Goal: Information Seeking & Learning: Check status

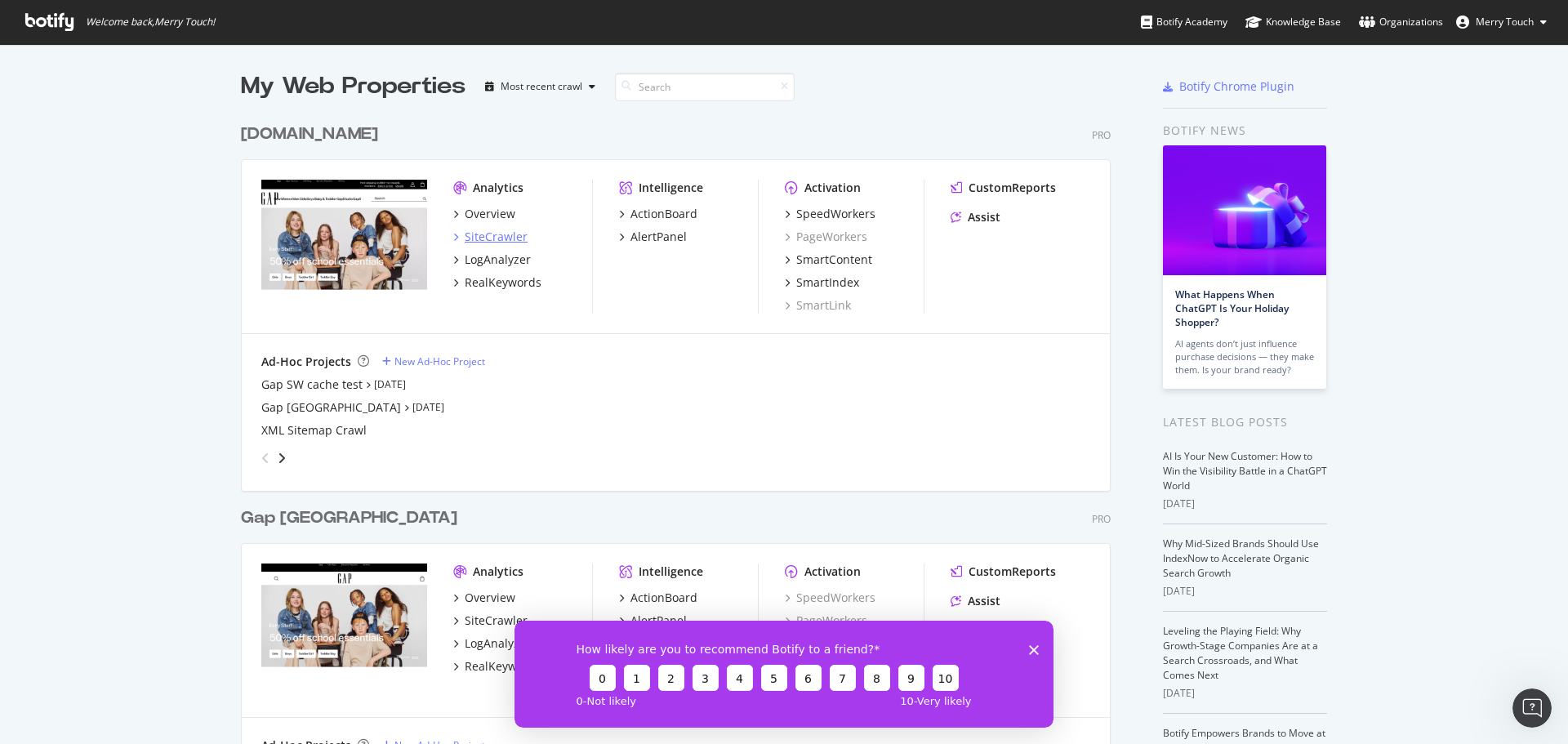
click at [489, 235] on div "SiteCrawler" at bounding box center [496, 237] width 63 height 16
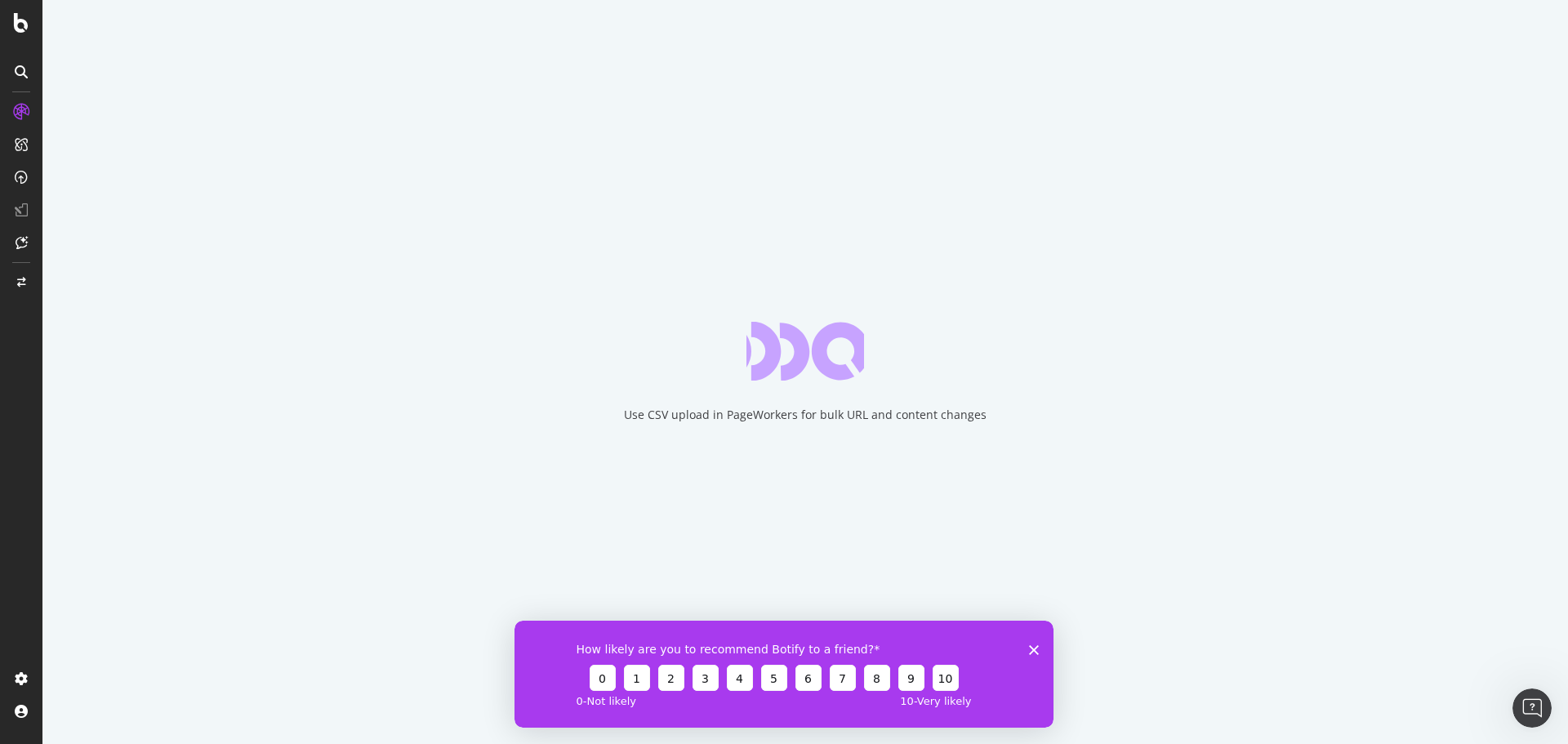
click at [1030, 645] on polygon "Close survey" at bounding box center [1033, 649] width 10 height 10
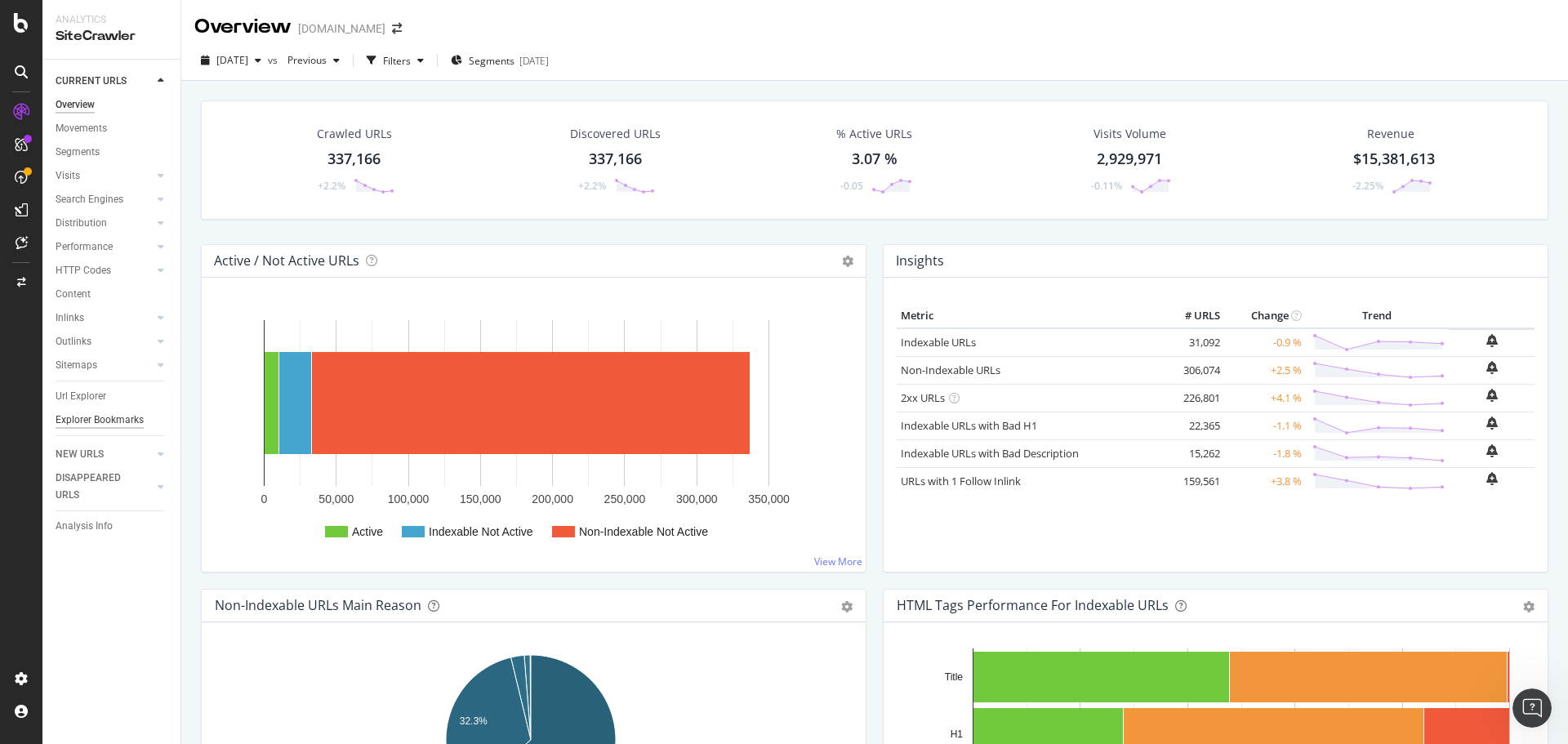
click at [93, 412] on div "Explorer Bookmarks" at bounding box center [100, 420] width 88 height 17
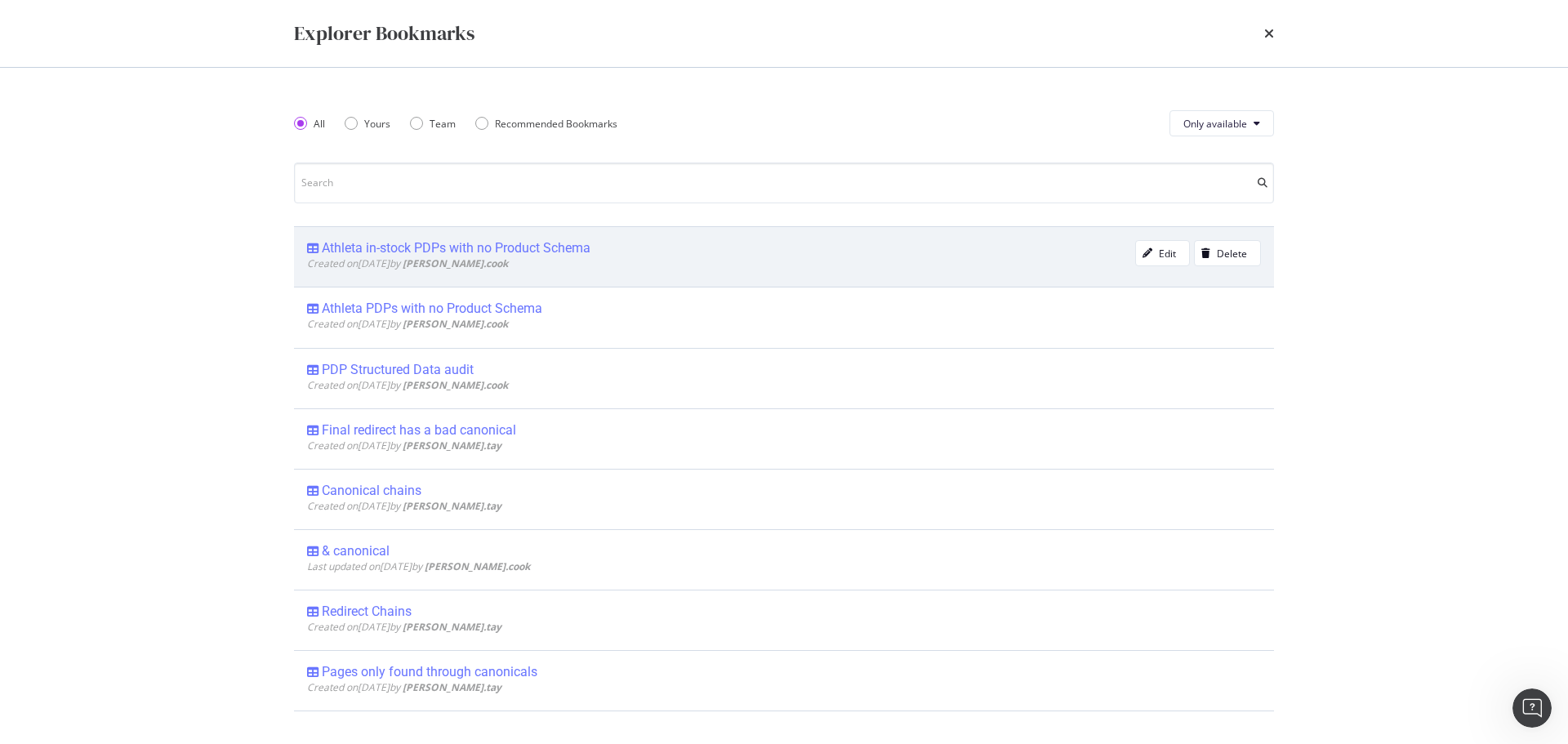
click at [396, 242] on div "Athleta in-stock PDPs with no Product Schema" at bounding box center [456, 248] width 269 height 16
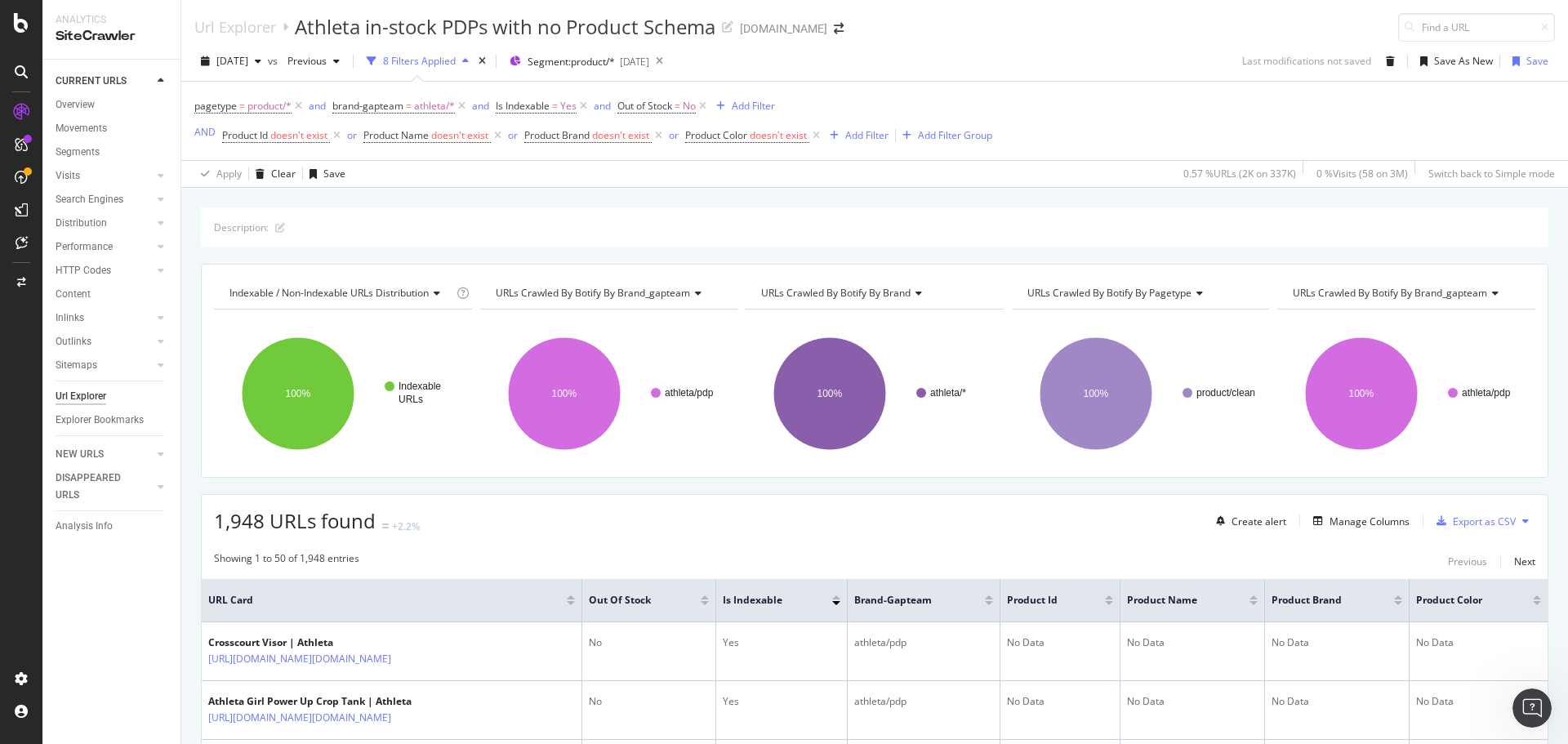
click at [75, 401] on div "Url Explorer" at bounding box center [81, 396] width 50 height 17
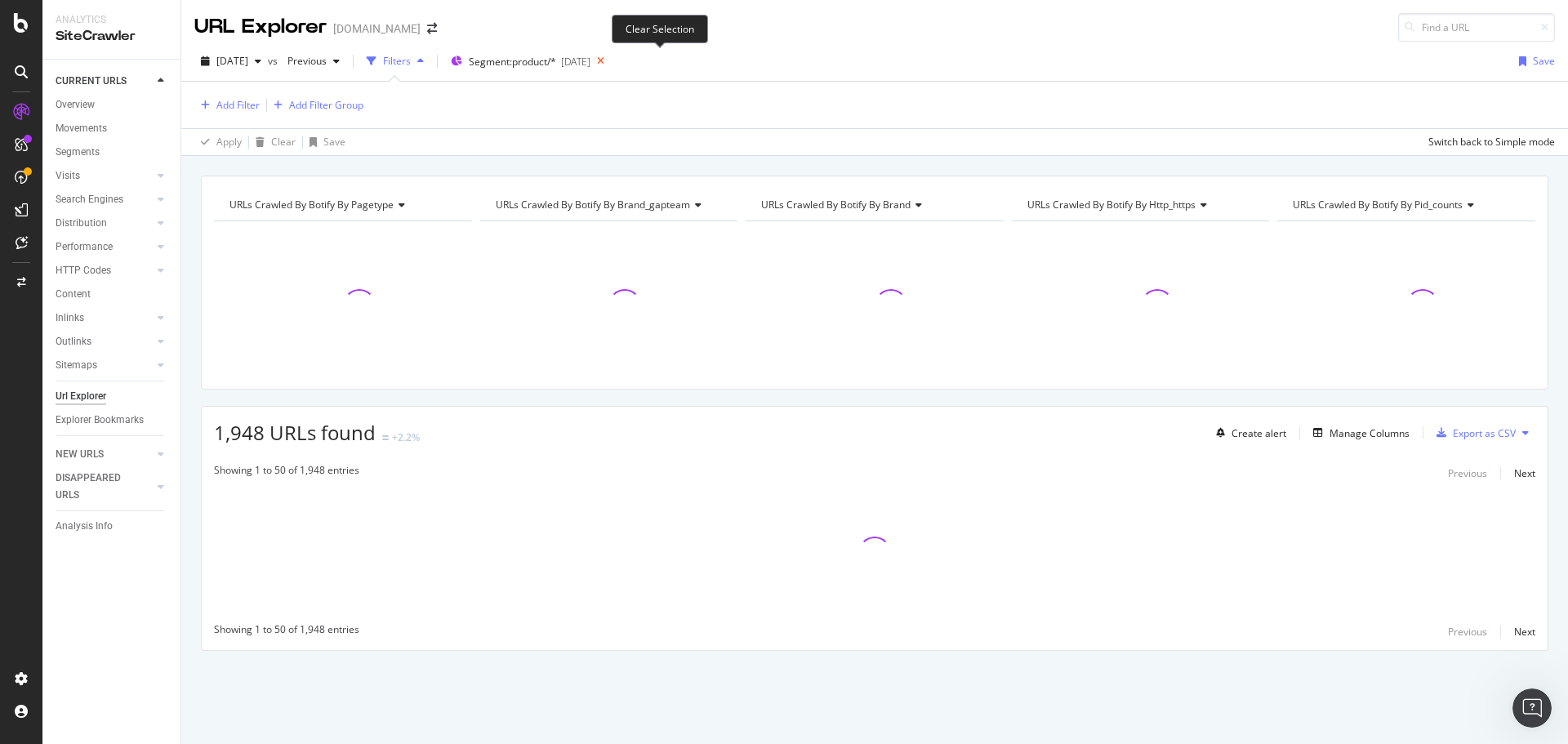
click at [611, 58] on icon at bounding box center [600, 60] width 21 height 22
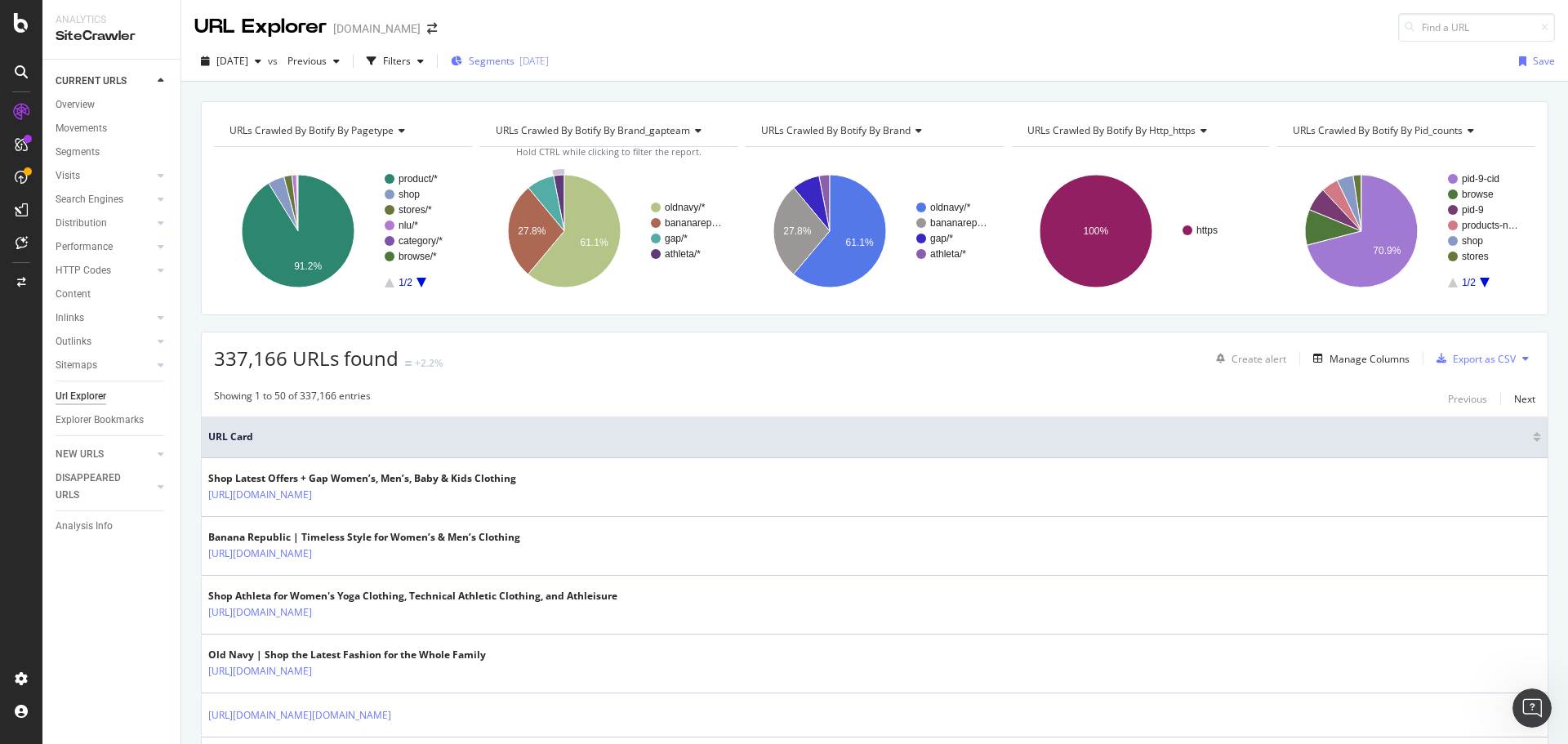
click at [555, 74] on button "Segments [DATE]" at bounding box center [501, 61] width 111 height 26
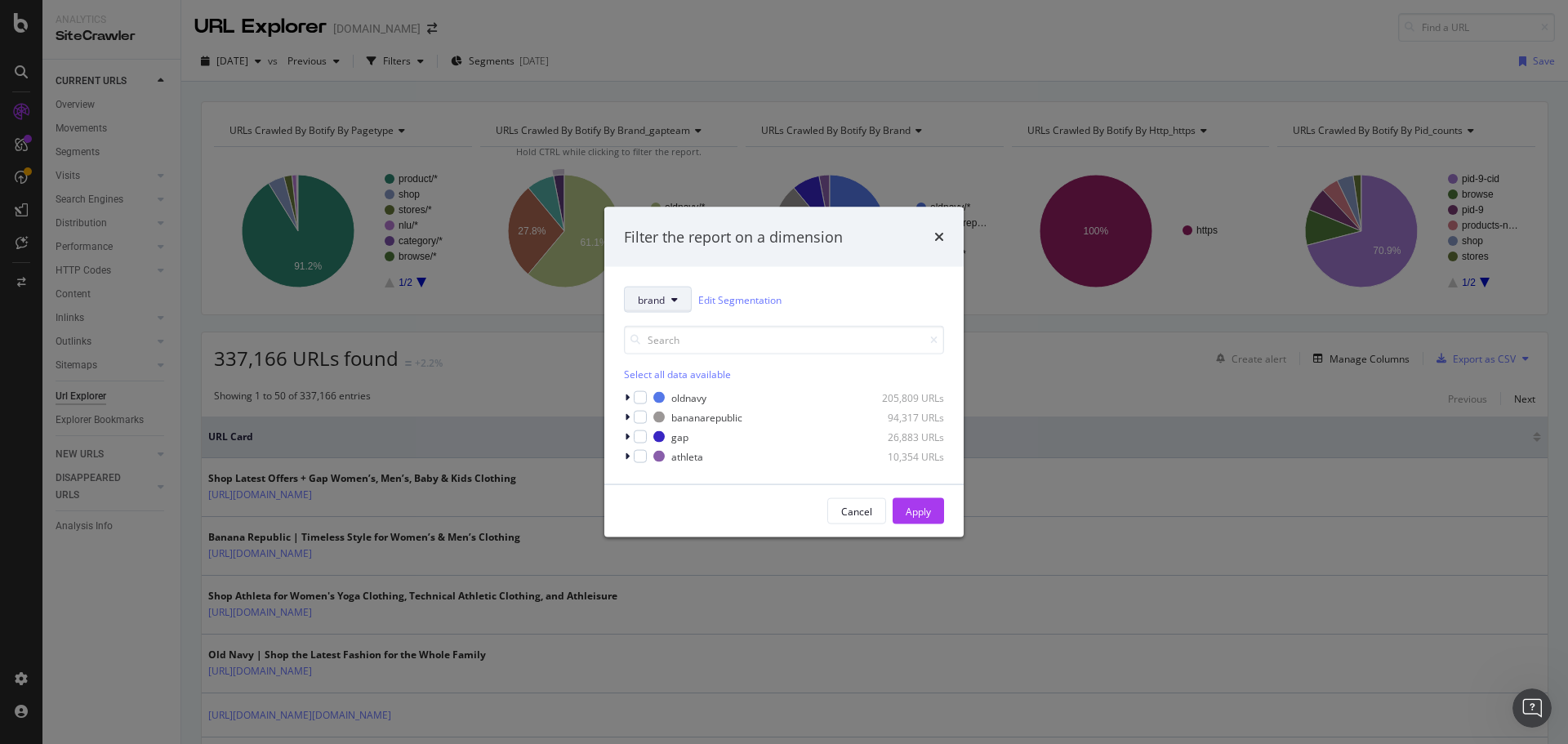
click at [664, 310] on button "brand" at bounding box center [658, 299] width 67 height 26
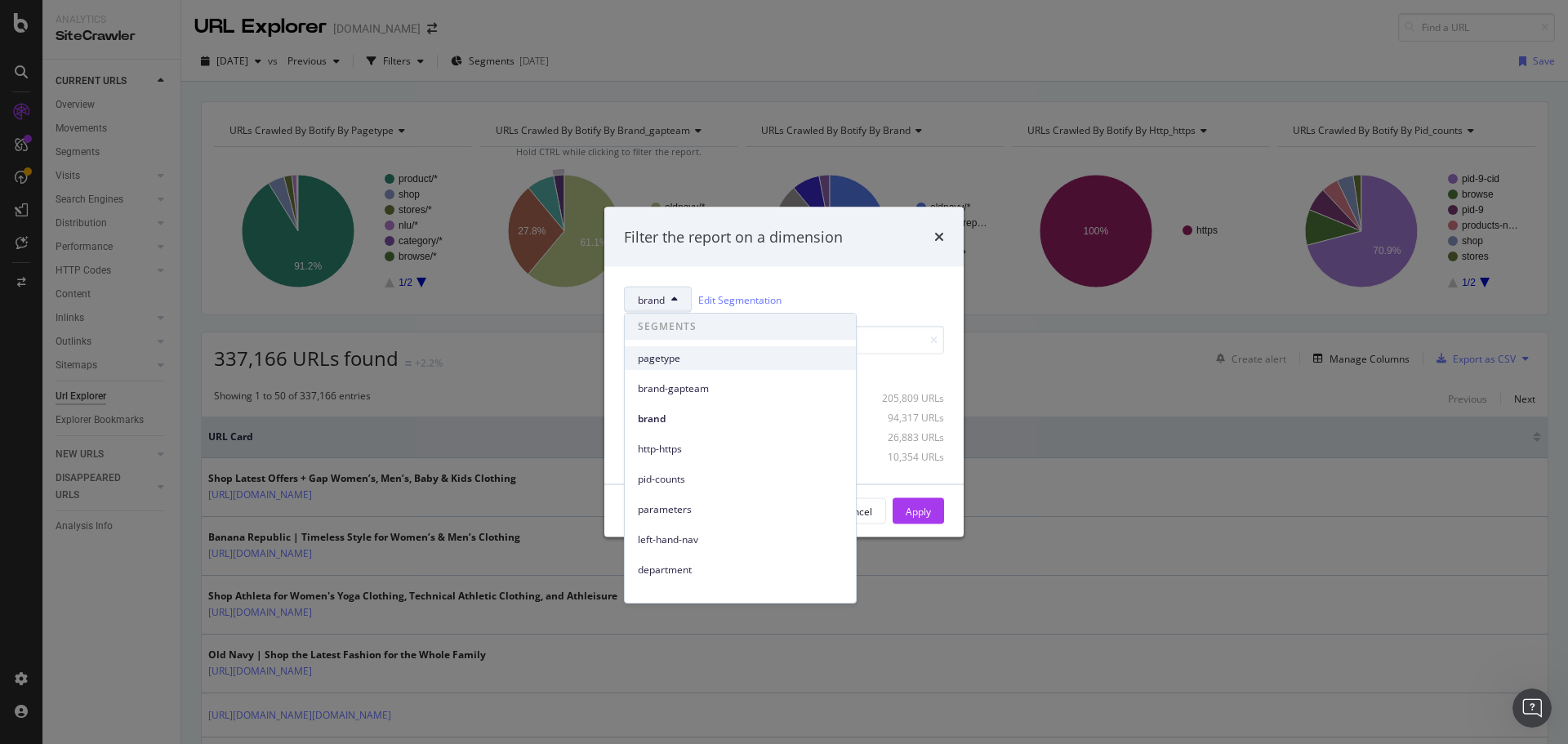
click at [669, 352] on span "pagetype" at bounding box center [740, 359] width 205 height 14
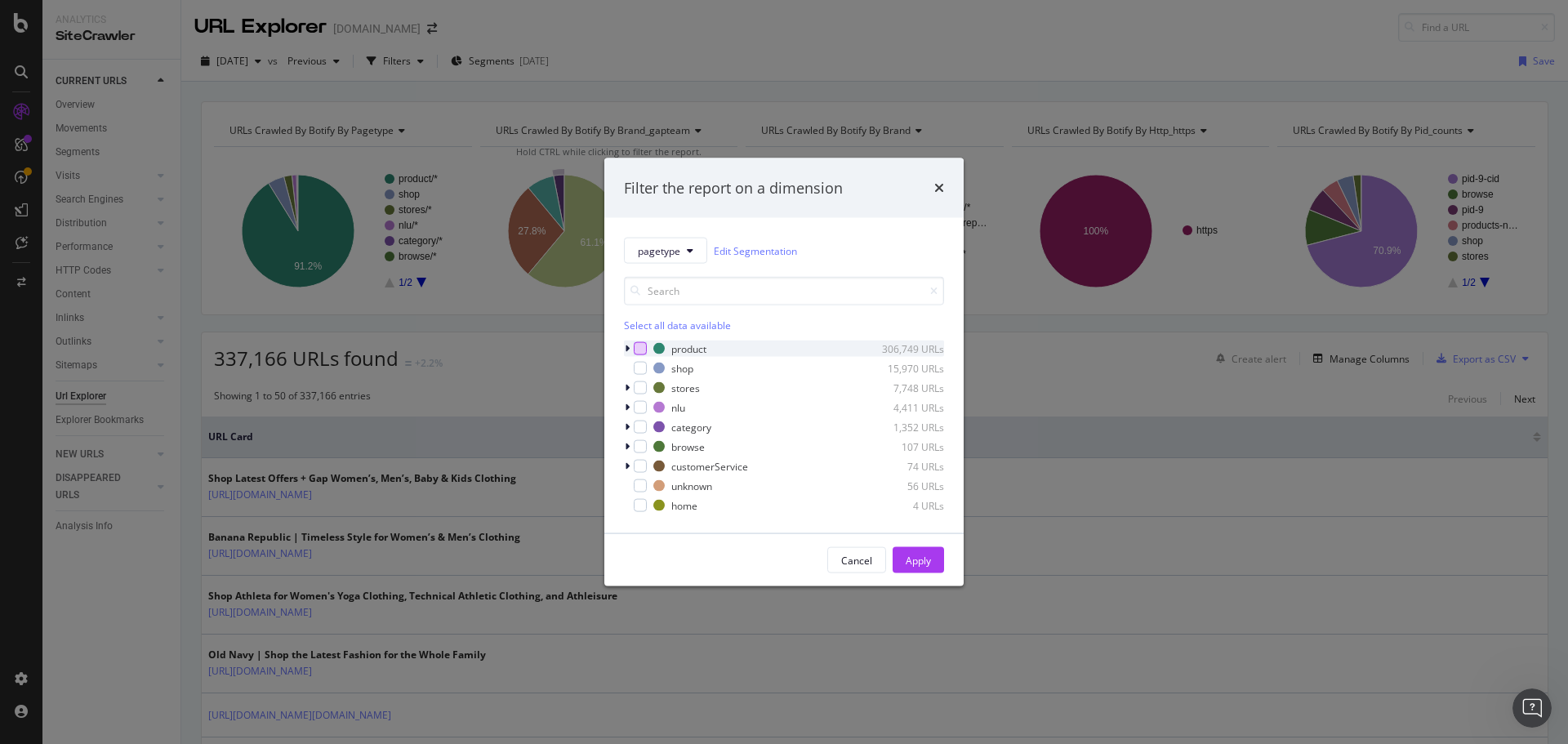
click at [645, 352] on div "modal" at bounding box center [640, 349] width 13 height 13
click at [915, 563] on div "Apply" at bounding box center [918, 559] width 25 height 13
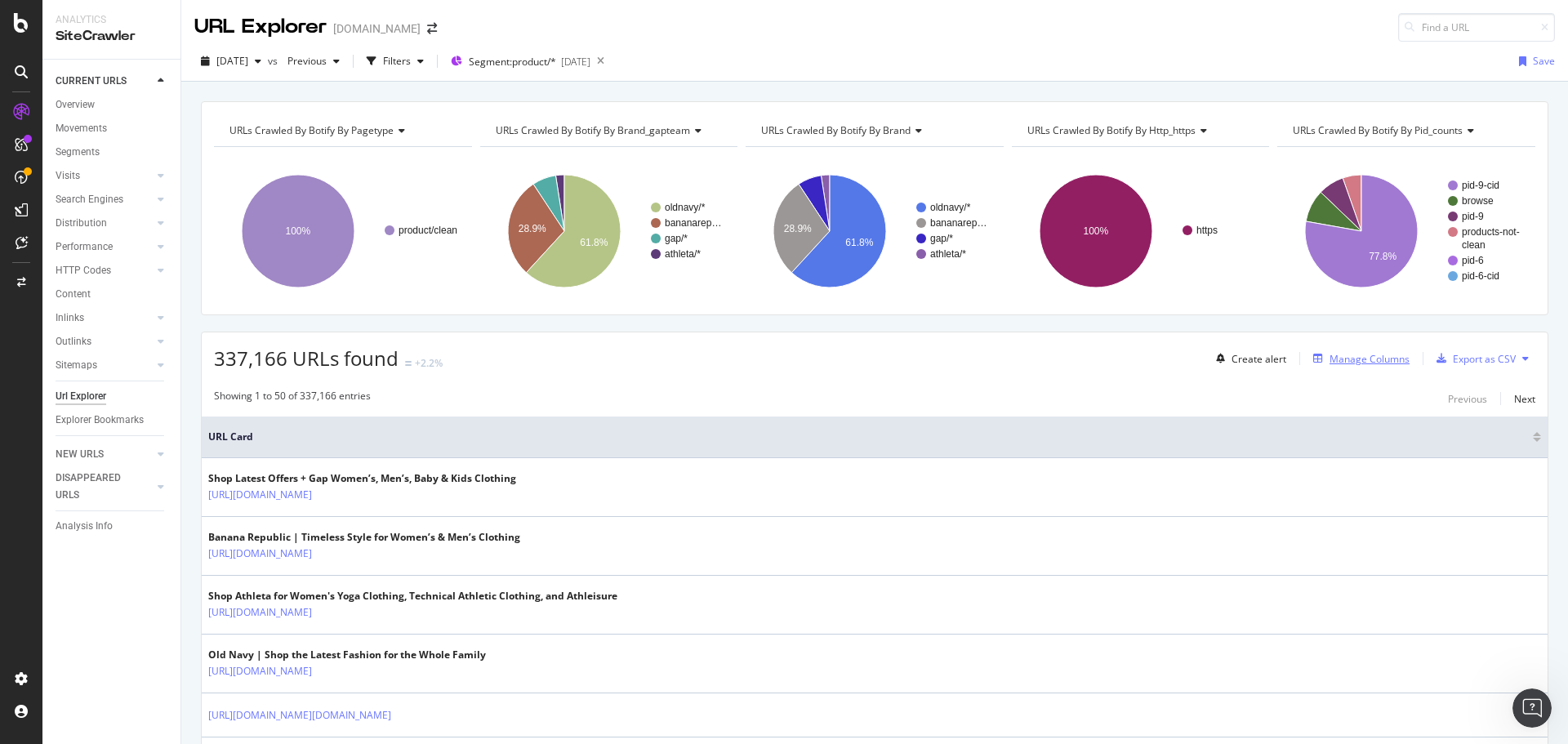
click at [1330, 355] on div "Manage Columns" at bounding box center [1369, 359] width 80 height 13
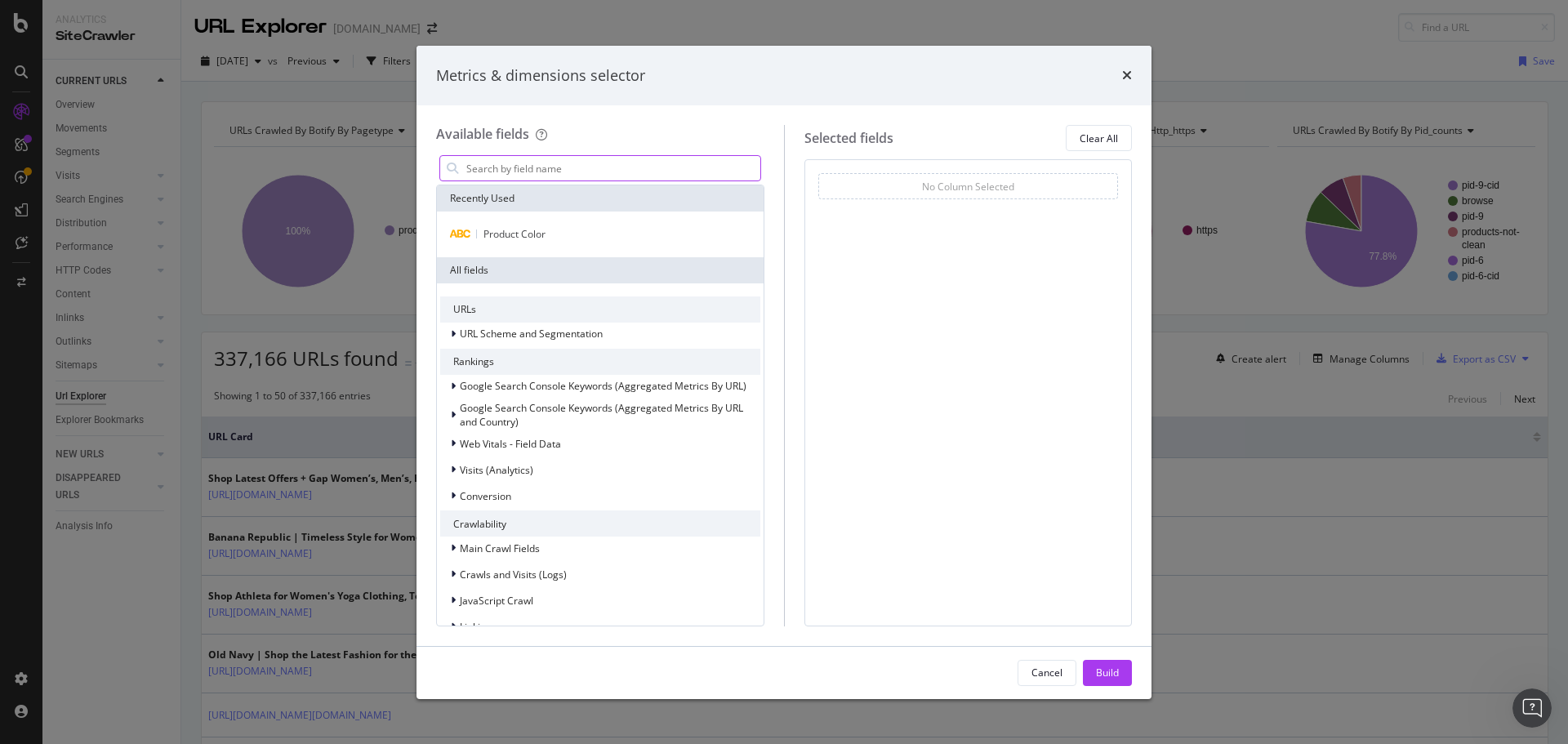
click at [616, 168] on input "modal" at bounding box center [612, 168] width 296 height 24
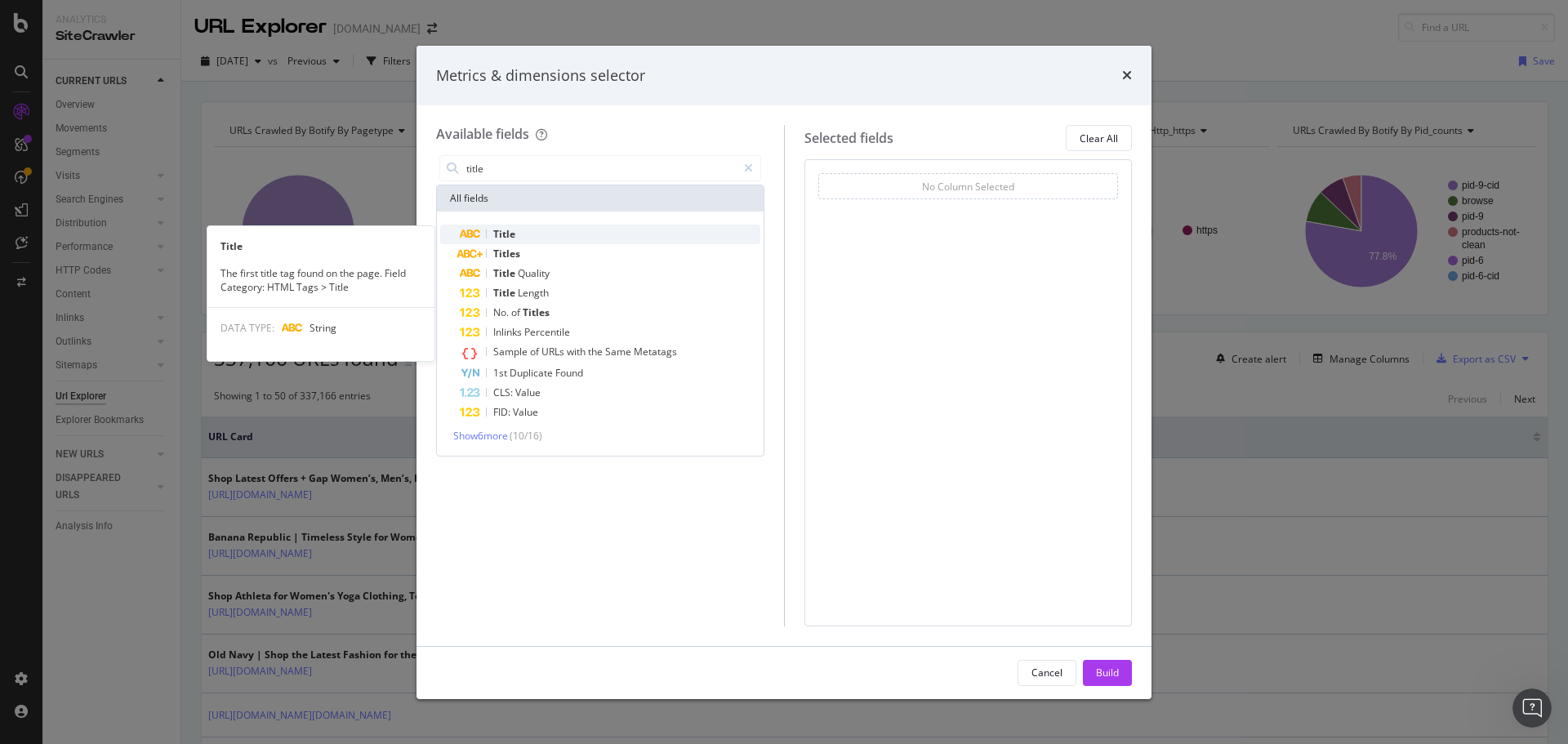
type input "title"
click at [584, 229] on div "Title" at bounding box center [610, 235] width 301 height 20
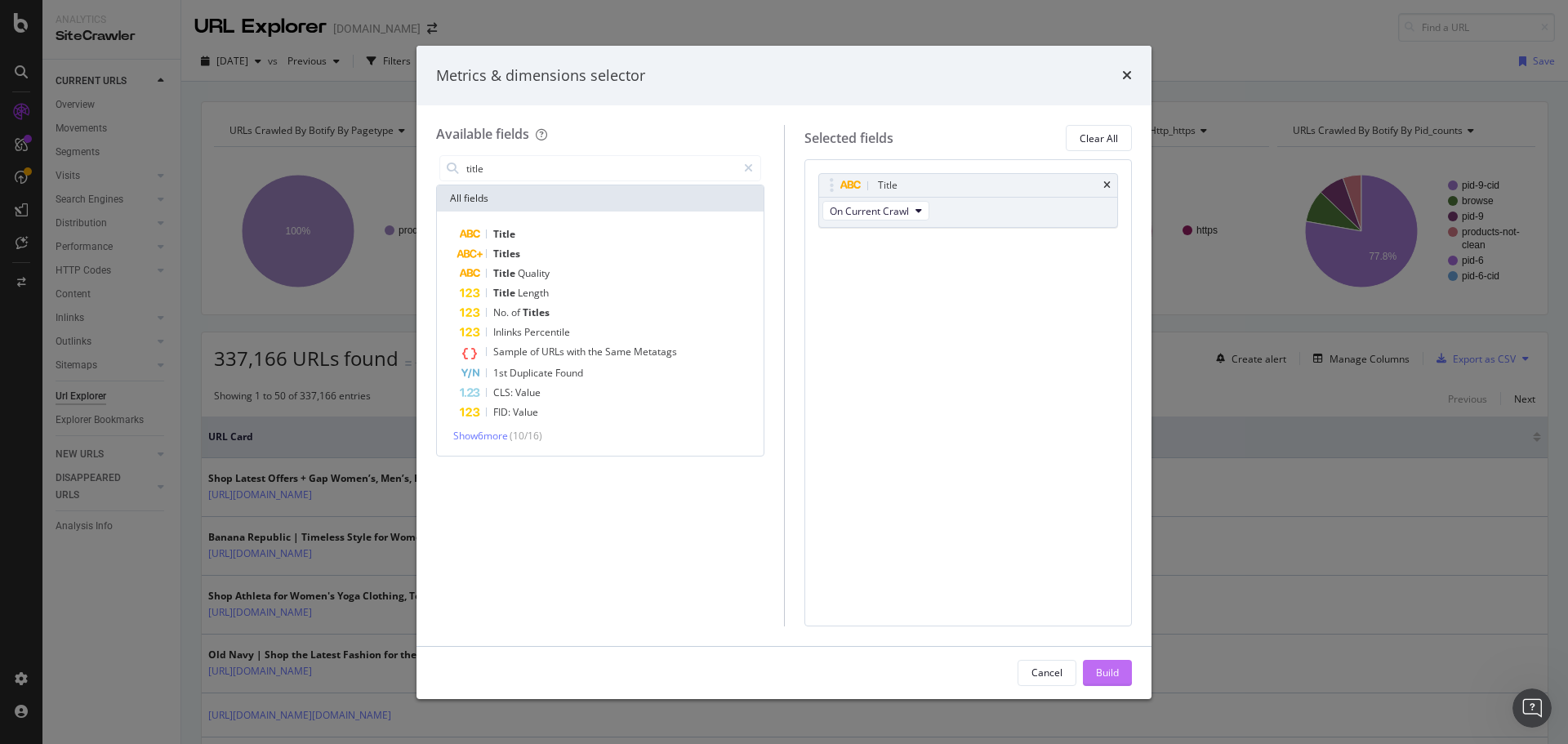
click at [1087, 683] on button "Build" at bounding box center [1107, 673] width 49 height 26
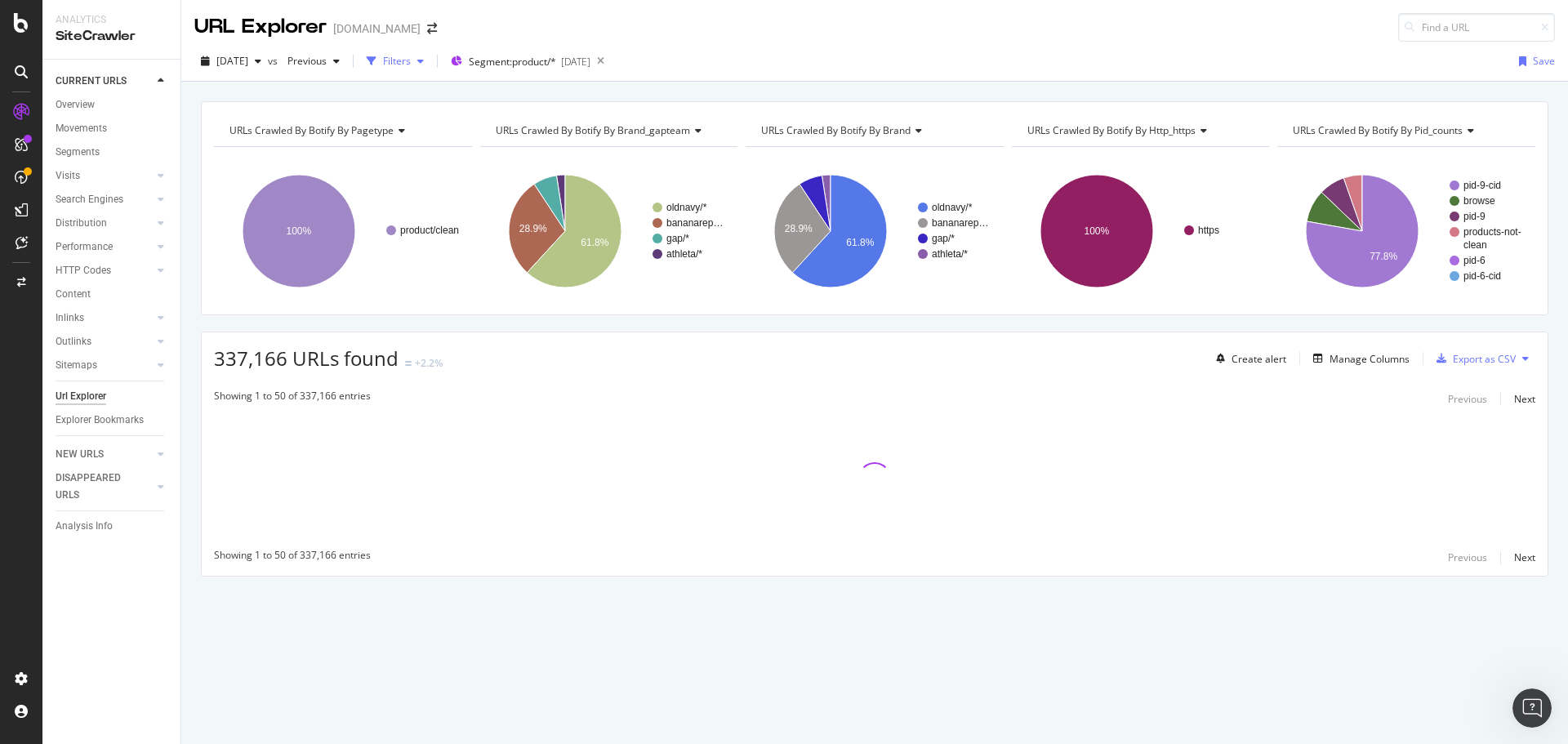
click at [411, 58] on div "Filters" at bounding box center [396, 60] width 28 height 13
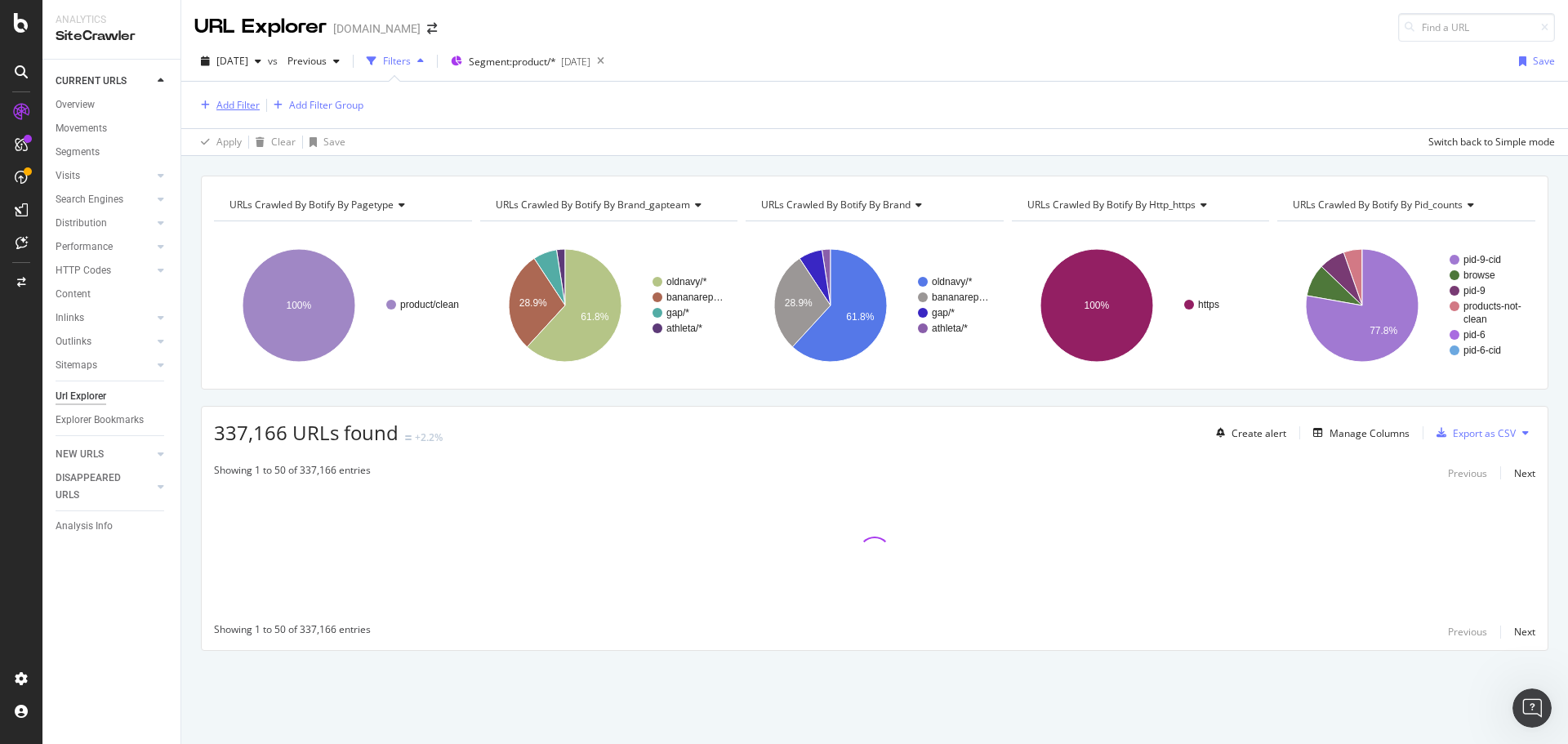
click at [233, 103] on div "Add Filter" at bounding box center [238, 104] width 43 height 13
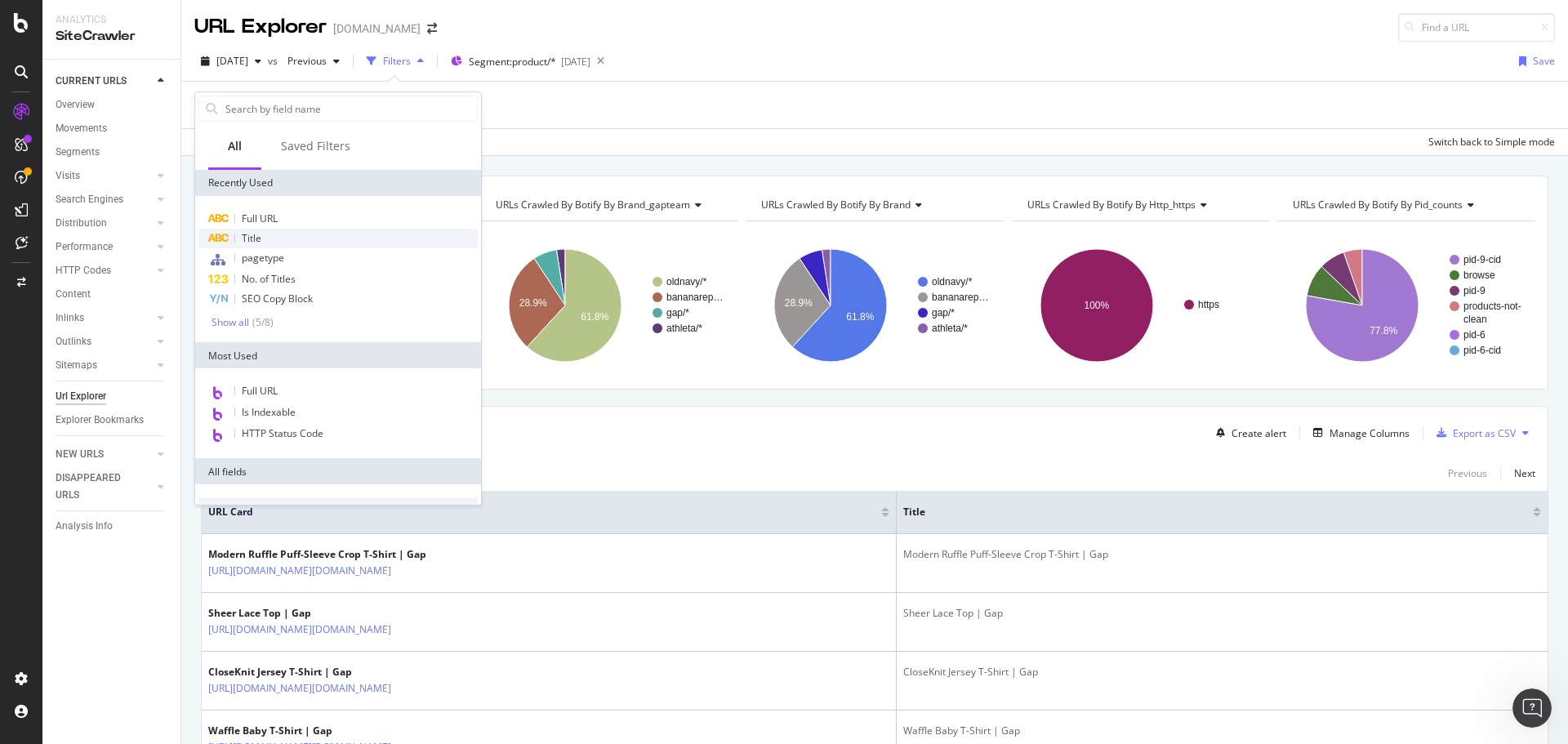
click at [273, 244] on div "Title" at bounding box center [338, 239] width 279 height 20
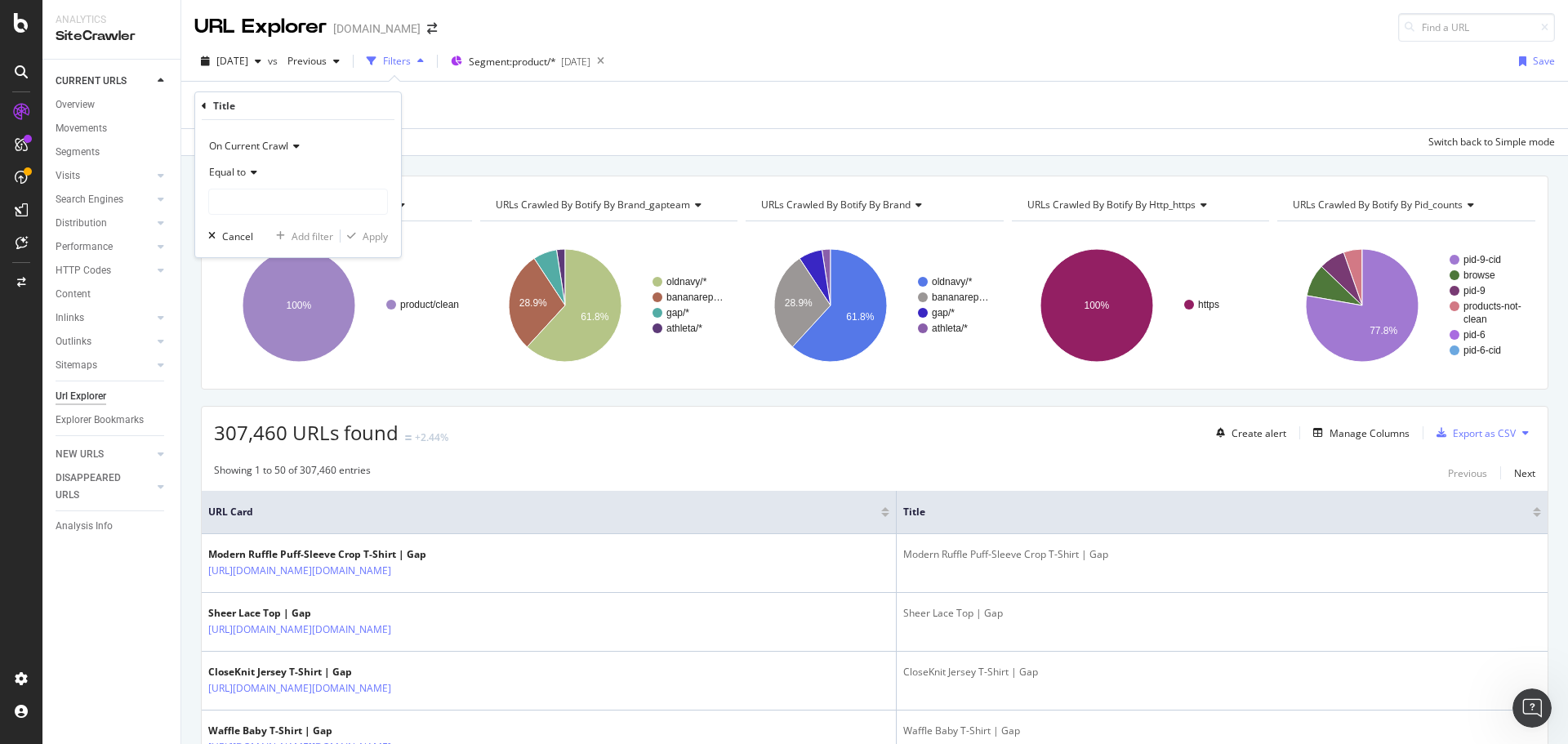
click at [252, 169] on icon at bounding box center [252, 172] width 12 height 10
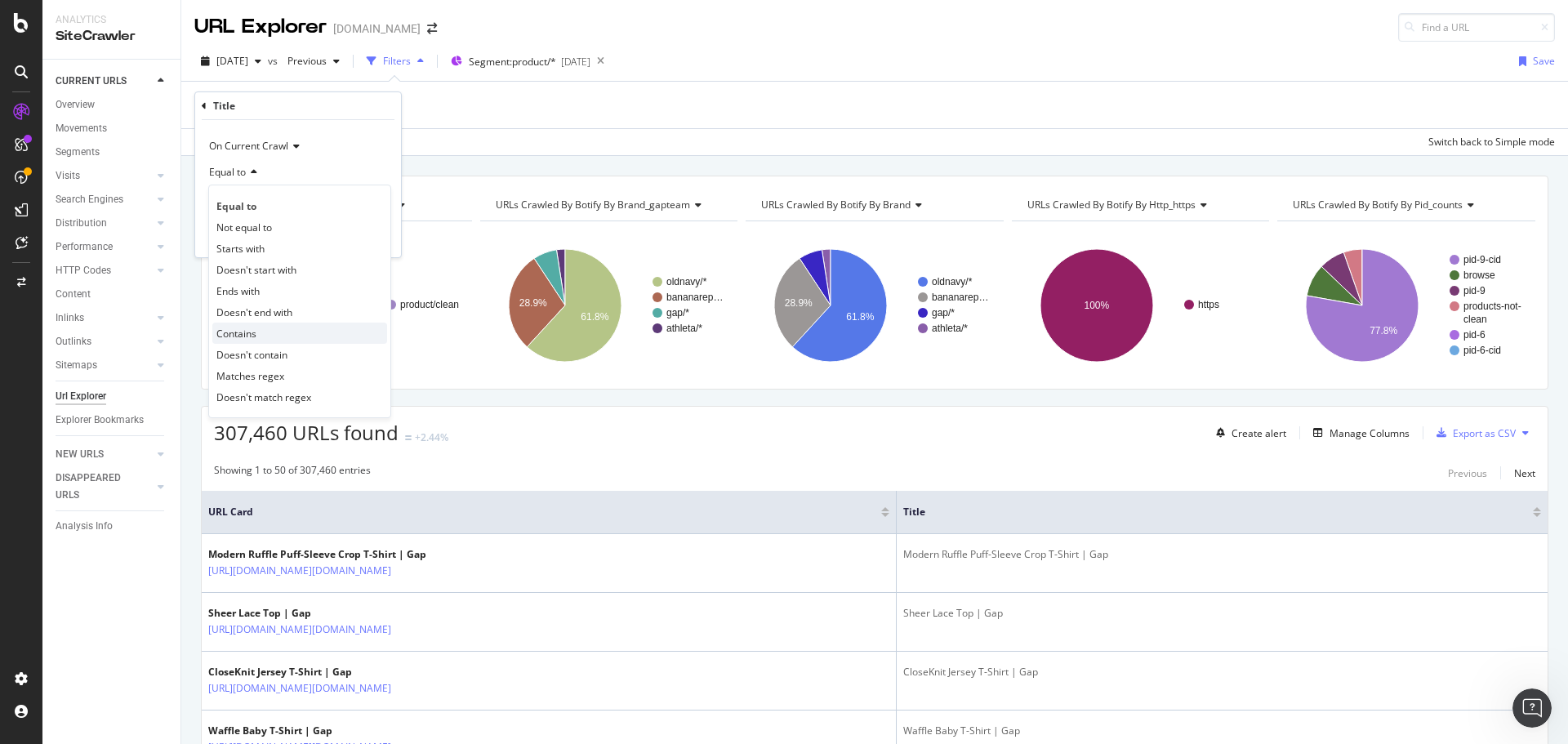
click at [258, 326] on div "Contains" at bounding box center [299, 333] width 175 height 22
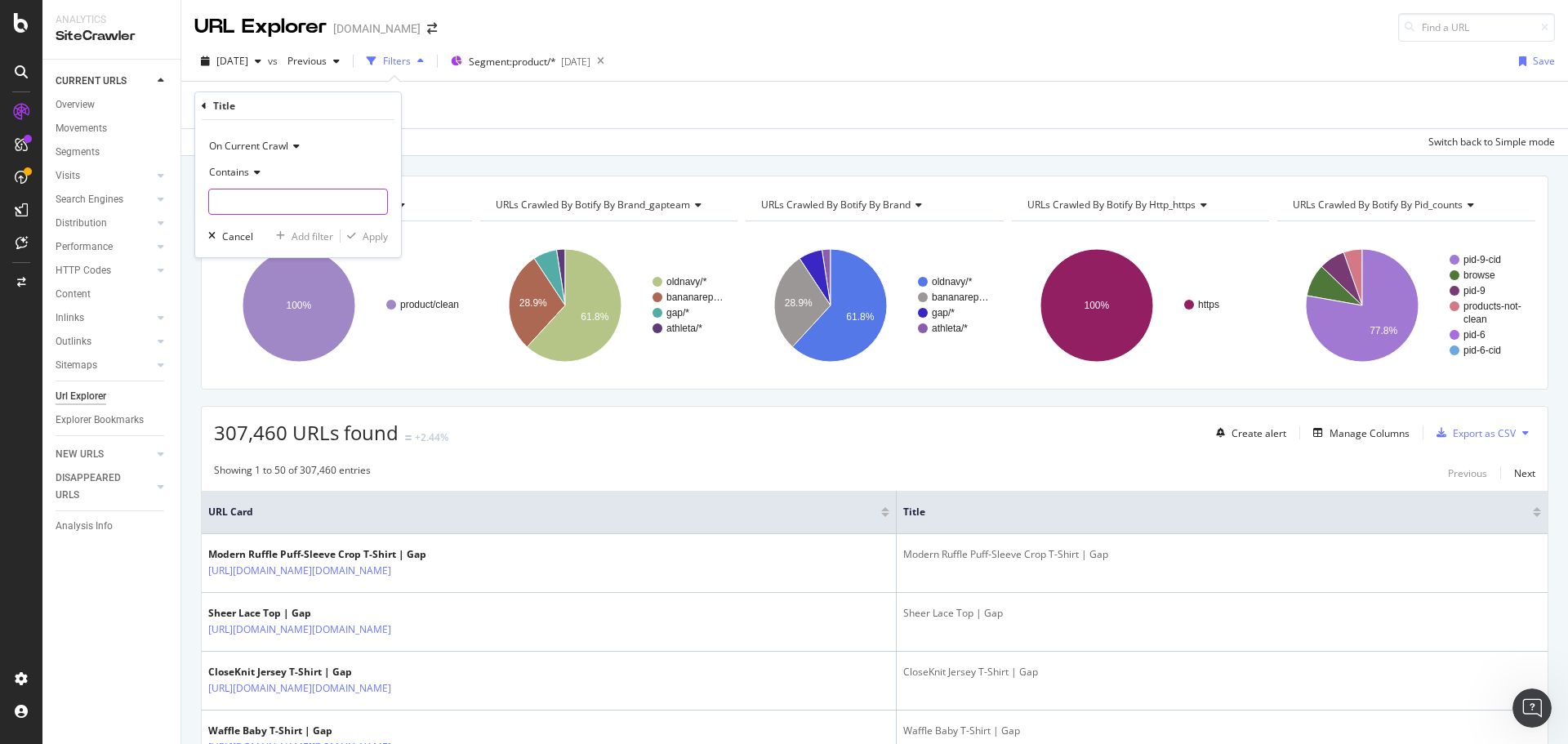
click at [272, 196] on input "text" at bounding box center [298, 201] width 178 height 26
type input "&"
click at [367, 235] on div "Apply" at bounding box center [376, 235] width 25 height 13
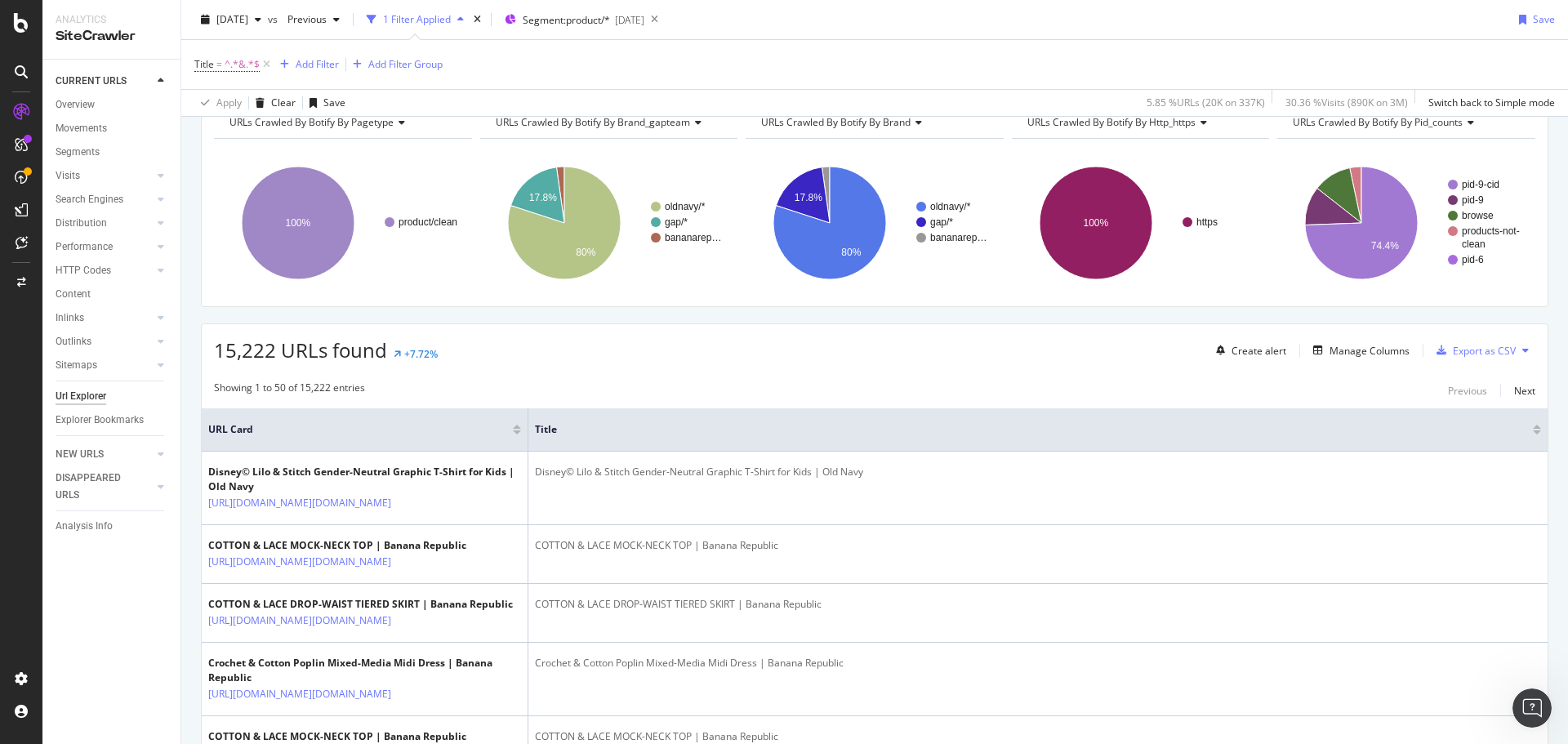
scroll to position [82, 0]
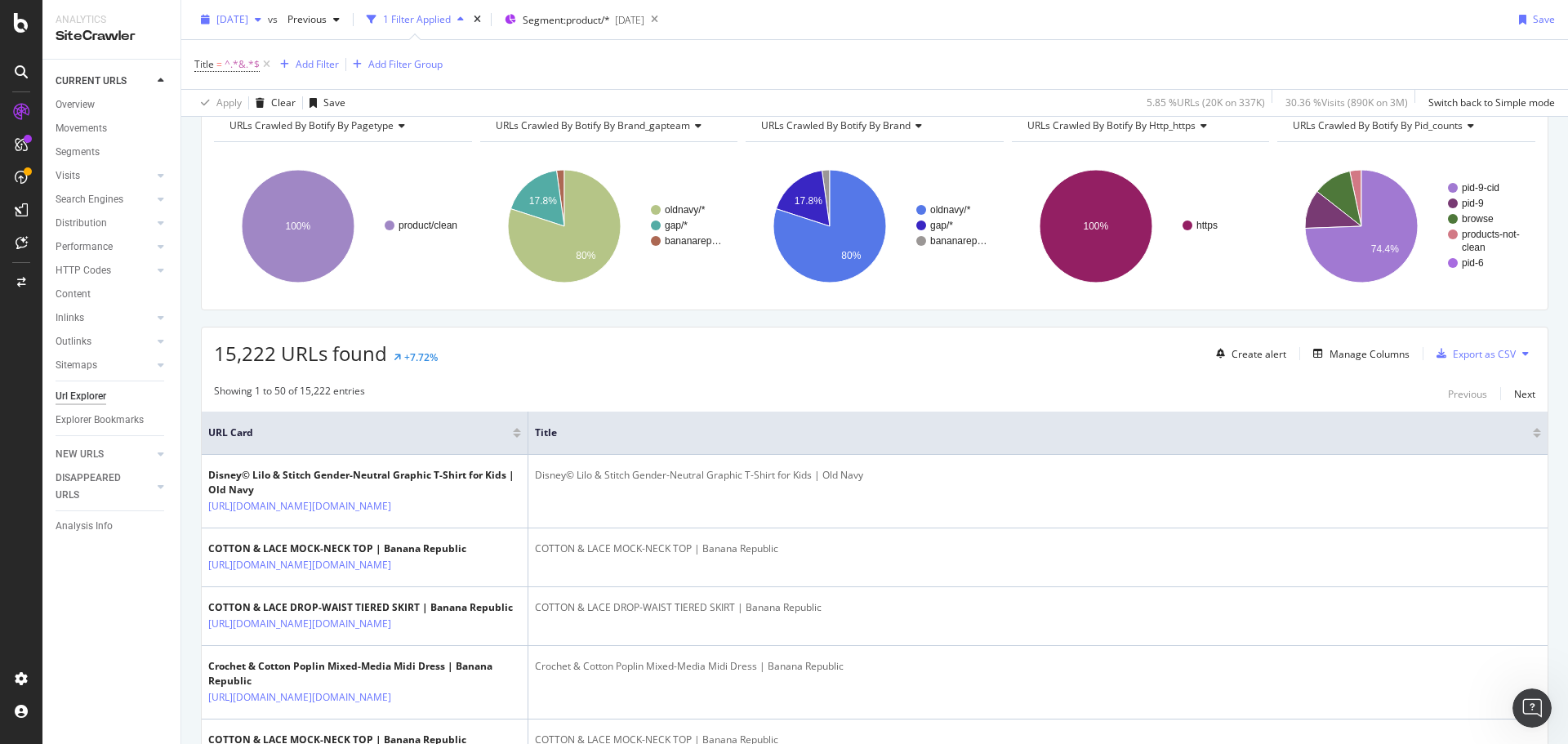
click at [248, 22] on span "[DATE]" at bounding box center [232, 19] width 31 height 13
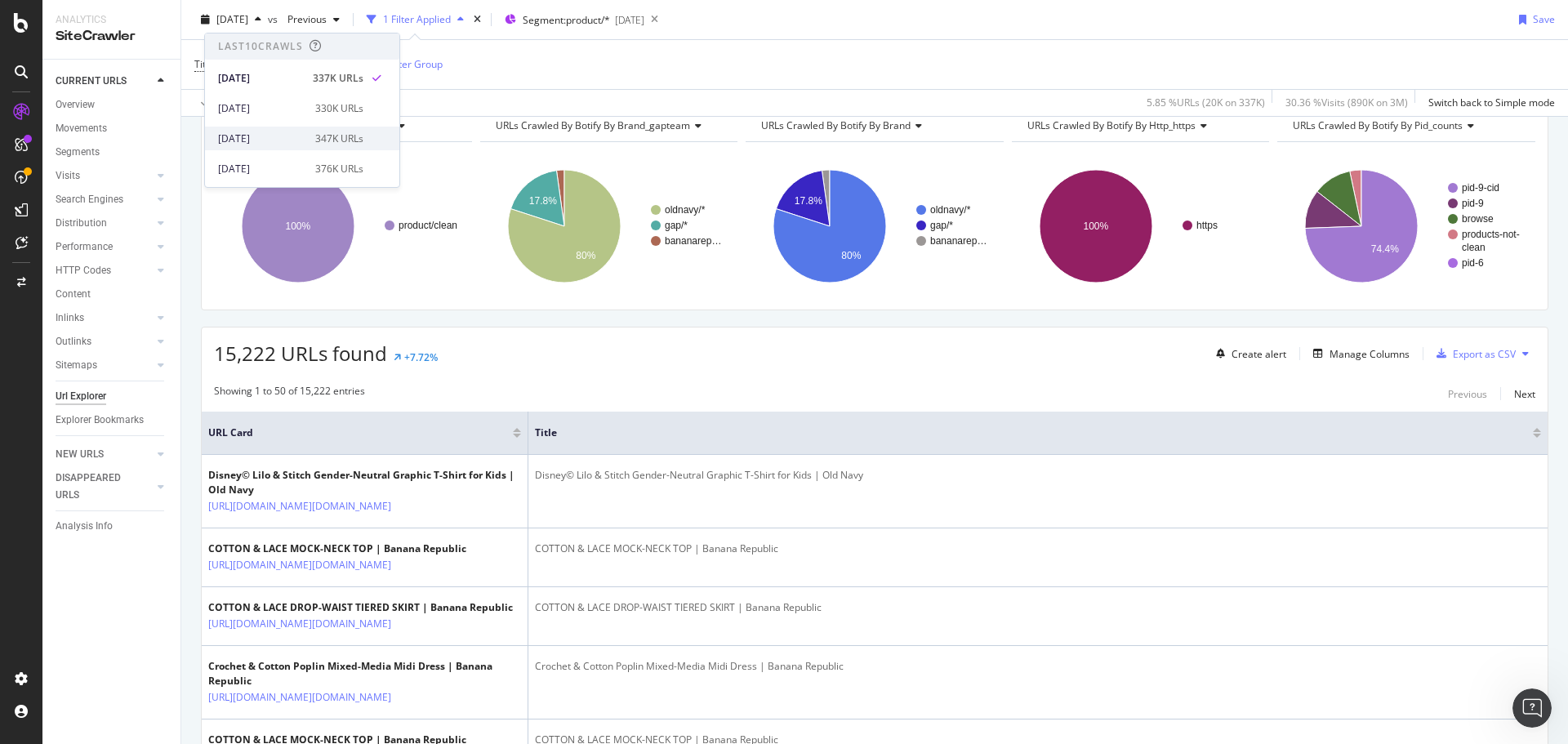
click at [278, 131] on div "[DATE]" at bounding box center [261, 138] width 87 height 14
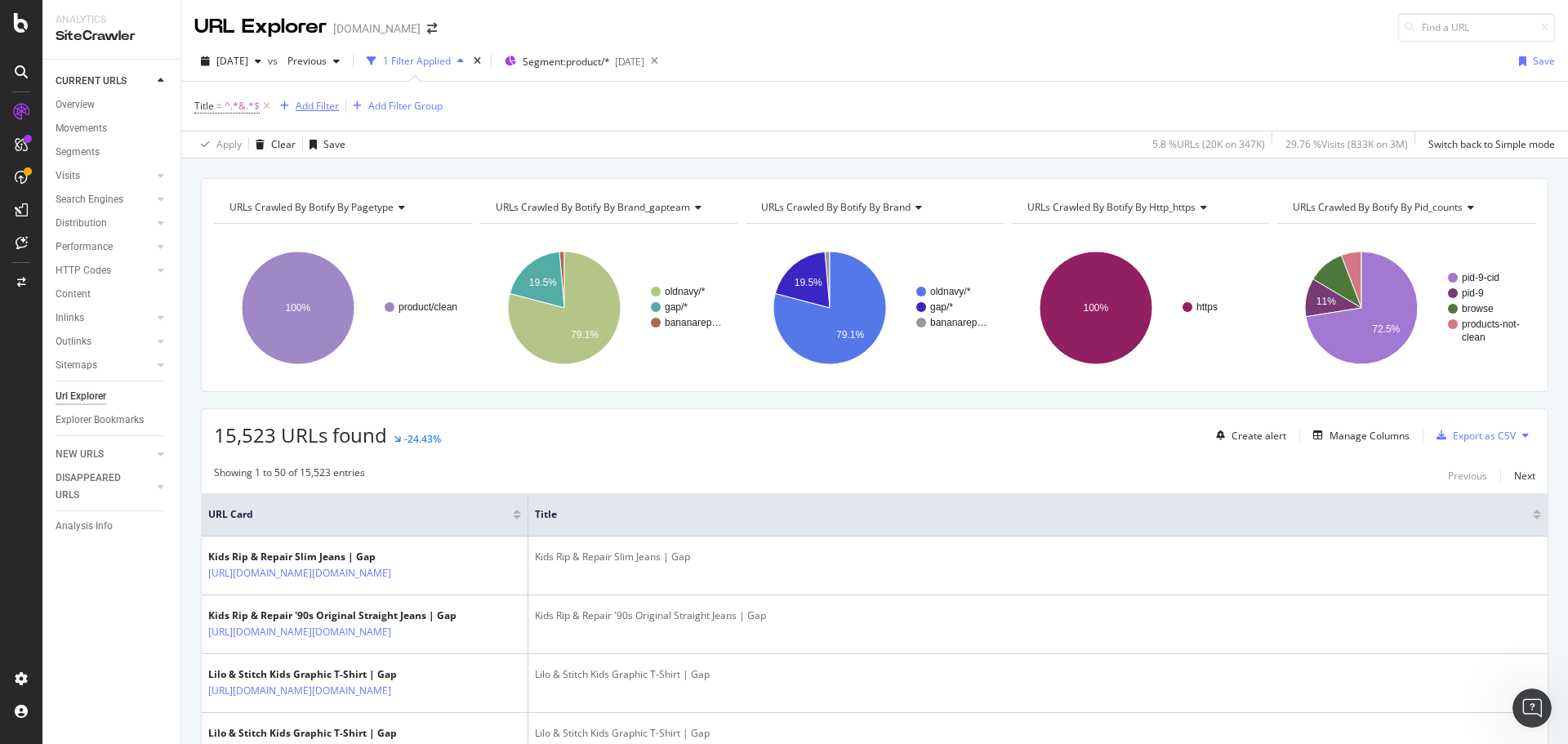
click at [311, 101] on div "Add Filter" at bounding box center [317, 105] width 43 height 13
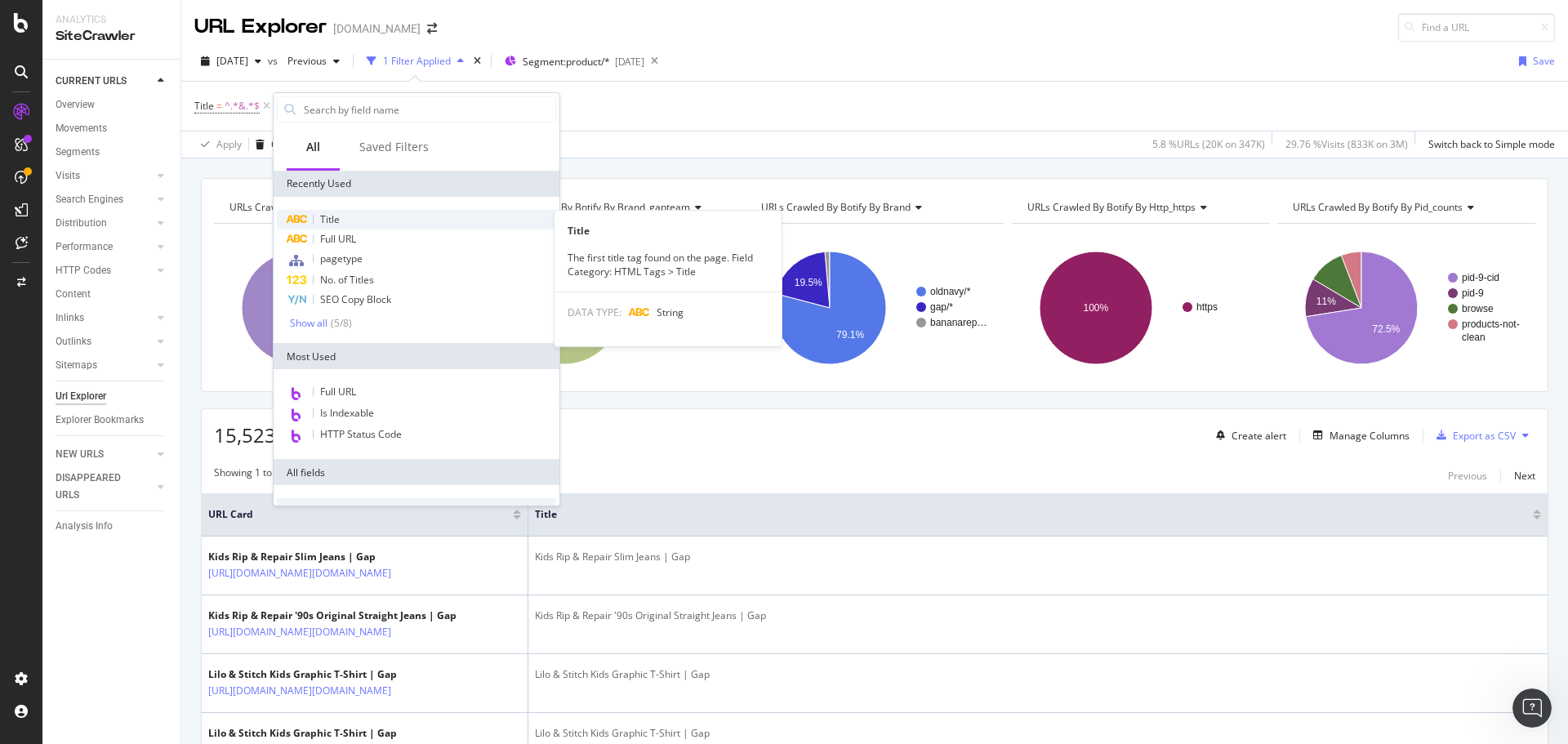
click at [353, 220] on div "Title" at bounding box center [416, 220] width 279 height 20
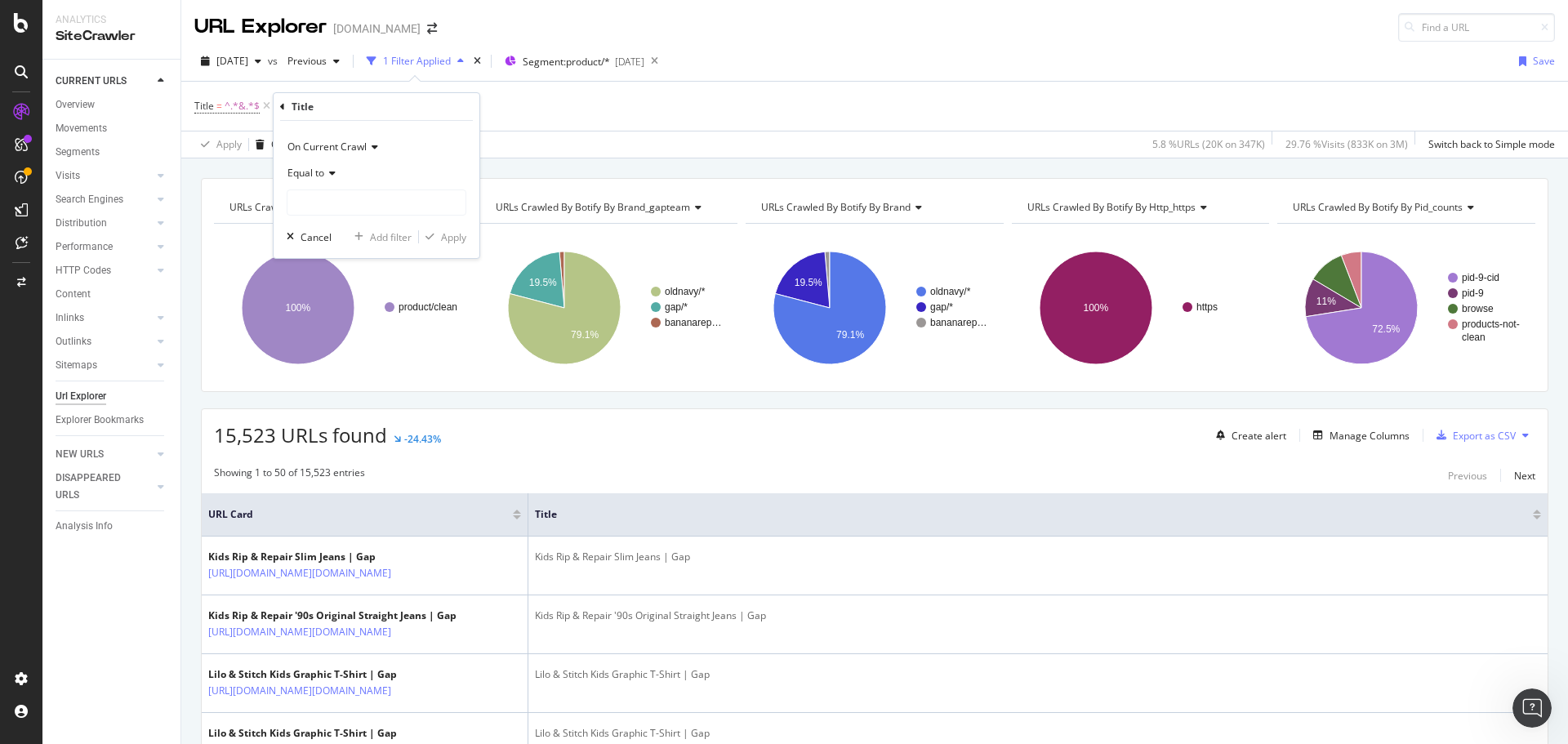
click at [329, 167] on div "Equal to" at bounding box center [376, 173] width 180 height 26
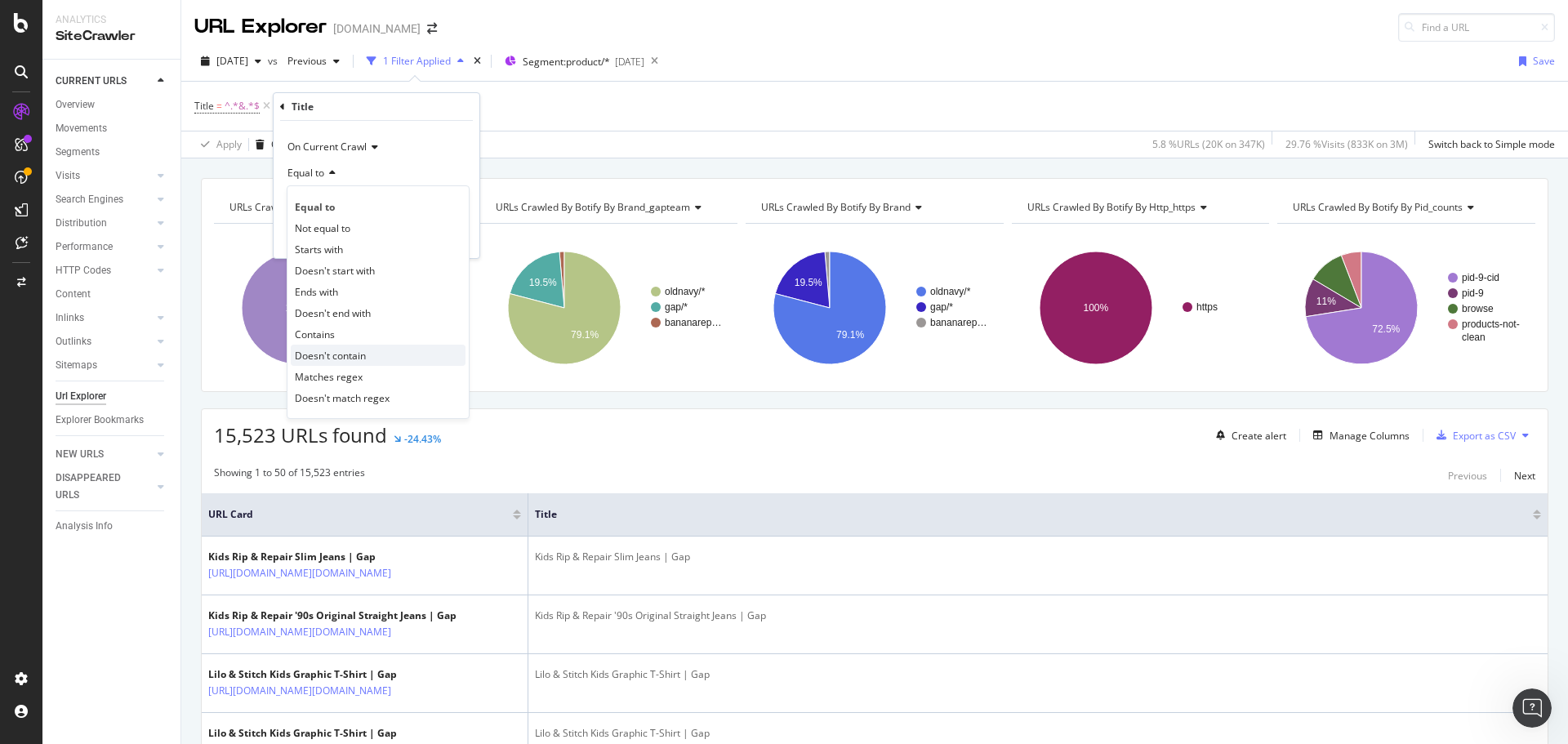
click at [351, 347] on div "Doesn't contain" at bounding box center [378, 356] width 175 height 22
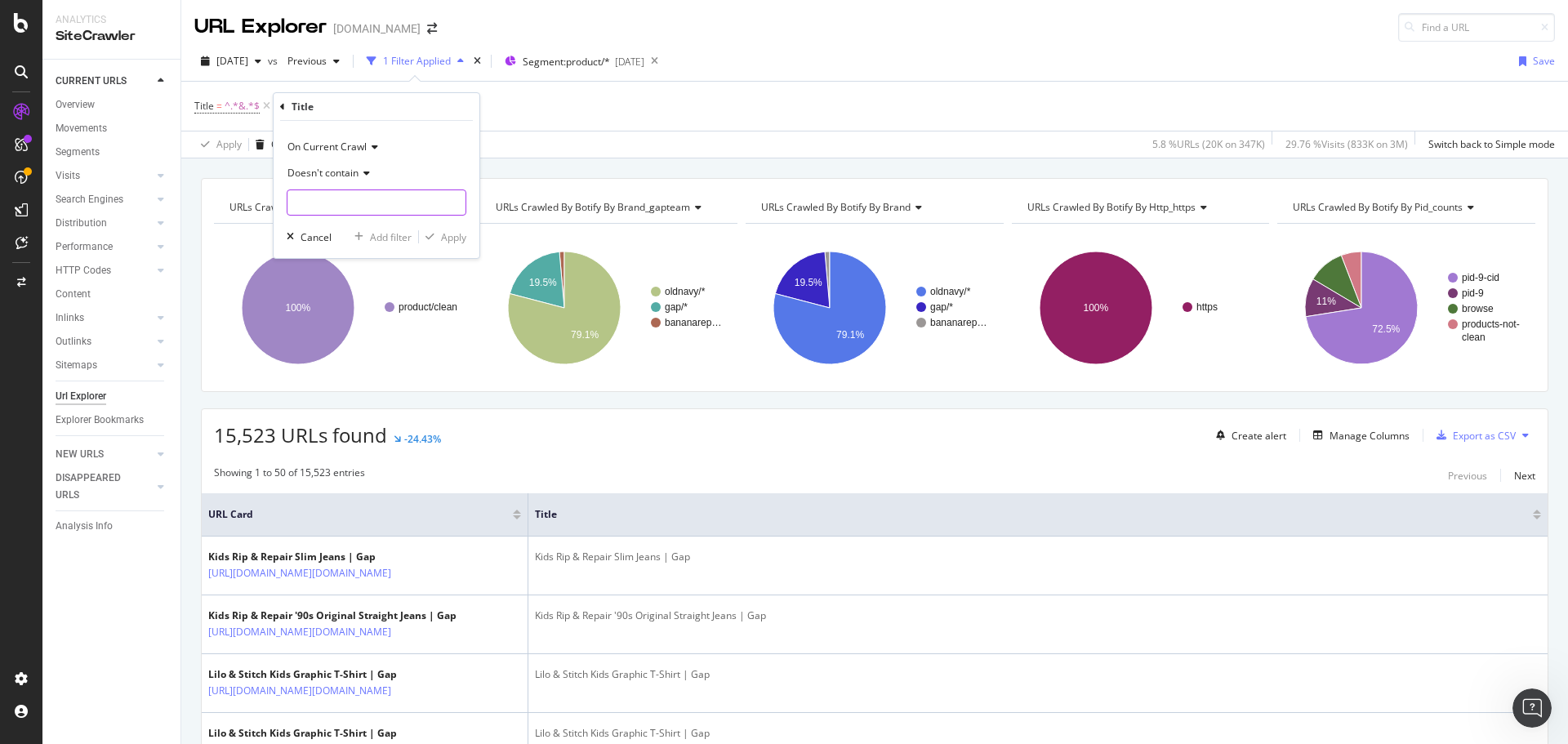
click at [364, 205] on input "text" at bounding box center [376, 202] width 178 height 26
type input "&"
click at [457, 233] on div "Apply" at bounding box center [454, 236] width 25 height 13
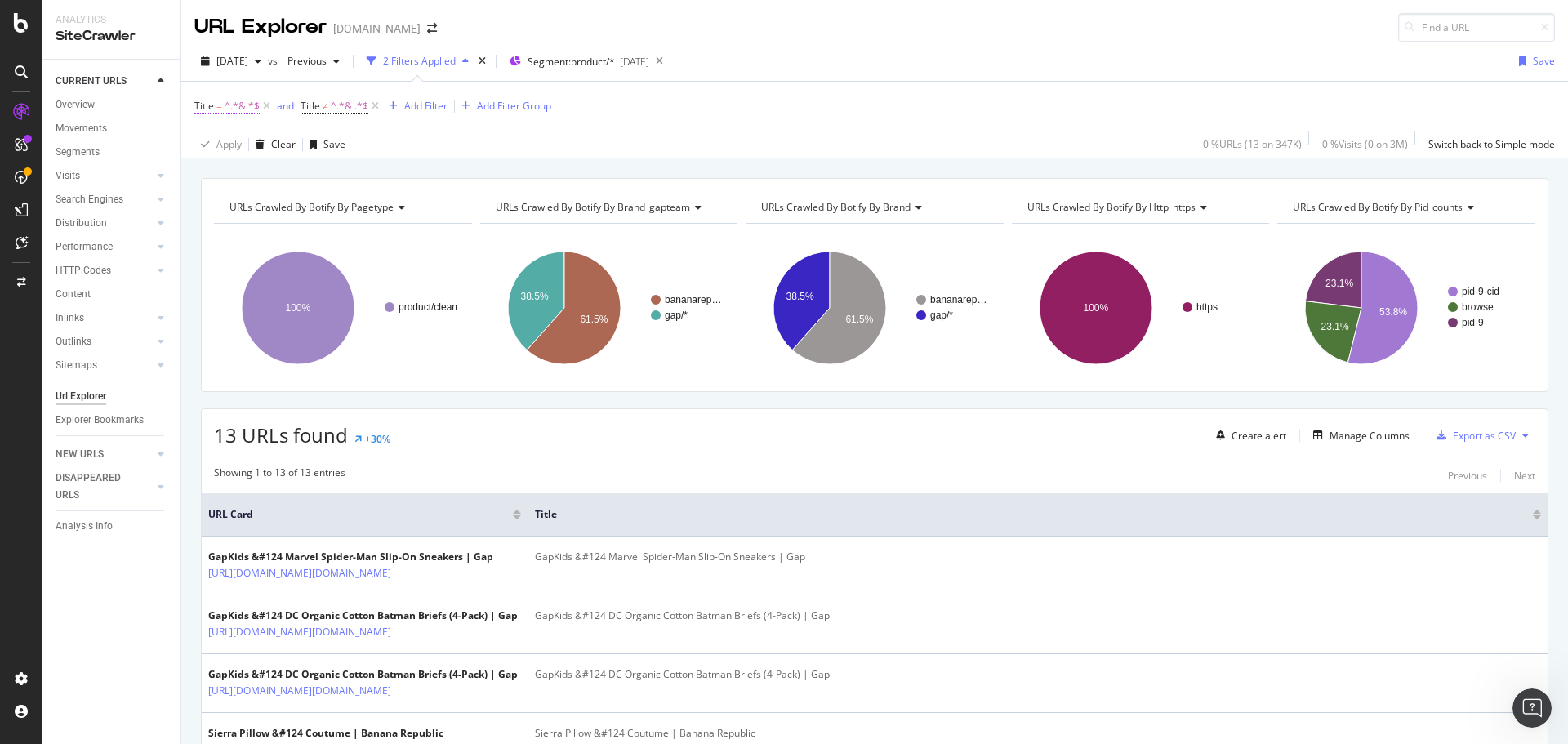
click at [222, 106] on span "Title = ^.*&.*$" at bounding box center [226, 106] width 66 height 14
click at [257, 195] on input "&" at bounding box center [287, 199] width 155 height 26
type input "#"
click at [368, 236] on div "Apply" at bounding box center [376, 235] width 25 height 13
click at [248, 58] on span "[DATE]" at bounding box center [232, 60] width 31 height 13
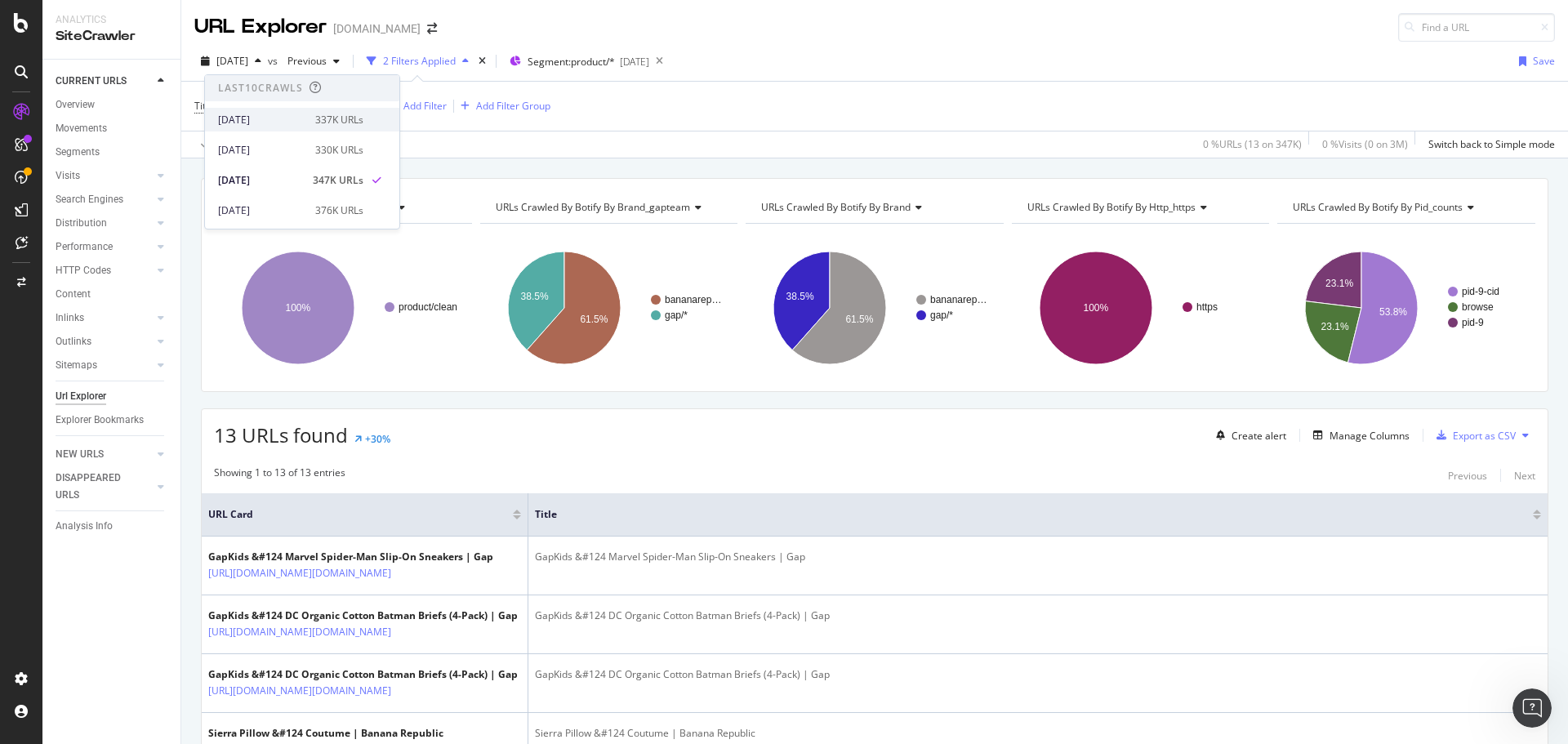
click at [252, 112] on div "[DATE]" at bounding box center [261, 120] width 87 height 14
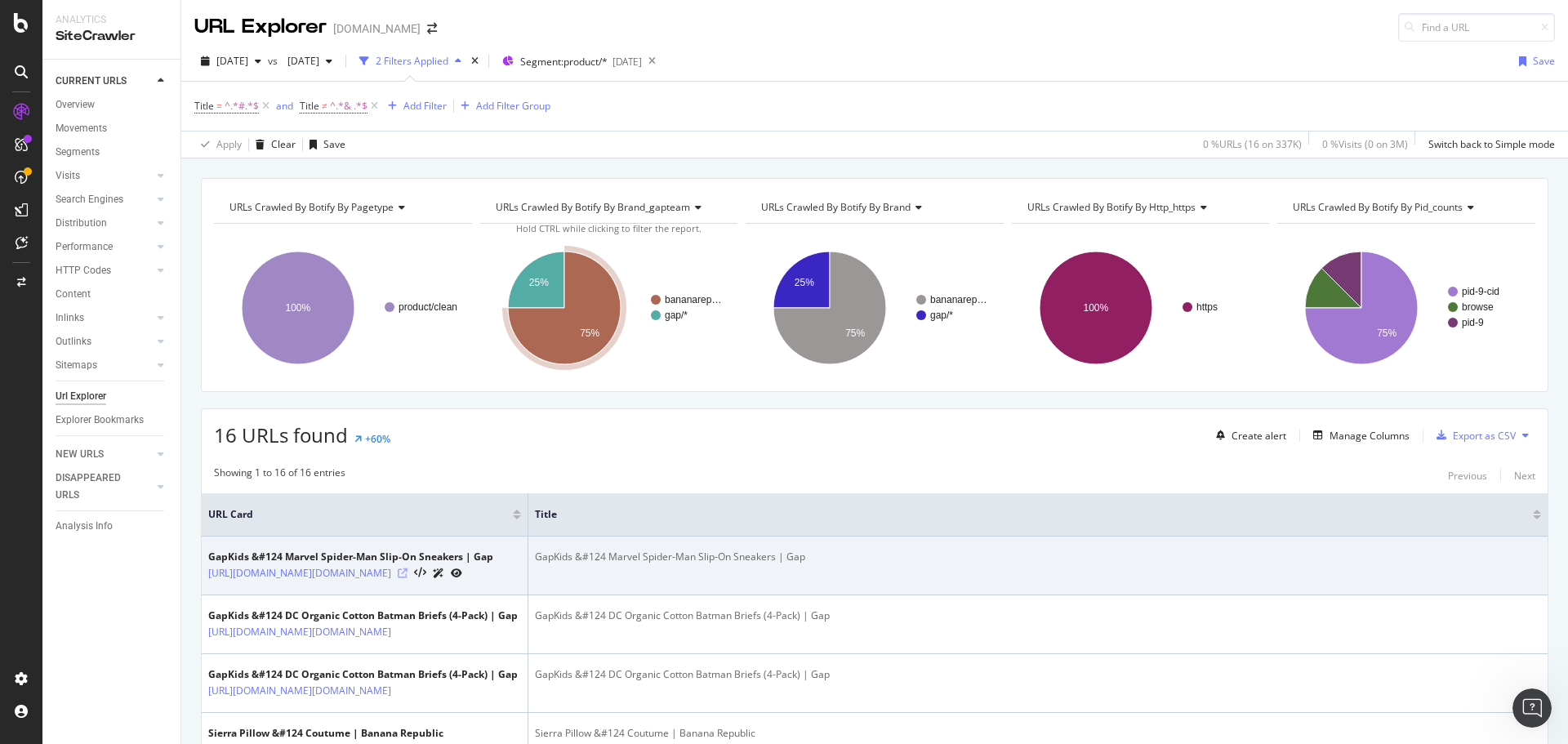
click at [408, 579] on icon at bounding box center [403, 573] width 10 height 10
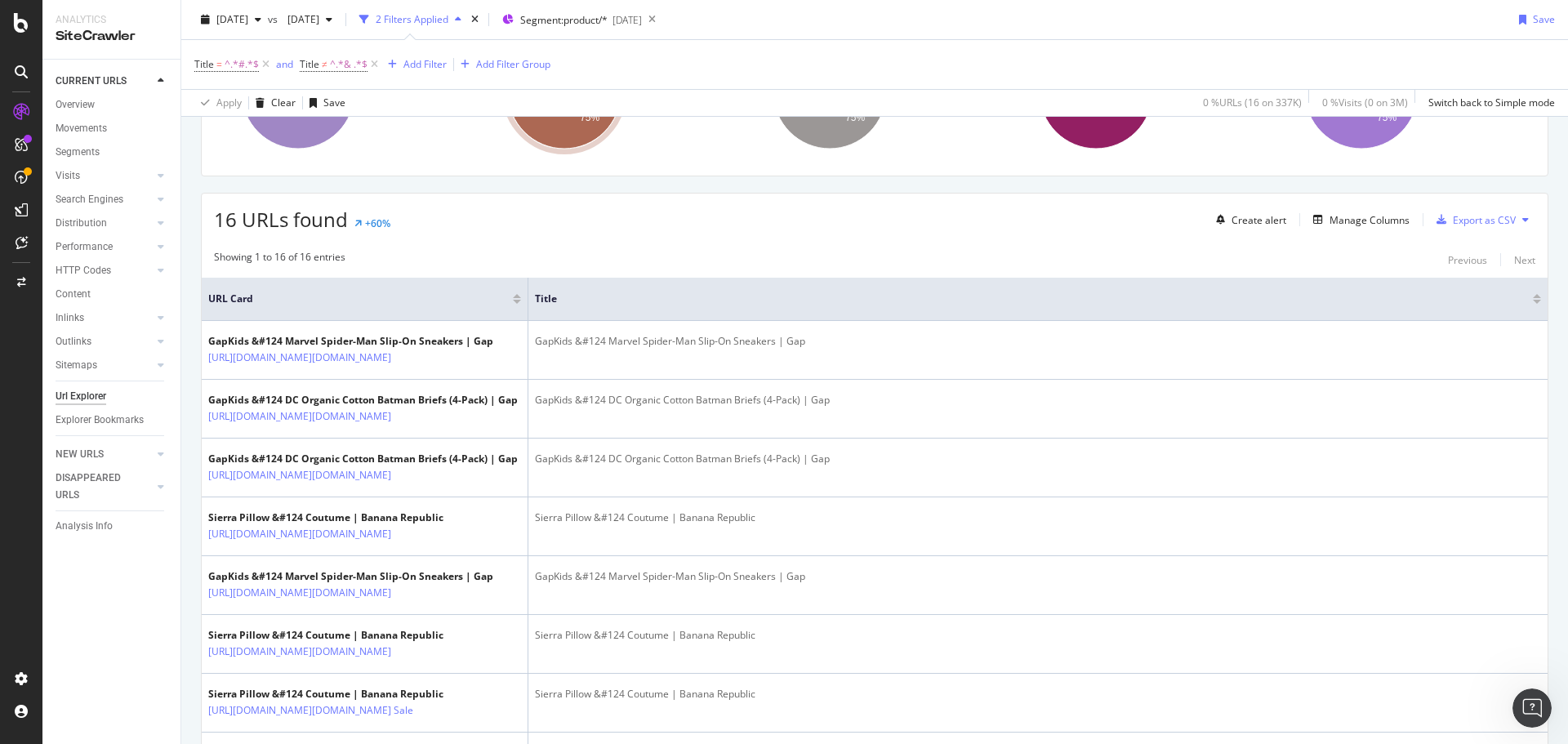
scroll to position [245, 0]
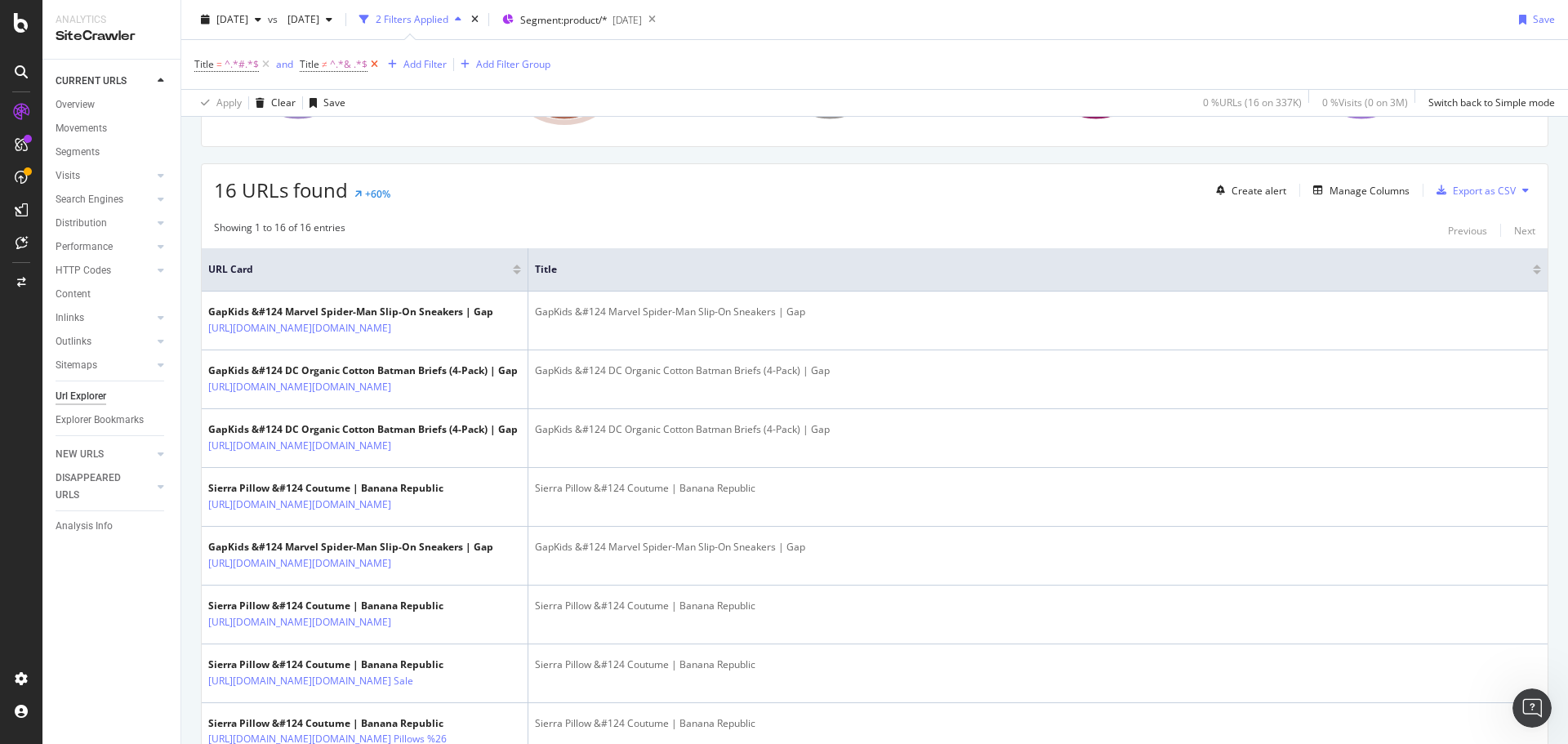
click at [379, 61] on icon at bounding box center [374, 65] width 13 height 16
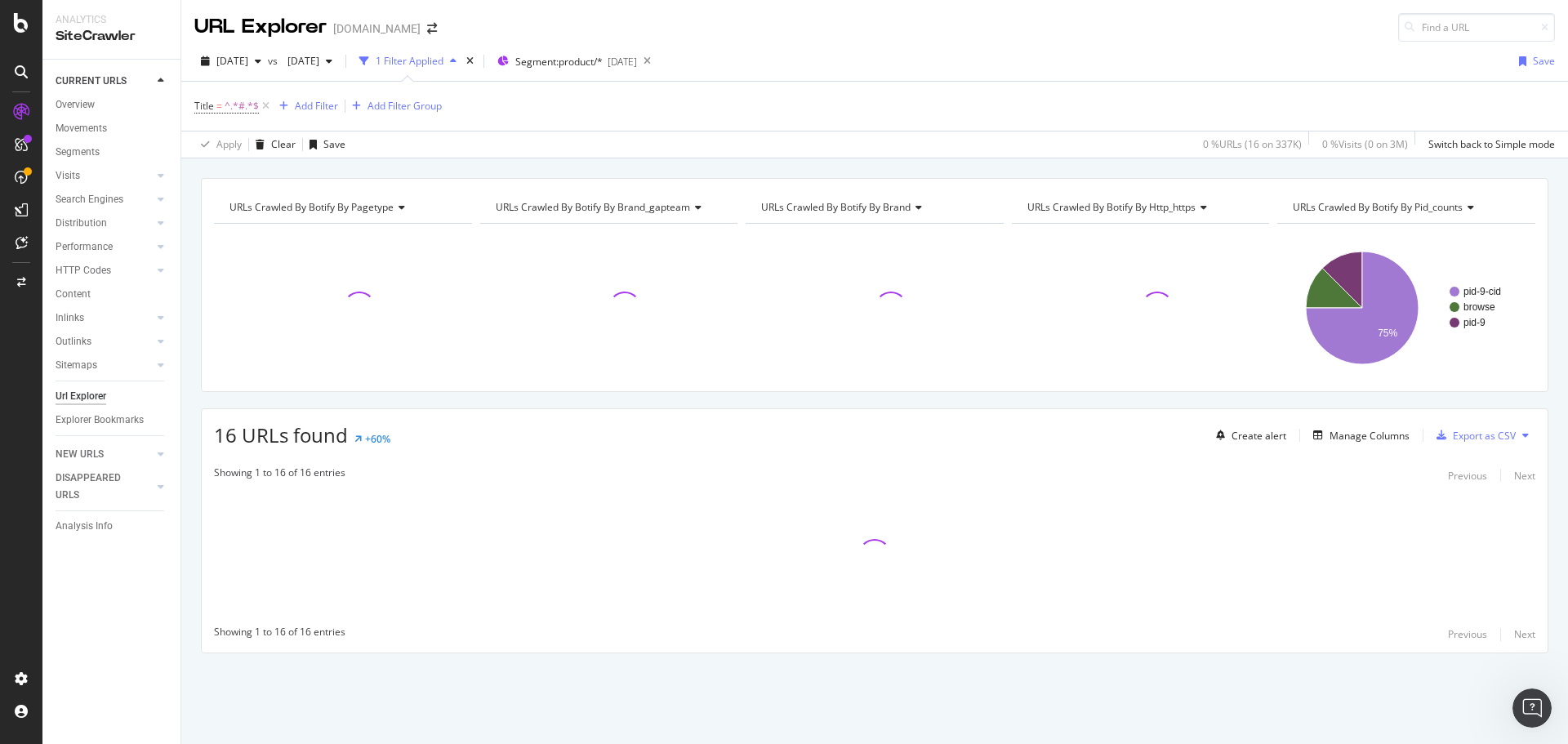
click at [191, 408] on div "URLs Crawled By Botify By pagetype Chart (by Value) Table Expand Export as CSV …" at bounding box center [875, 444] width 1387 height 533
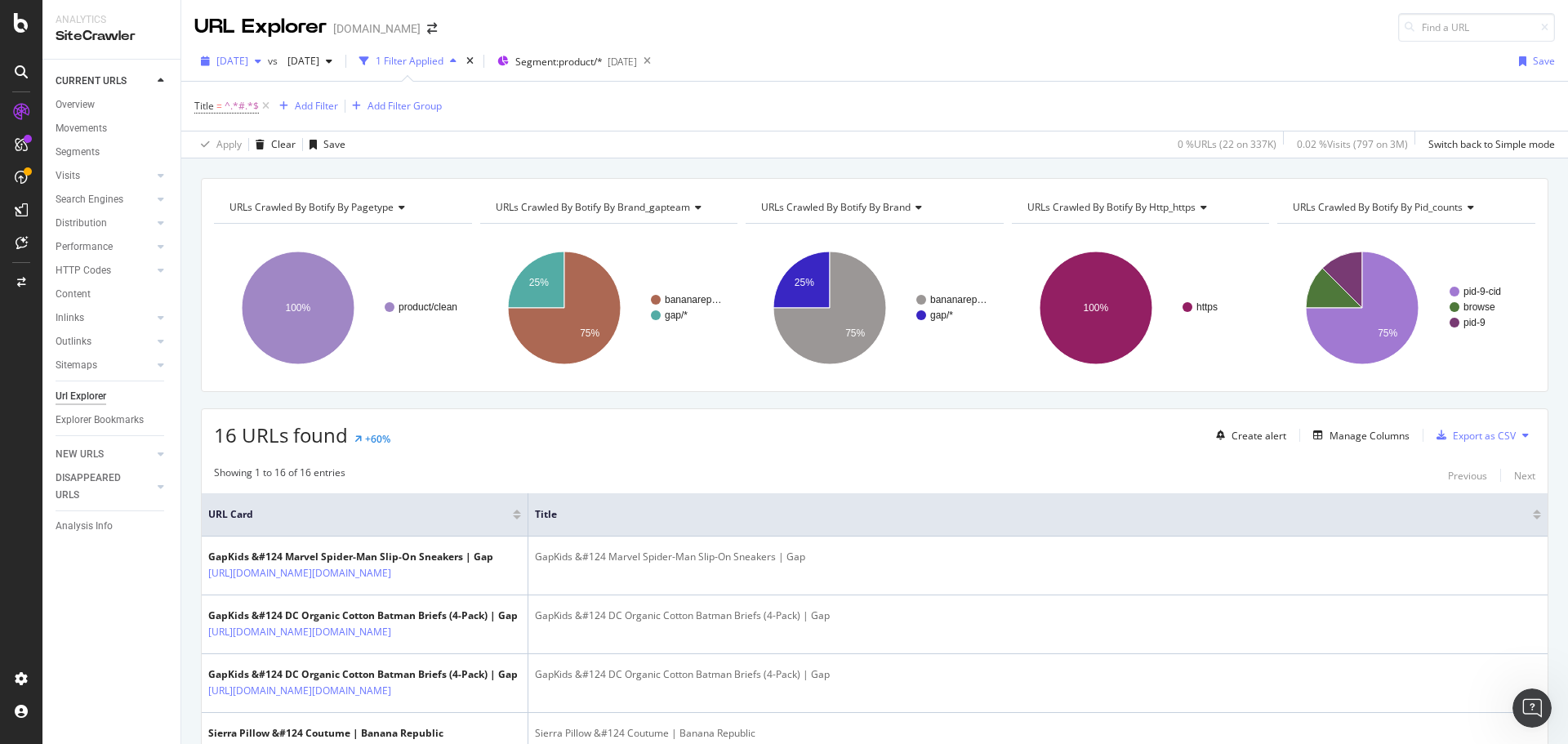
click at [248, 65] on span "[DATE]" at bounding box center [232, 60] width 31 height 13
click at [319, 58] on span "[DATE]" at bounding box center [300, 60] width 39 height 13
click at [368, 155] on div "[DATE]" at bounding box center [362, 150] width 87 height 14
click at [239, 59] on span "[DATE]" at bounding box center [232, 60] width 31 height 13
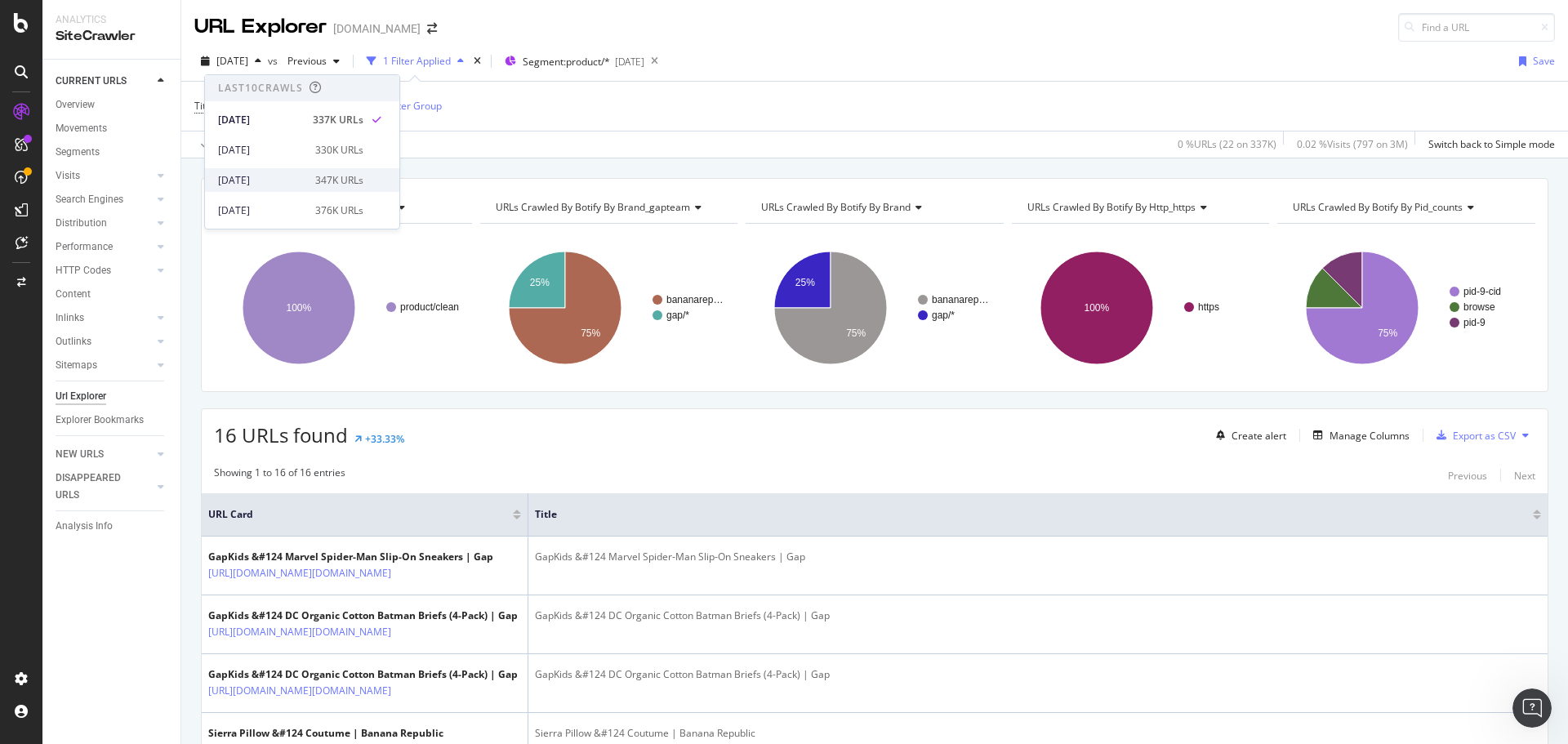
click at [246, 175] on div "[DATE]" at bounding box center [261, 181] width 87 height 14
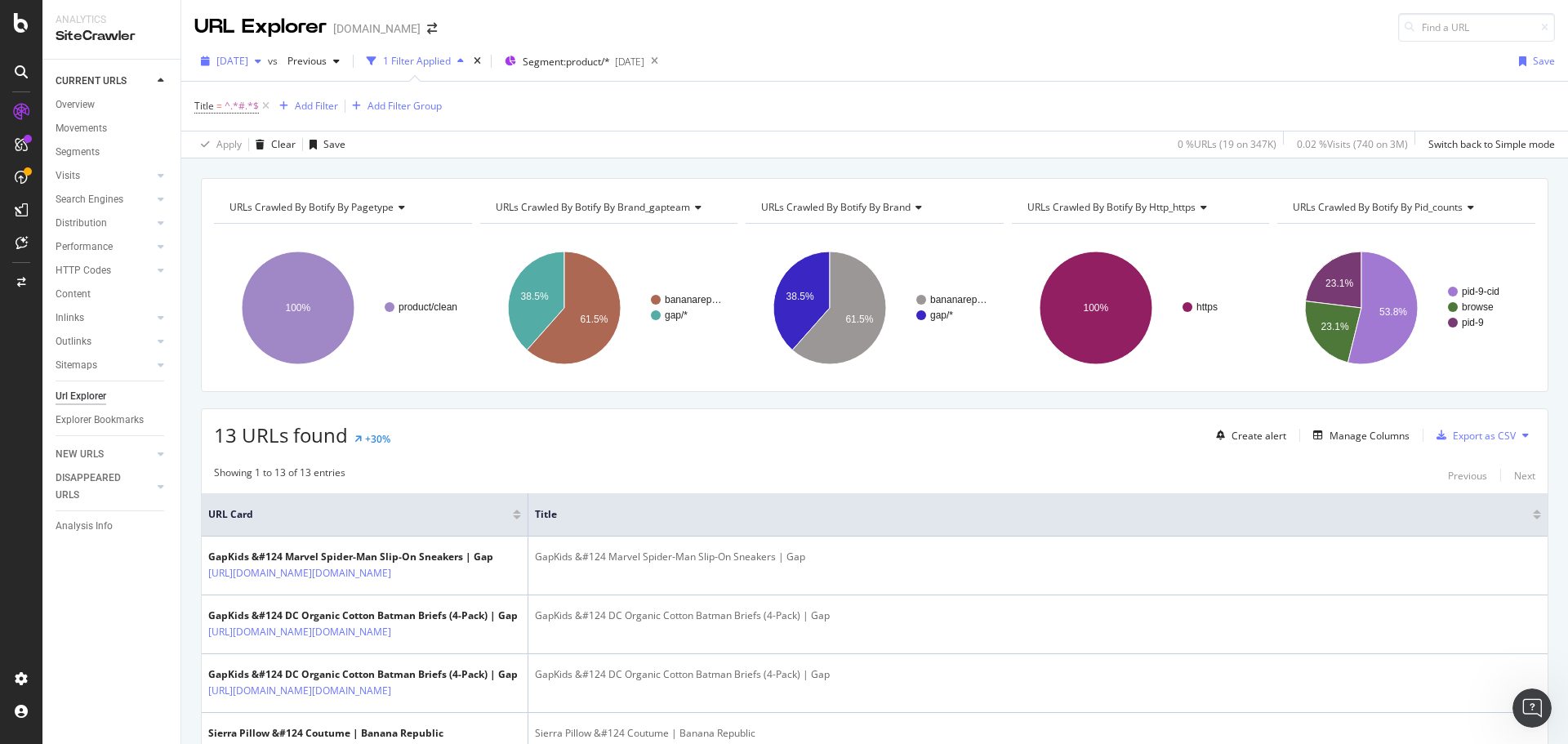
click at [248, 66] on span "[DATE]" at bounding box center [232, 60] width 31 height 13
click at [281, 137] on div "[DATE] 376K URLs" at bounding box center [302, 128] width 194 height 23
drag, startPoint x: 704, startPoint y: 57, endPoint x: 723, endPoint y: 70, distance: 23.0
click at [665, 57] on icon at bounding box center [654, 60] width 21 height 22
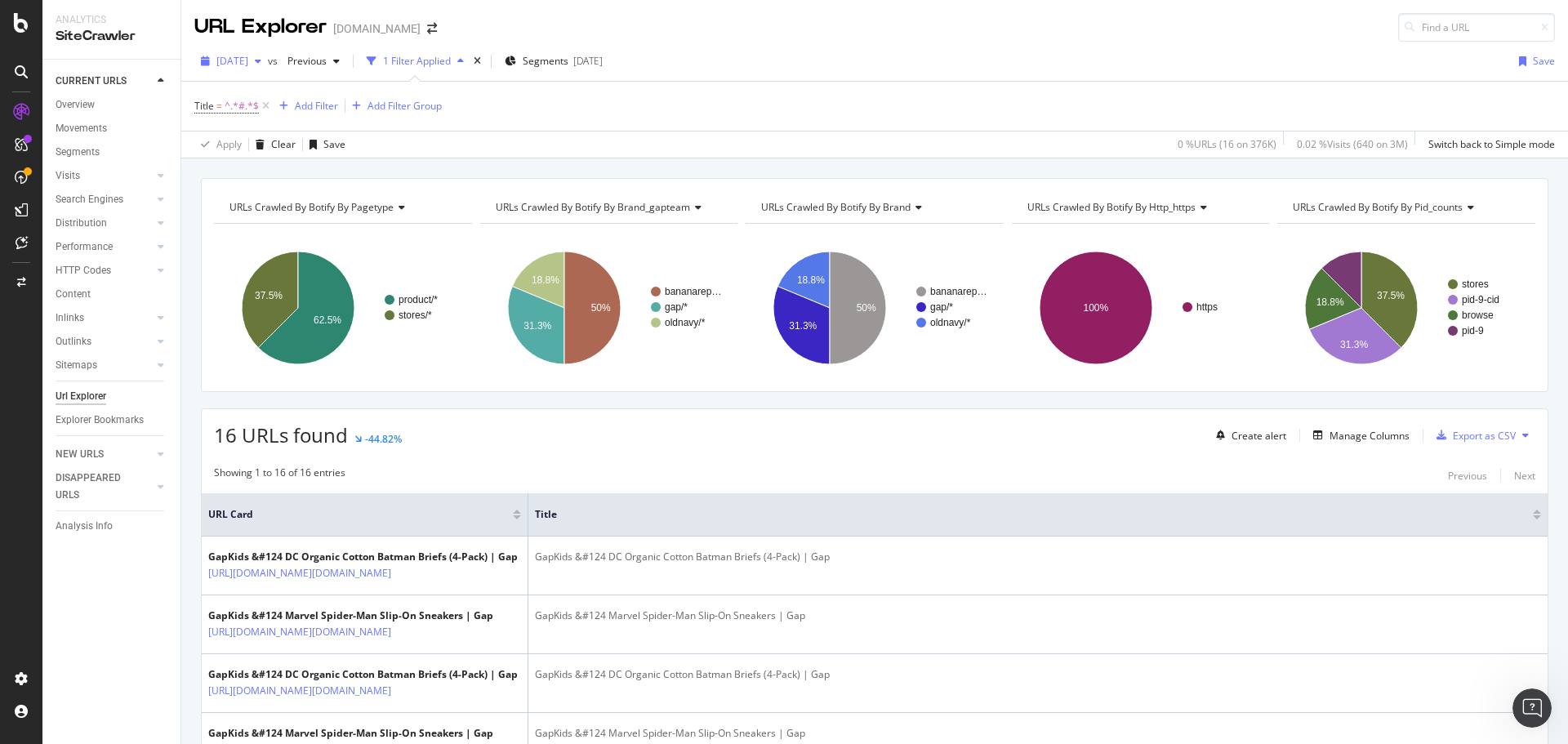
click at [235, 60] on span "[DATE]" at bounding box center [232, 60] width 31 height 13
click at [274, 155] on div "[DATE]" at bounding box center [261, 159] width 87 height 14
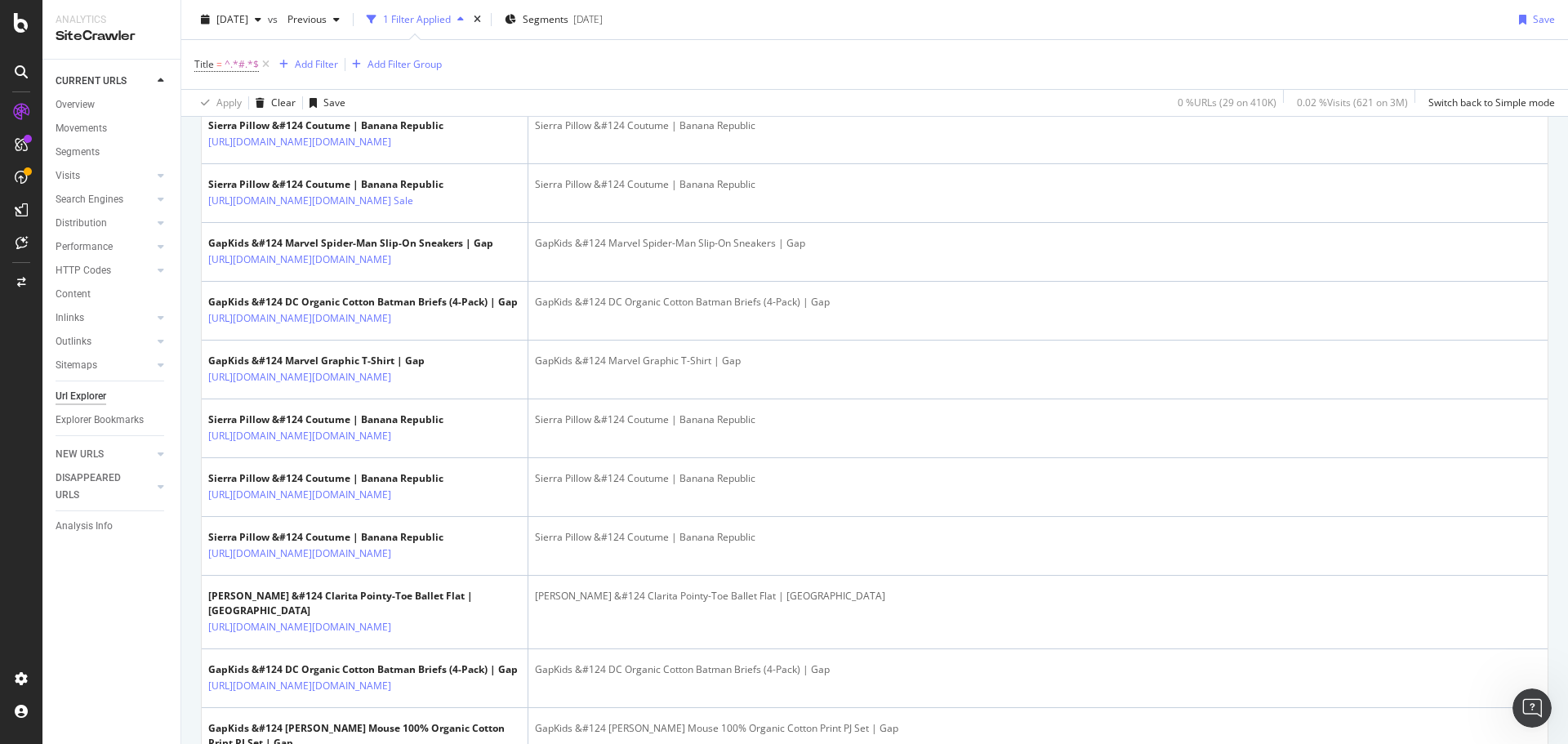
scroll to position [817, 0]
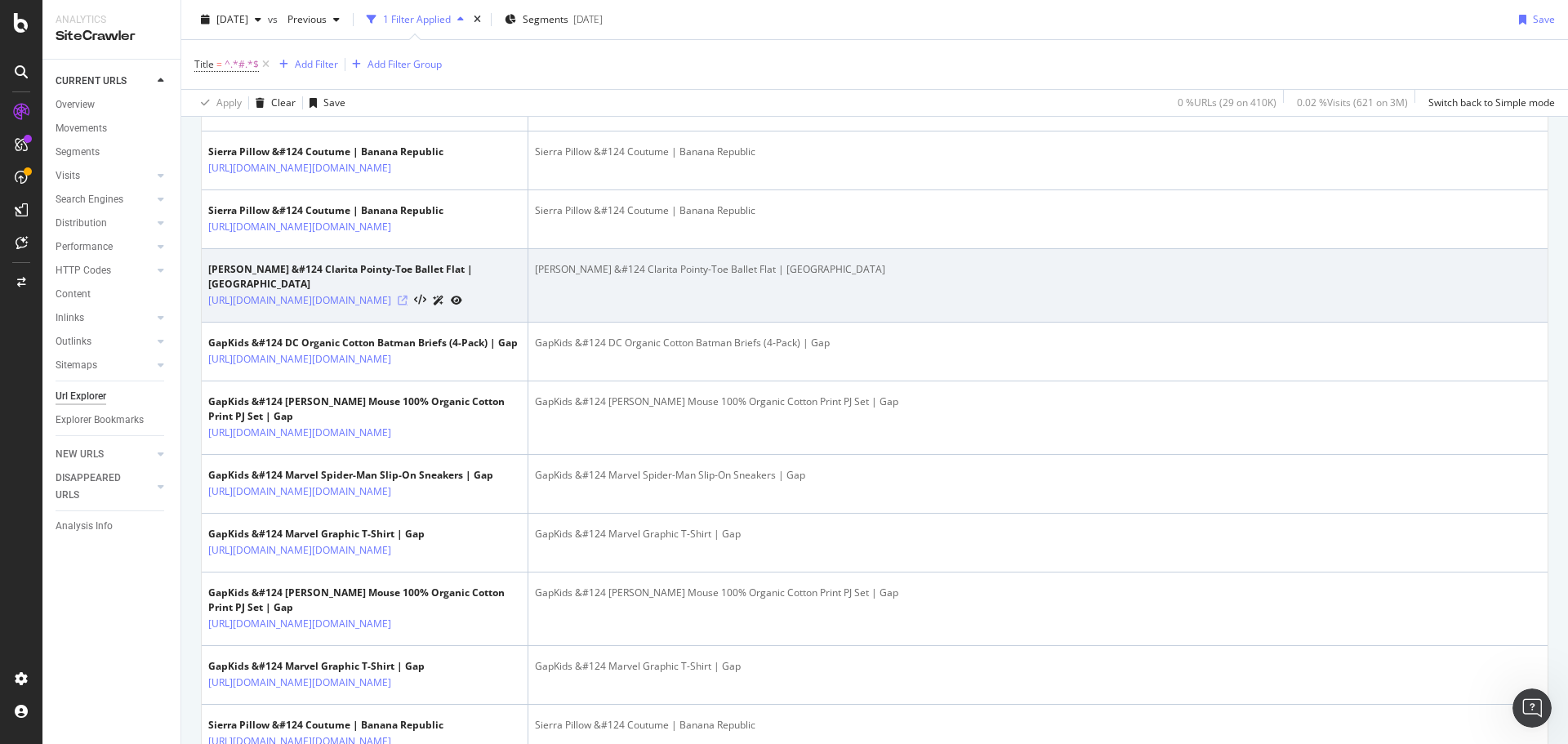
click at [408, 306] on icon at bounding box center [403, 300] width 10 height 10
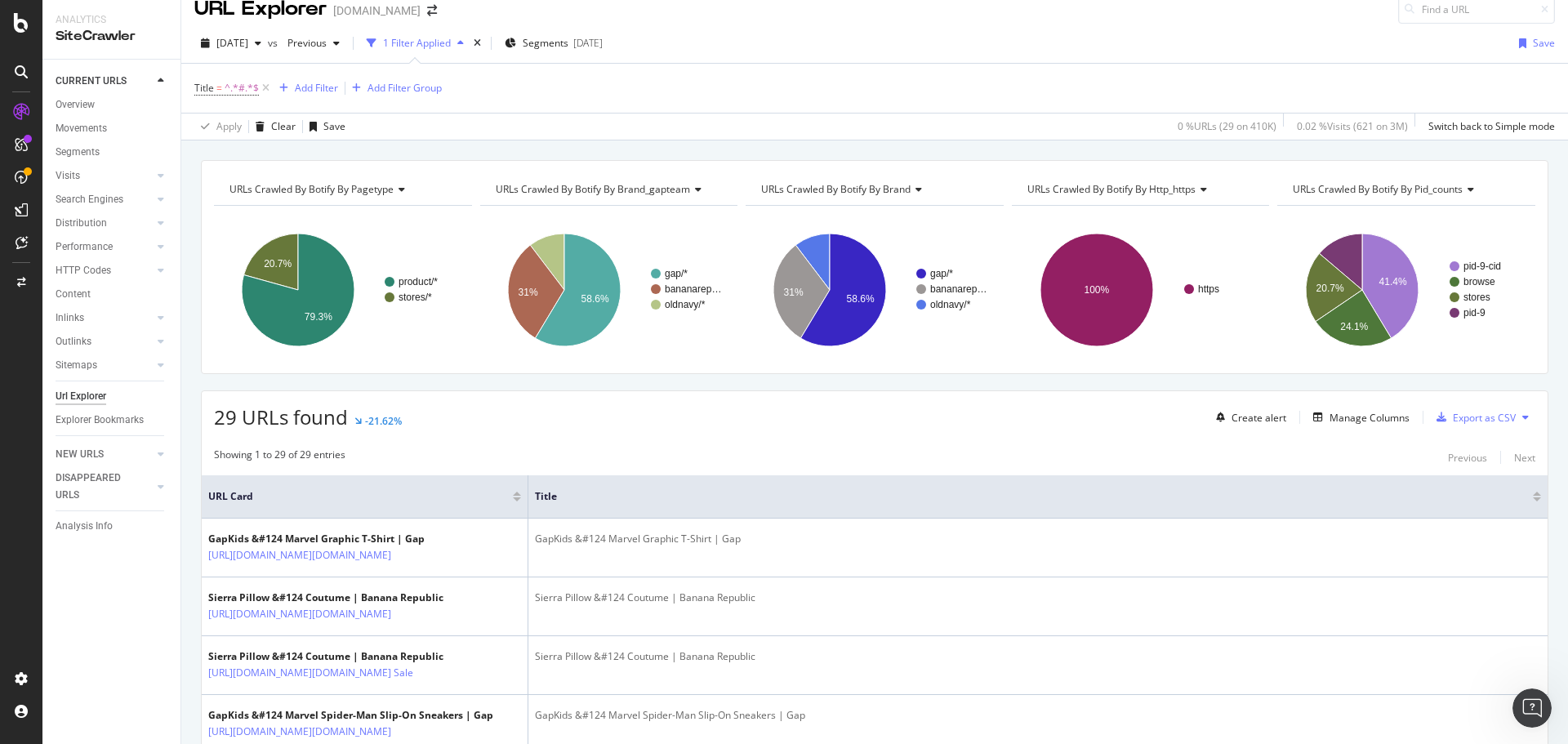
scroll to position [0, 0]
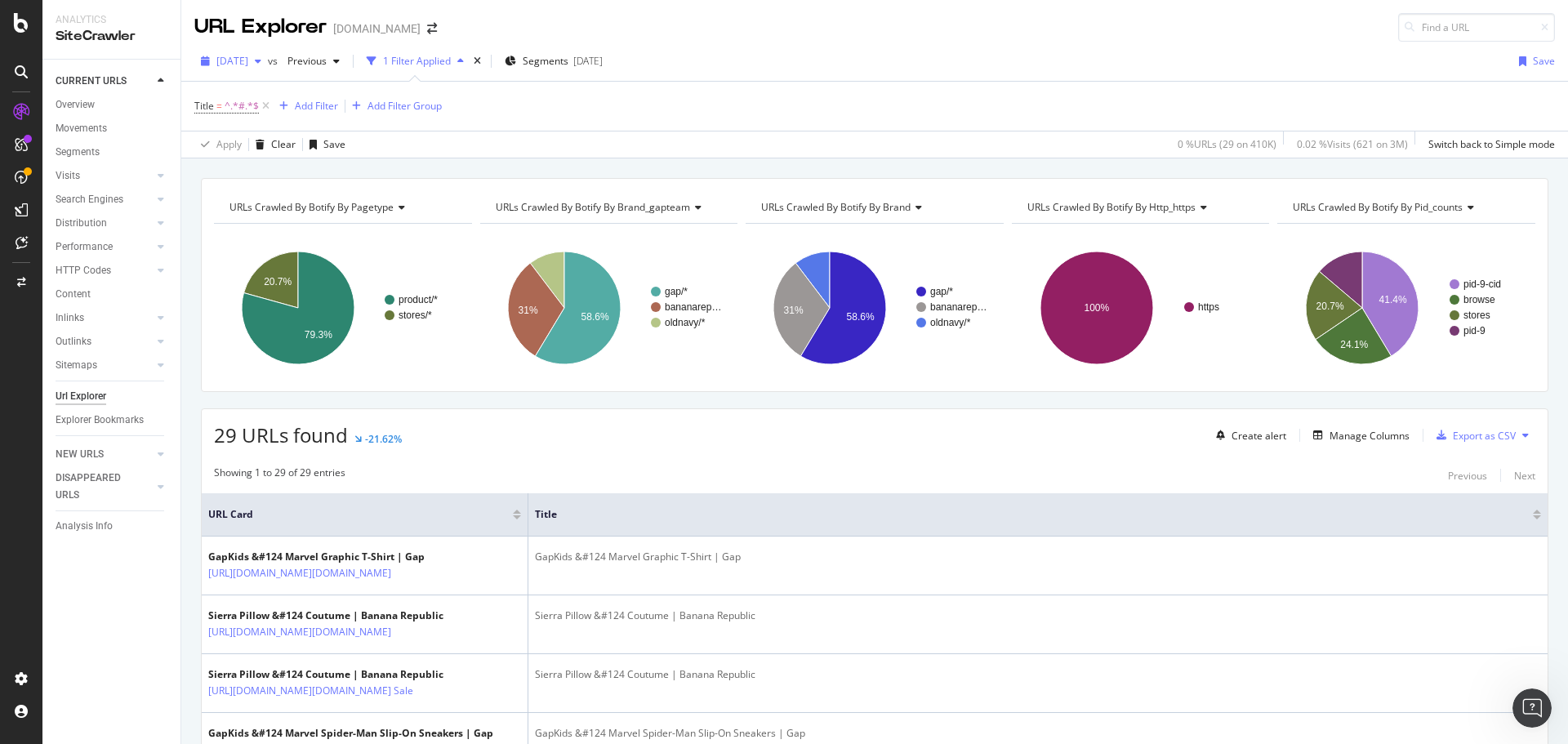
click at [247, 58] on span "[DATE]" at bounding box center [232, 60] width 31 height 13
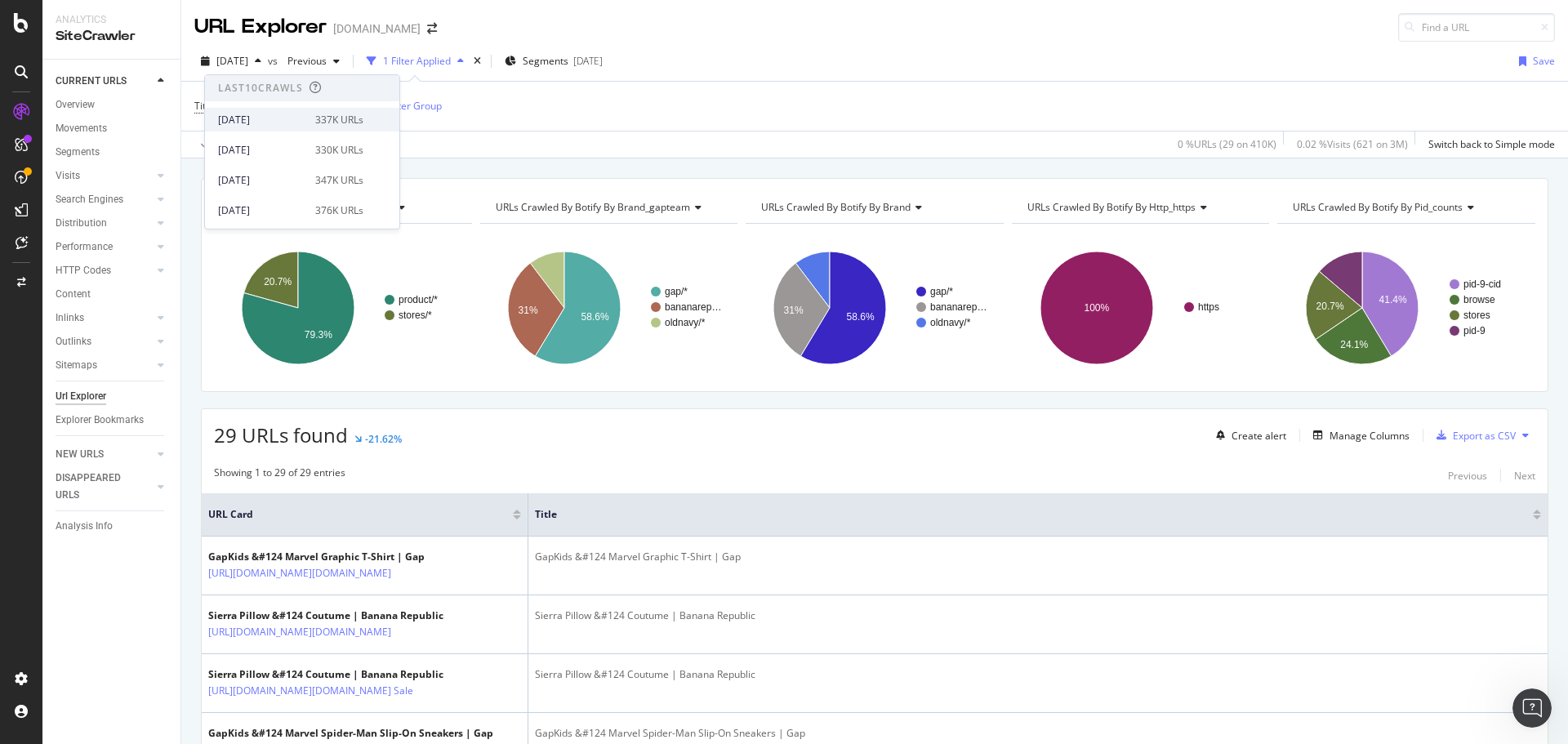
click at [264, 118] on div "[DATE]" at bounding box center [261, 120] width 87 height 14
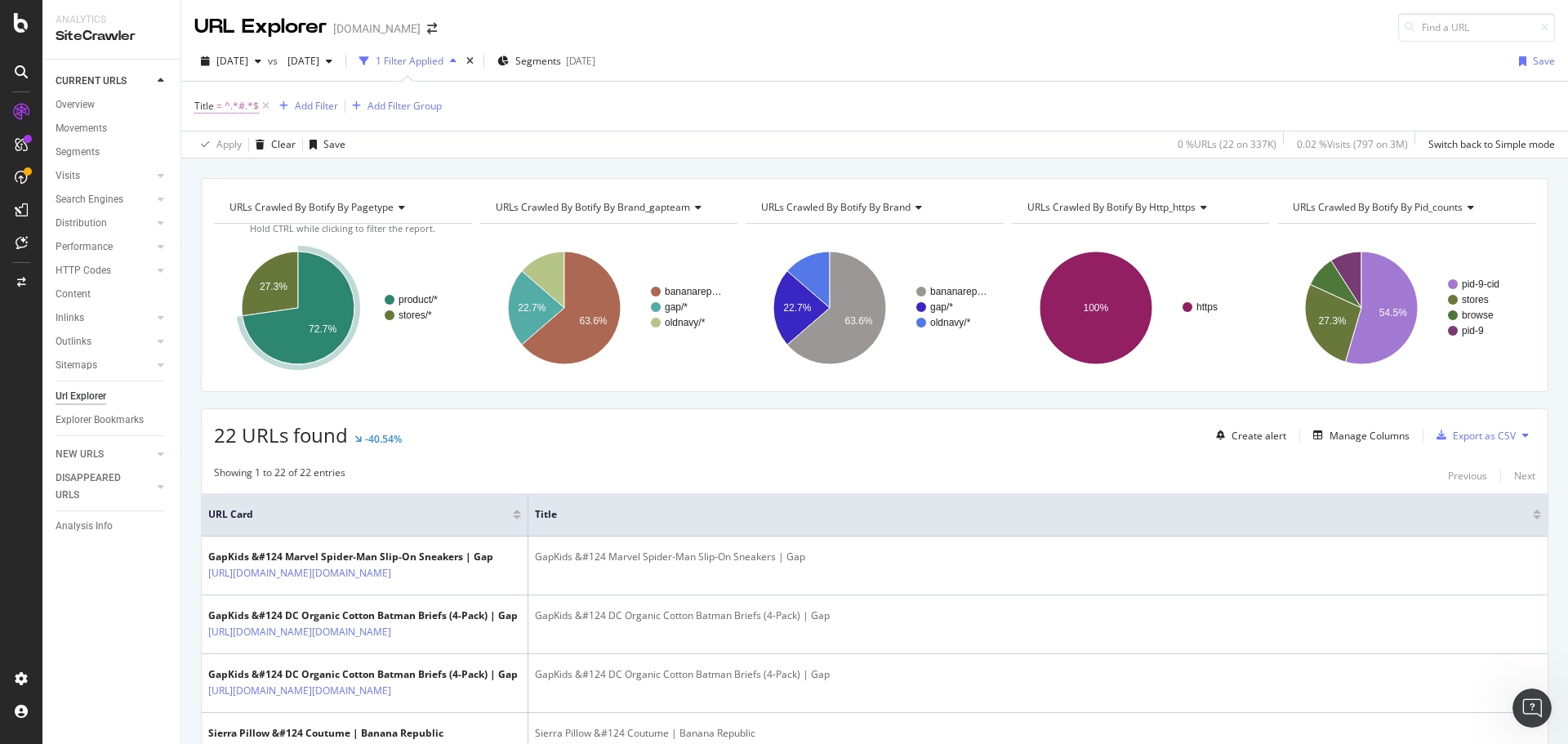
click at [256, 108] on span "^.*#.*$" at bounding box center [242, 105] width 34 height 22
click at [250, 196] on input "#" at bounding box center [287, 199] width 155 height 26
type input "[PERSON_NAME]"
click at [374, 229] on div "Apply" at bounding box center [376, 235] width 25 height 13
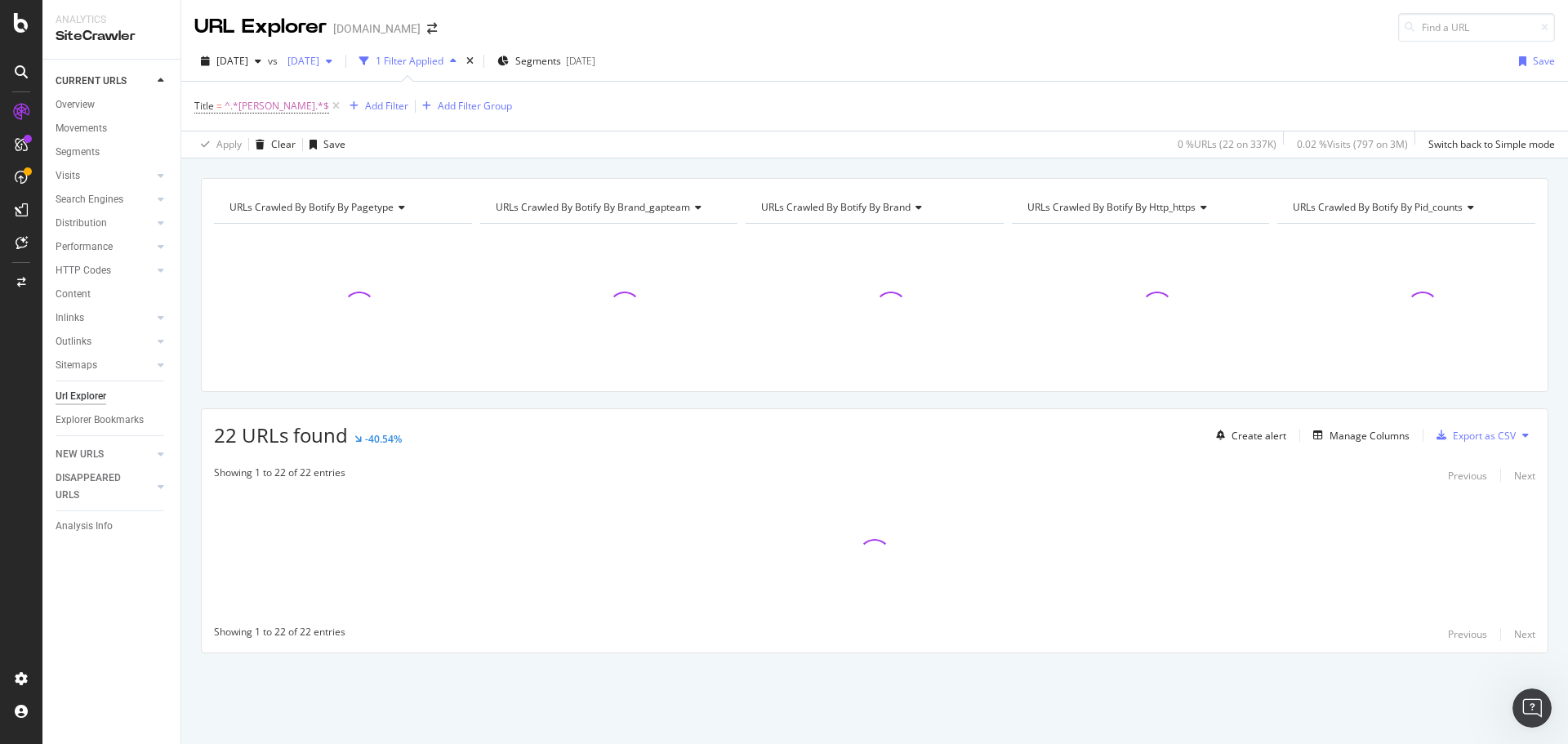
click at [319, 58] on span "[DATE]" at bounding box center [300, 60] width 39 height 13
click at [366, 148] on div "[DATE]" at bounding box center [362, 150] width 87 height 14
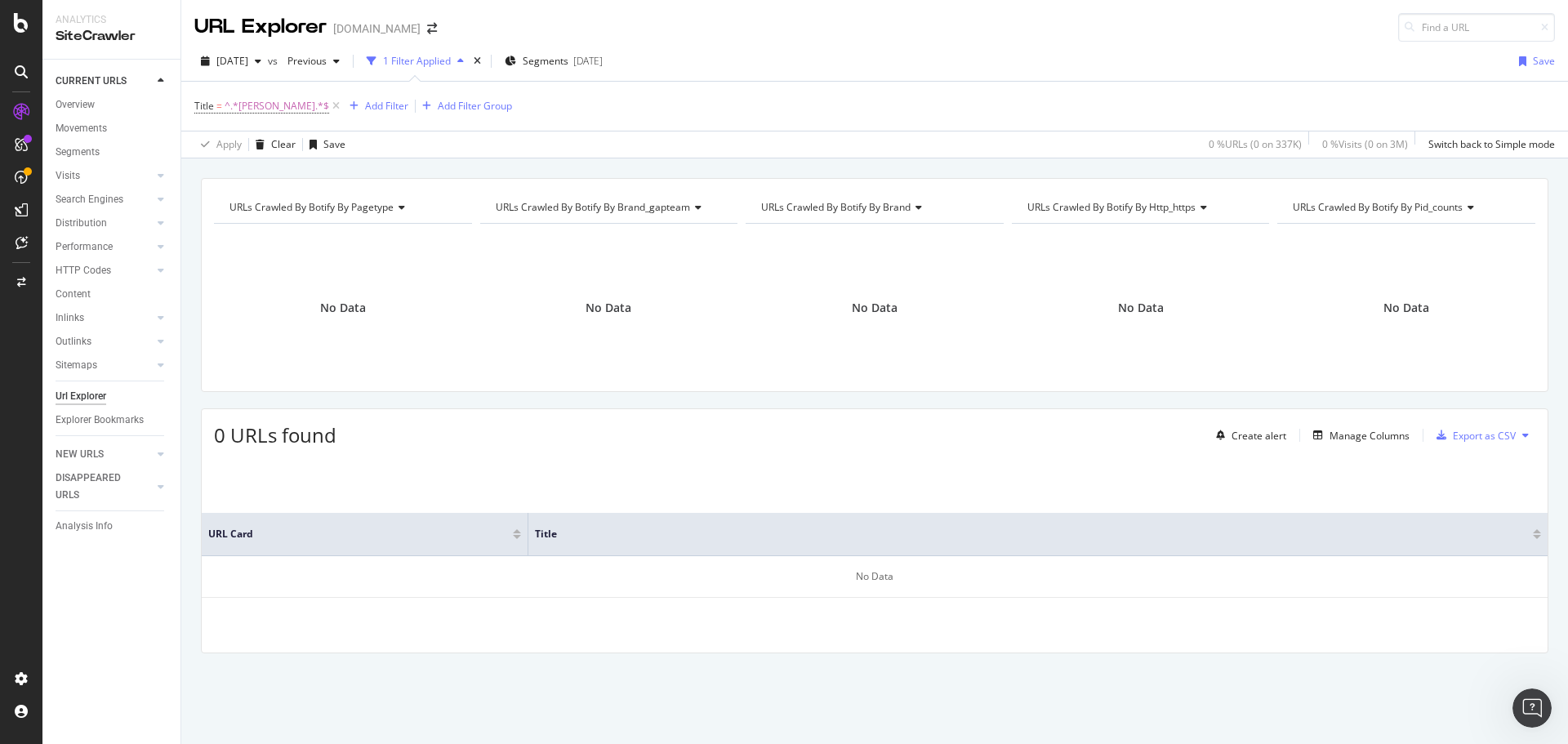
click at [870, 56] on div "[DATE] vs Previous 1 Filter Applied Segments [DATE] Save" at bounding box center [875, 65] width 1387 height 32
click at [228, 108] on span "^.*[PERSON_NAME].*$" at bounding box center [277, 105] width 104 height 22
click at [252, 204] on input "[PERSON_NAME]" at bounding box center [287, 199] width 155 height 26
type input "[PERSON_NAME]"
click at [367, 238] on div "Apply" at bounding box center [376, 235] width 25 height 13
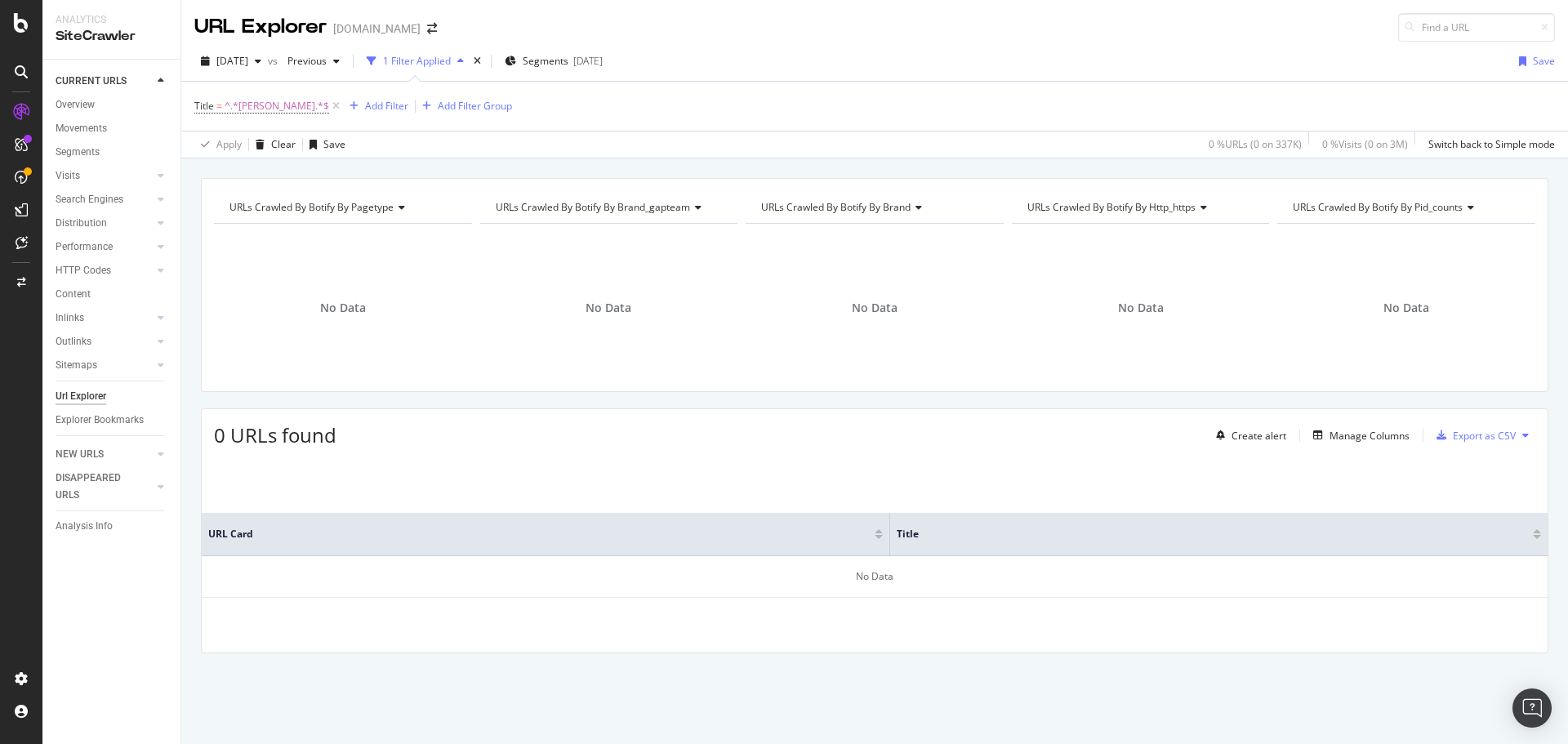
click at [93, 399] on div "Url Explorer" at bounding box center [81, 396] width 50 height 17
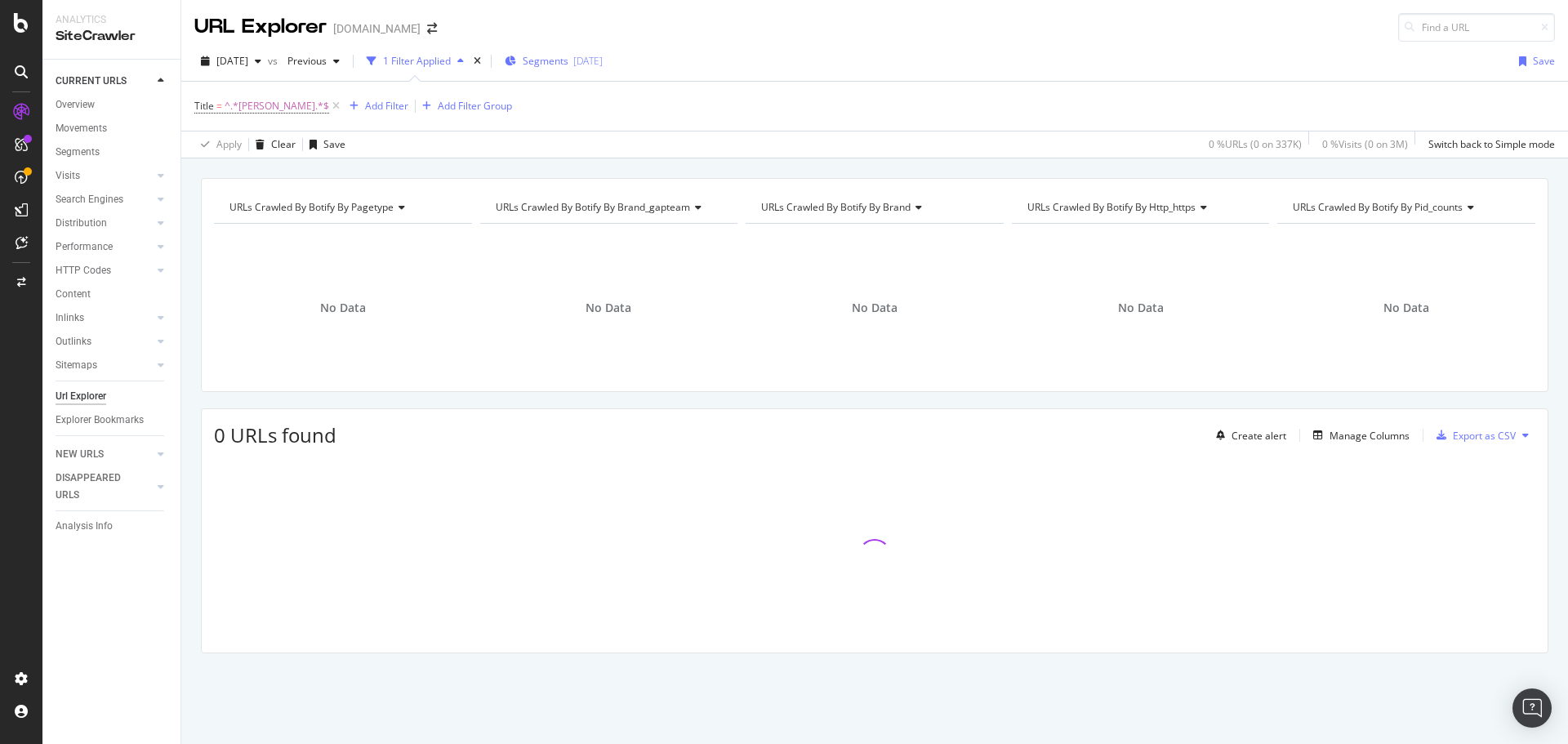
click at [569, 64] on span "Segments" at bounding box center [545, 60] width 46 height 13
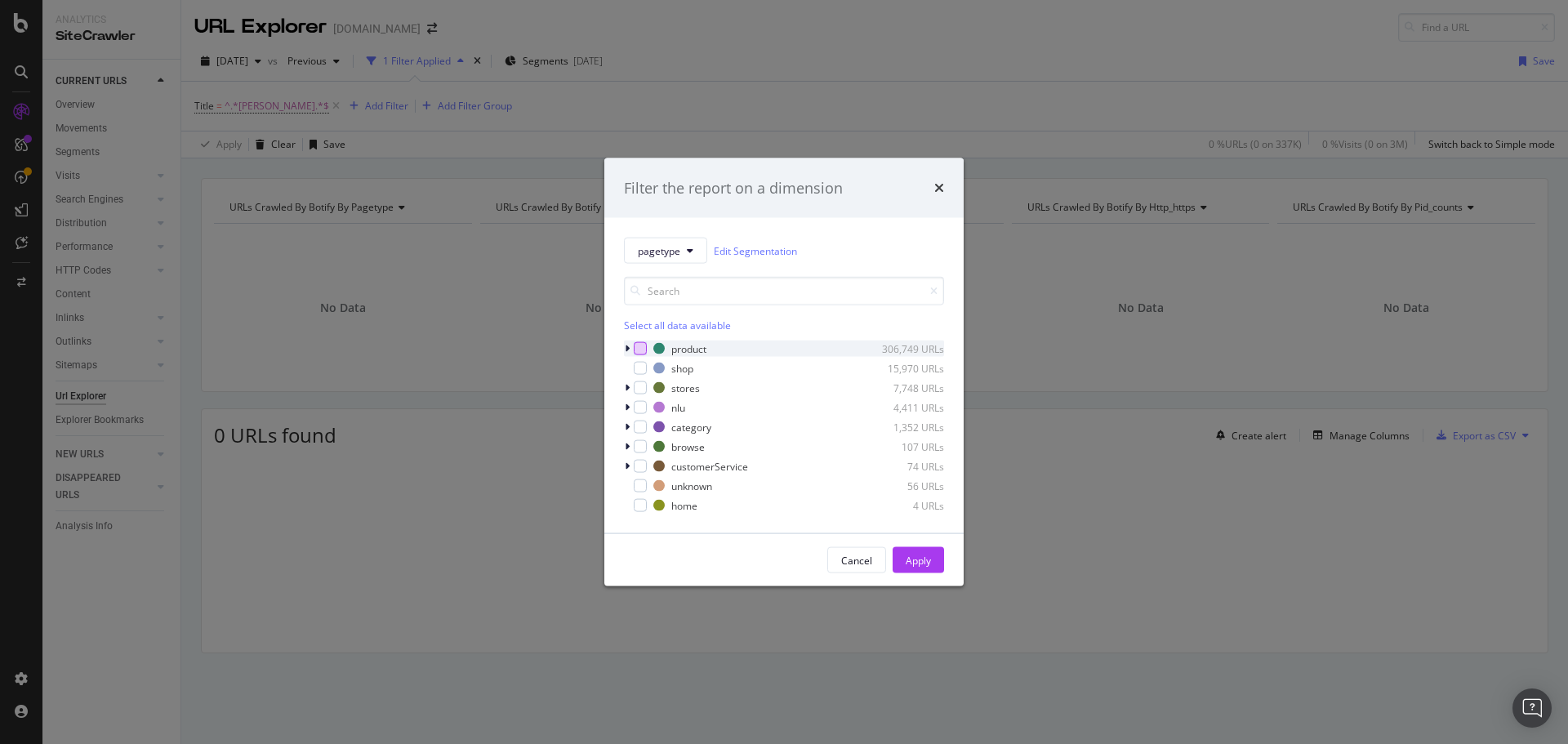
click at [638, 344] on div "modal" at bounding box center [640, 349] width 13 height 13
click at [926, 567] on div "Apply" at bounding box center [918, 560] width 25 height 24
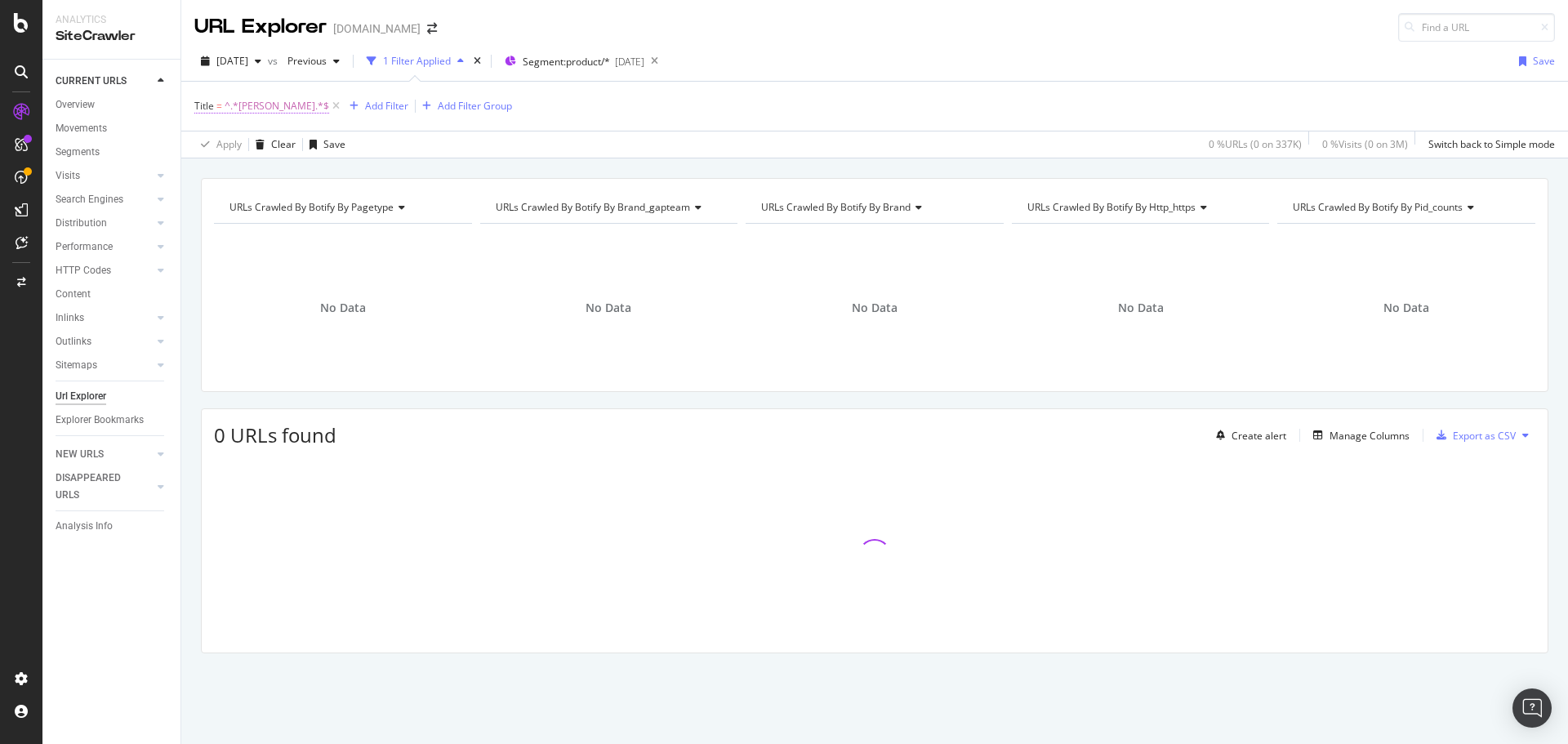
click at [261, 113] on span "^.*[PERSON_NAME].*$" at bounding box center [277, 105] width 104 height 22
click at [256, 207] on input "[PERSON_NAME]" at bounding box center [287, 199] width 155 height 26
type input "Malbon"
click at [366, 234] on div "Apply" at bounding box center [376, 235] width 25 height 13
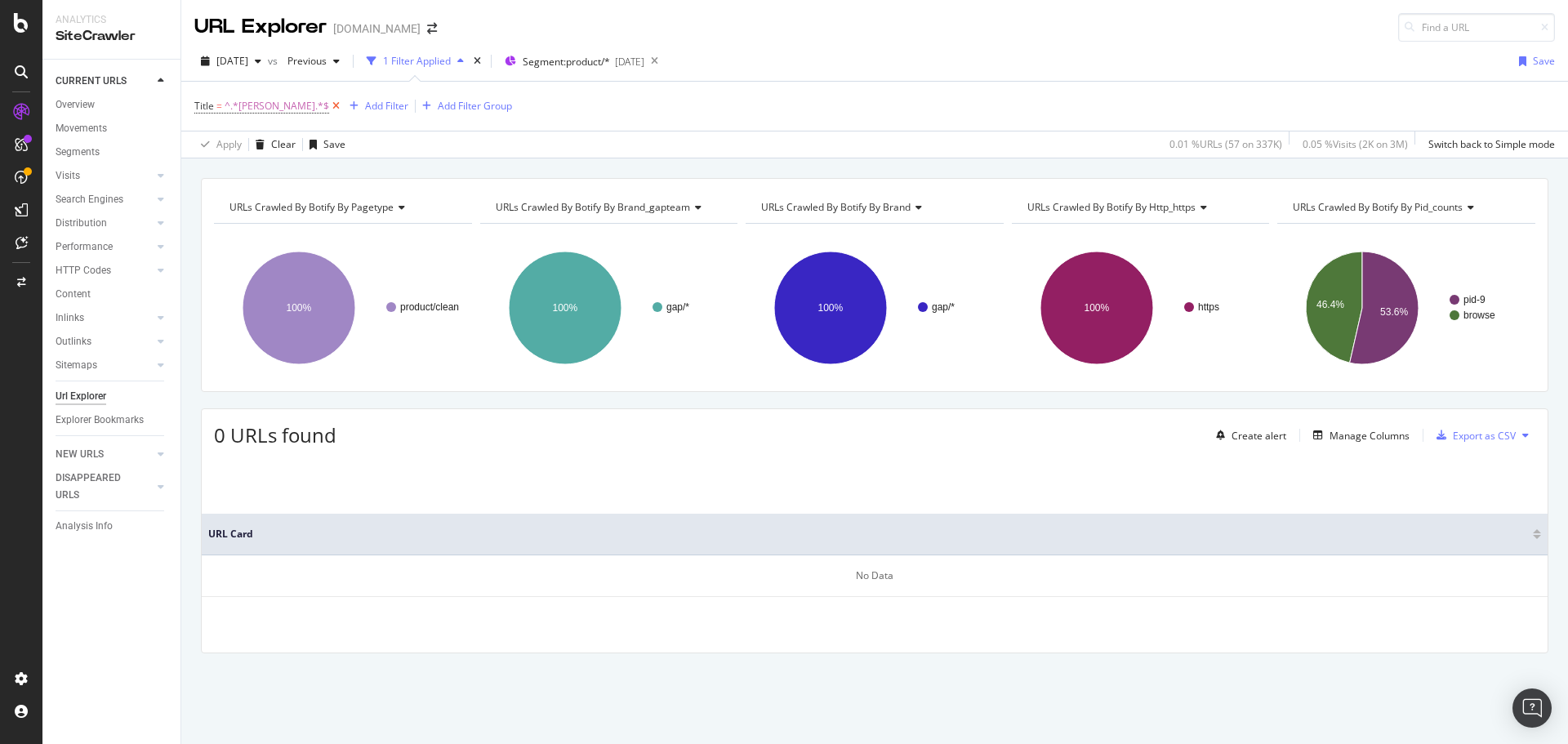
click at [329, 102] on icon at bounding box center [335, 106] width 13 height 16
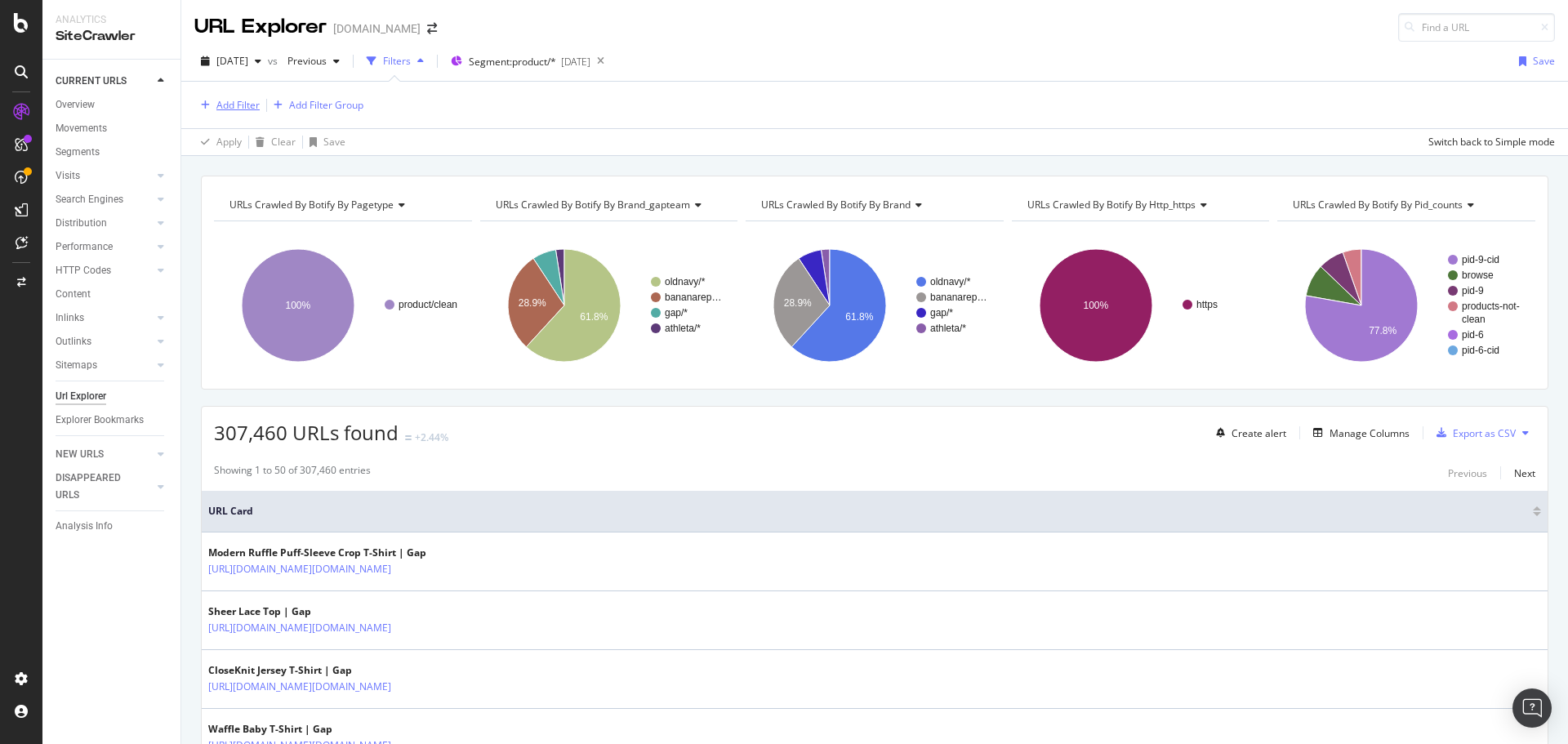
click at [249, 100] on div "Add Filter" at bounding box center [238, 104] width 43 height 13
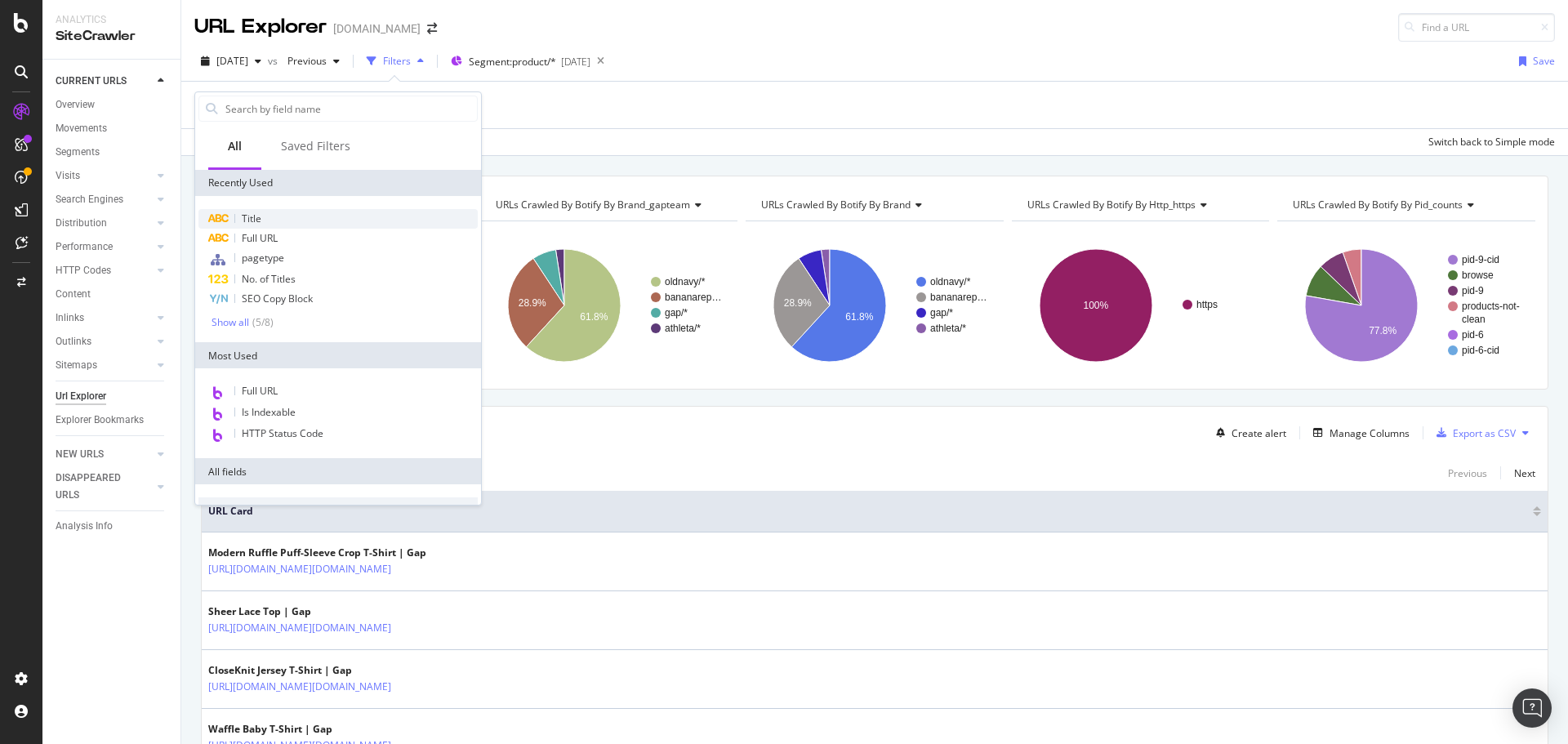
click at [283, 228] on div "Title" at bounding box center [338, 219] width 279 height 20
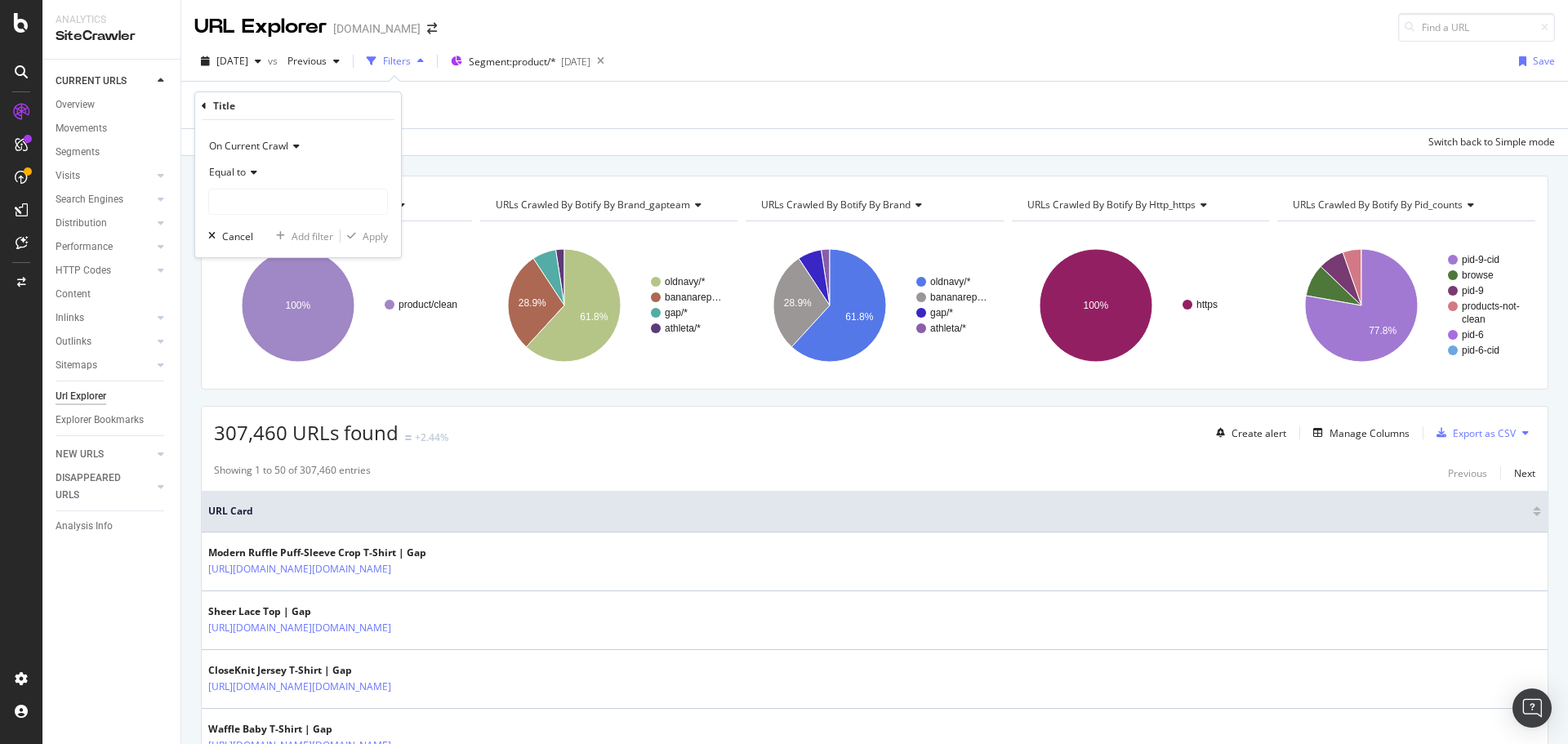
click at [236, 173] on span "Equal to" at bounding box center [227, 172] width 37 height 13
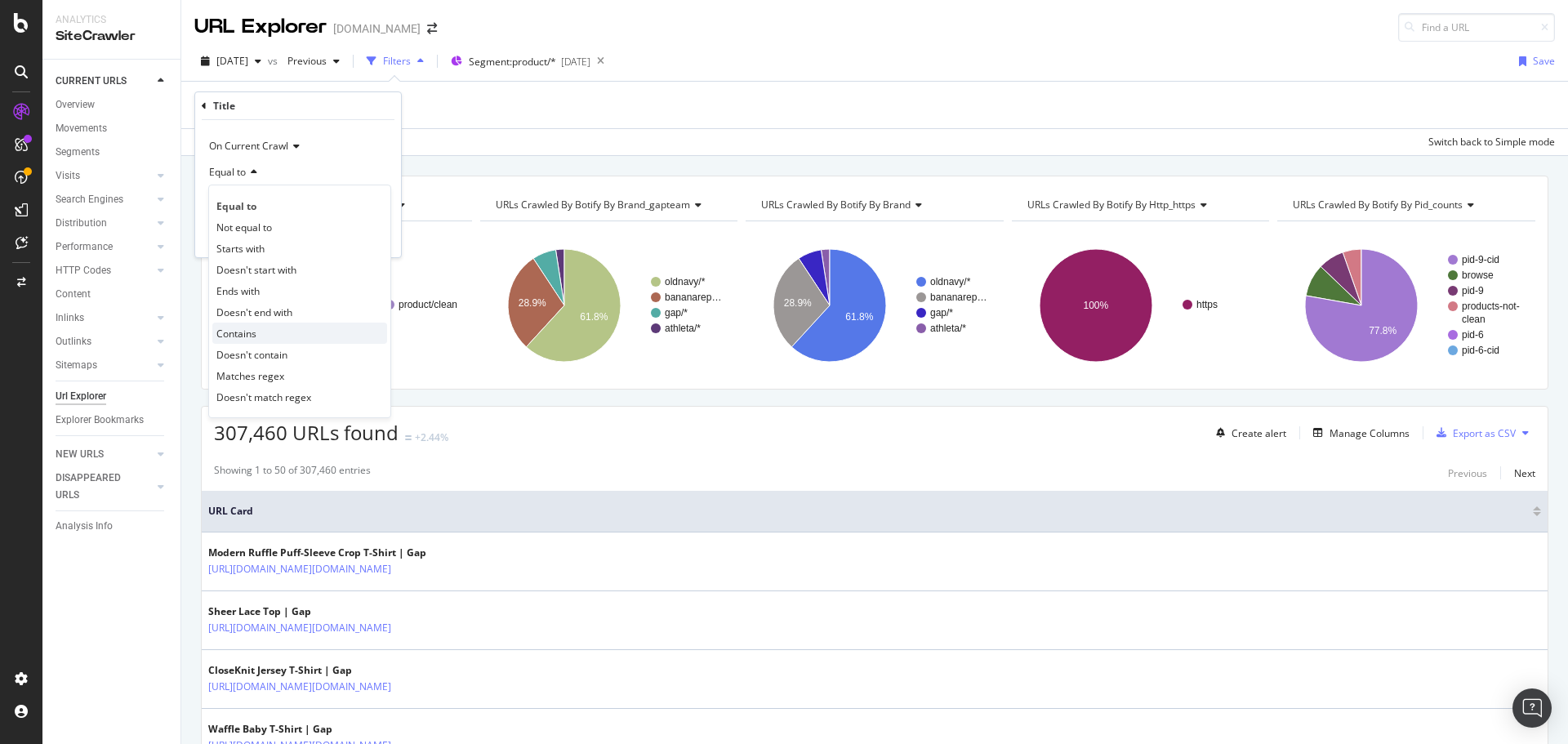
click at [257, 336] on div "Contains" at bounding box center [299, 333] width 175 height 22
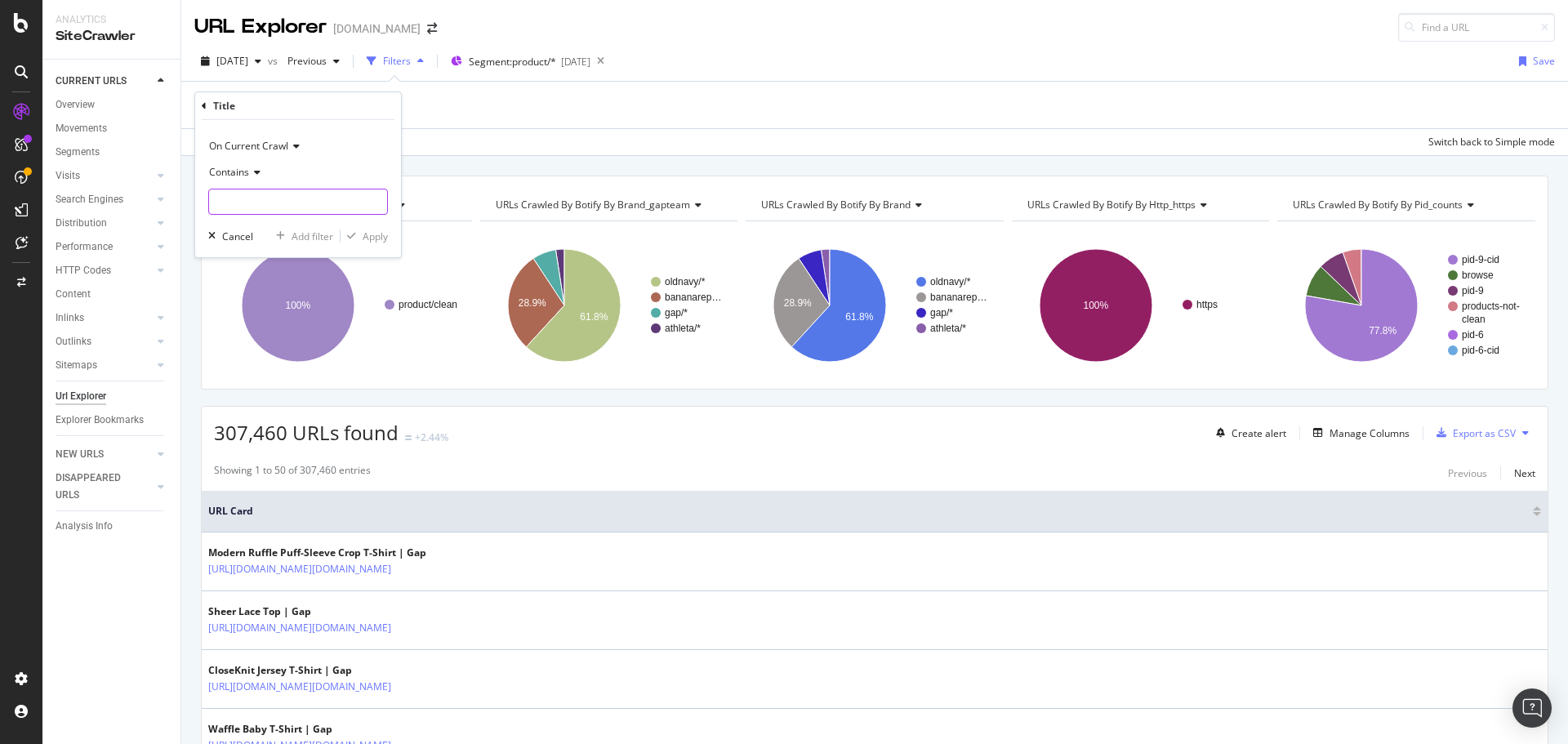
click at [276, 193] on input "text" at bounding box center [298, 201] width 178 height 26
type input "Malbon"
click at [370, 238] on div "Apply" at bounding box center [376, 235] width 25 height 13
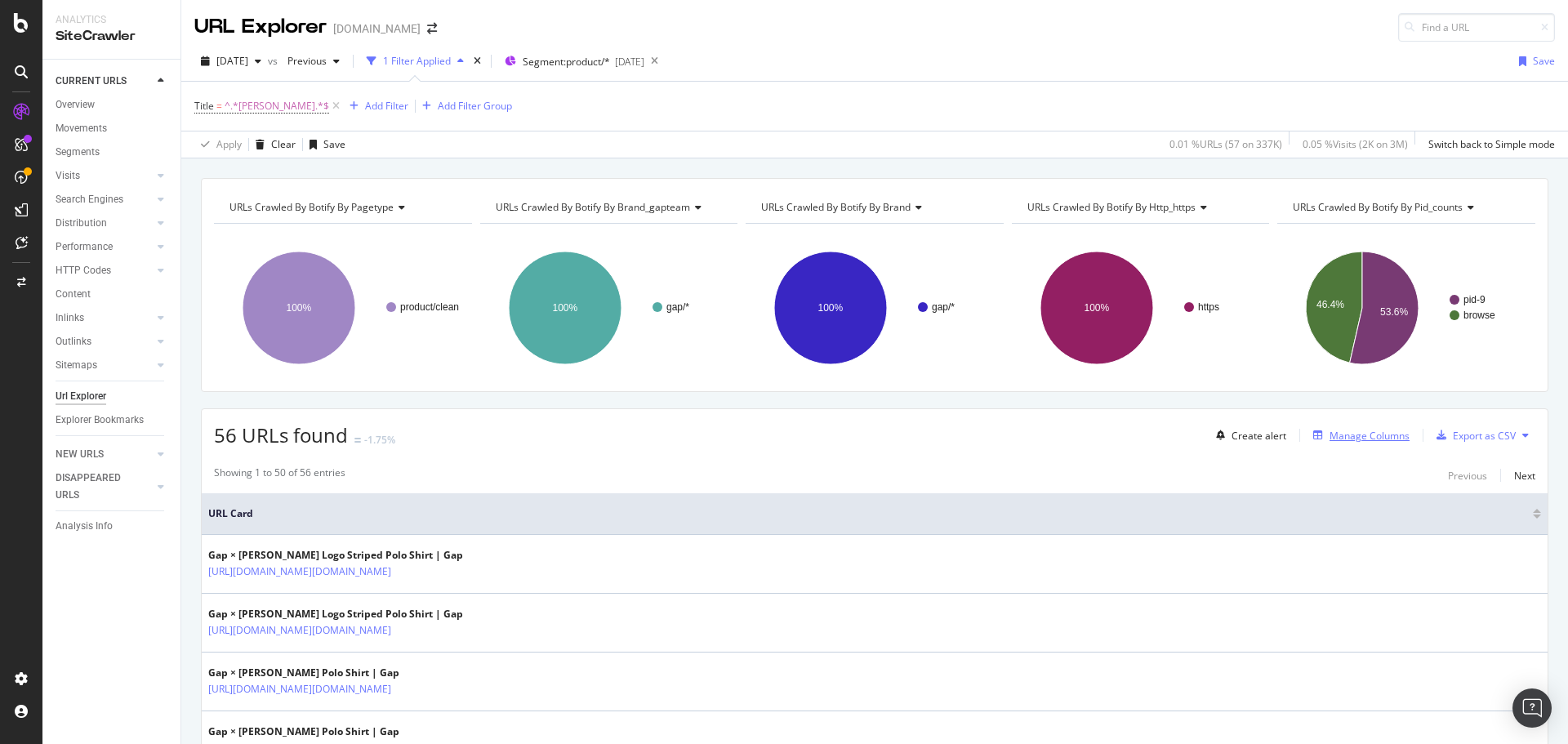
click at [1330, 437] on div "Manage Columns" at bounding box center [1369, 435] width 80 height 13
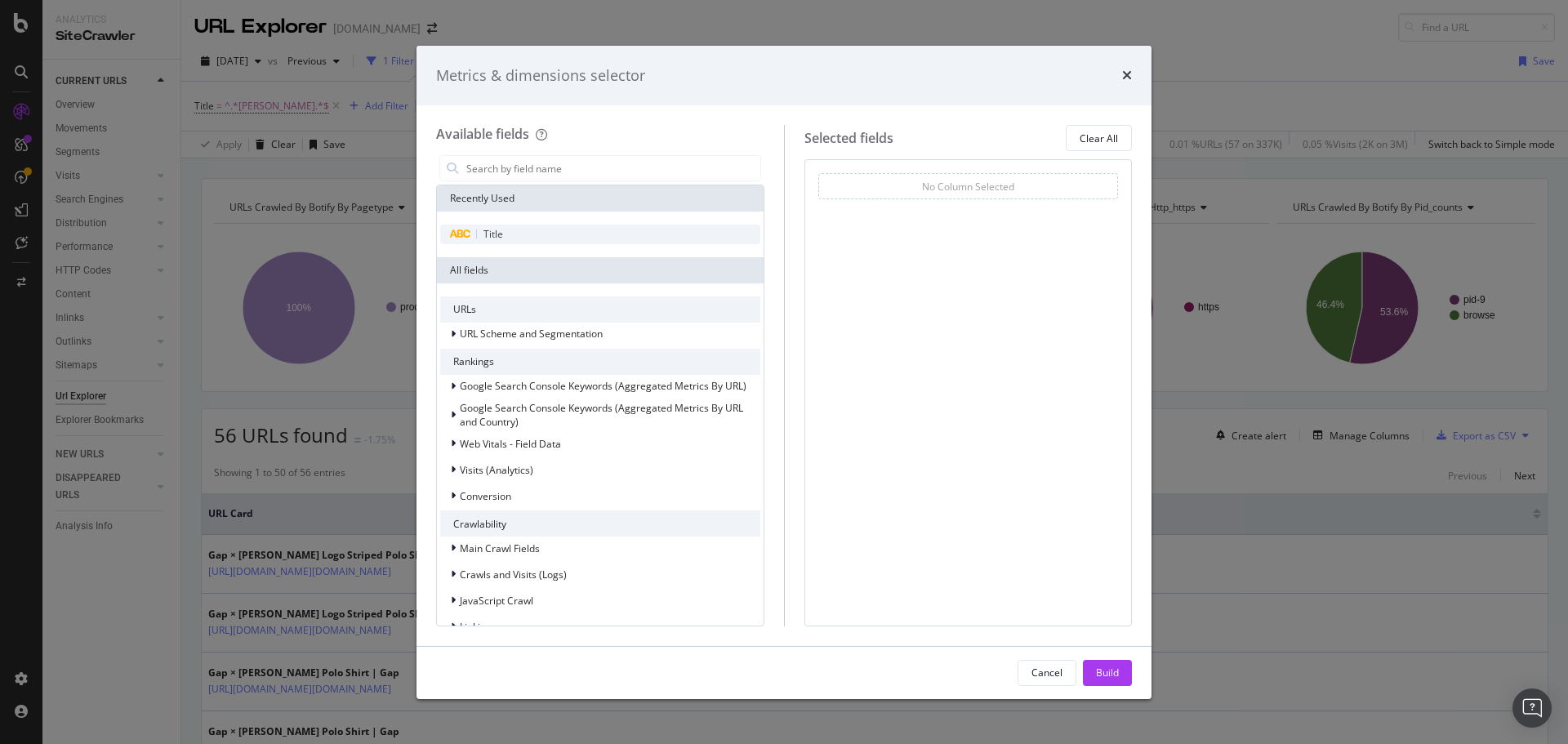
click at [474, 239] on div "Title" at bounding box center [600, 235] width 320 height 20
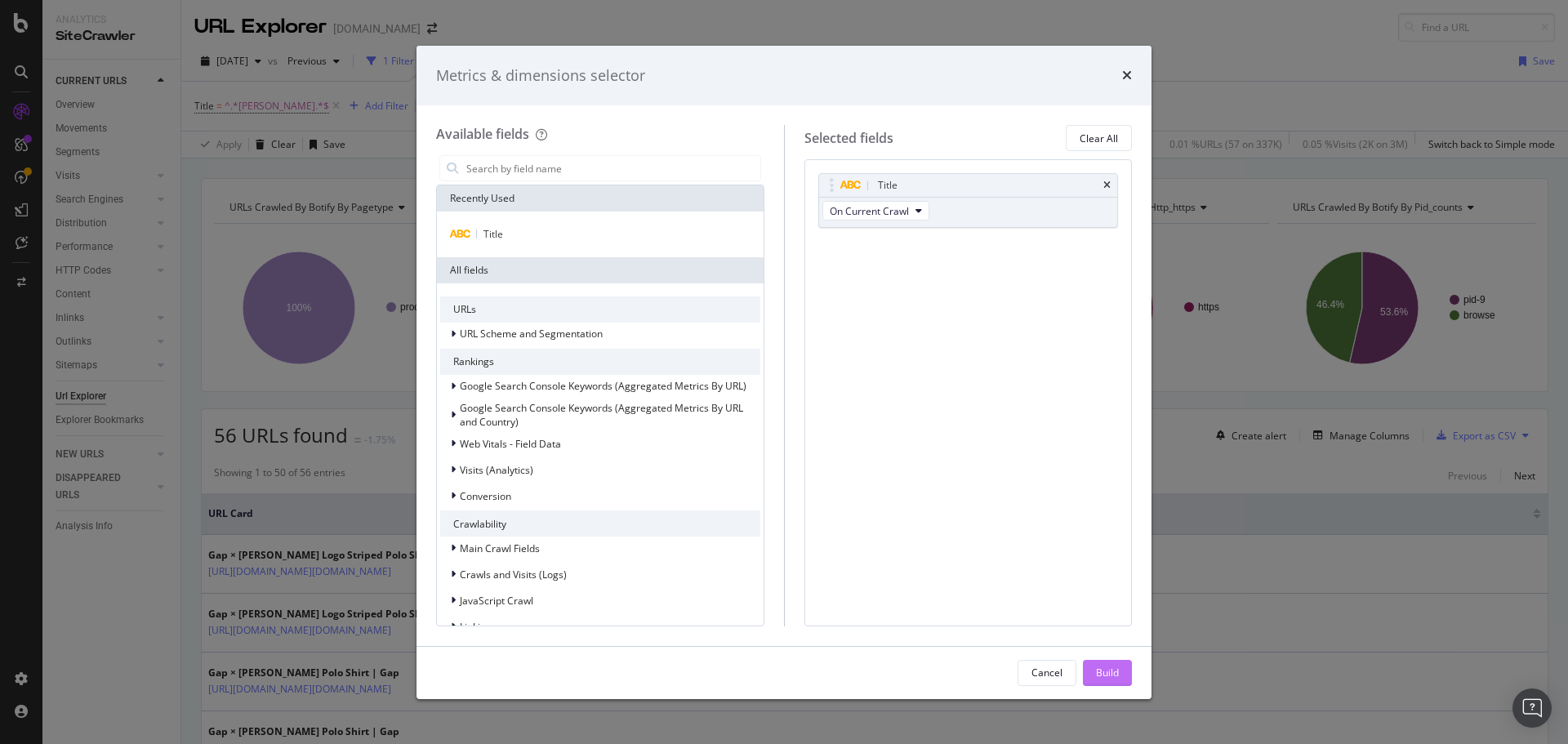
click at [1129, 678] on button "Build" at bounding box center [1107, 673] width 49 height 26
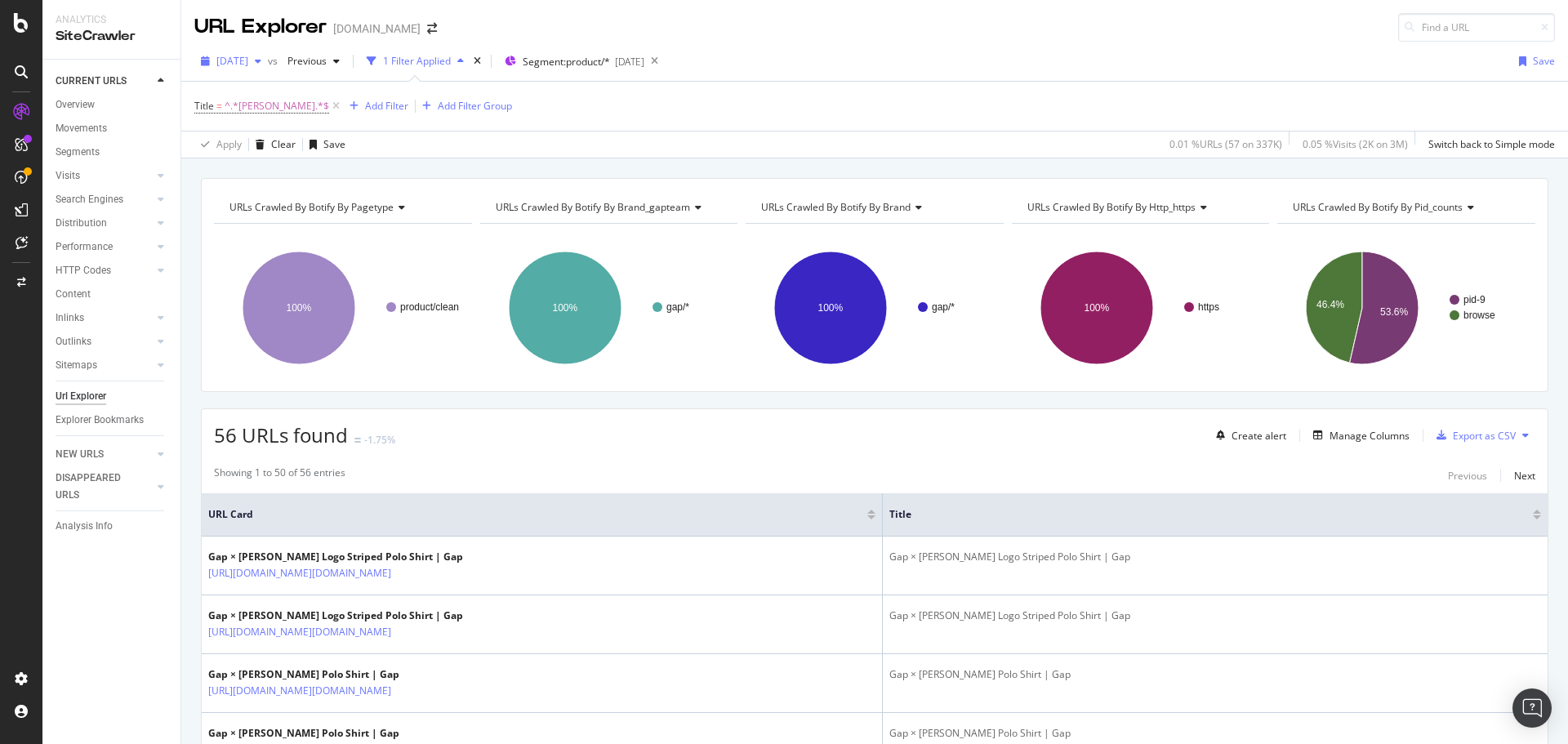
click at [248, 64] on span "[DATE]" at bounding box center [232, 60] width 31 height 13
click at [286, 86] on div "[DATE]" at bounding box center [261, 86] width 87 height 14
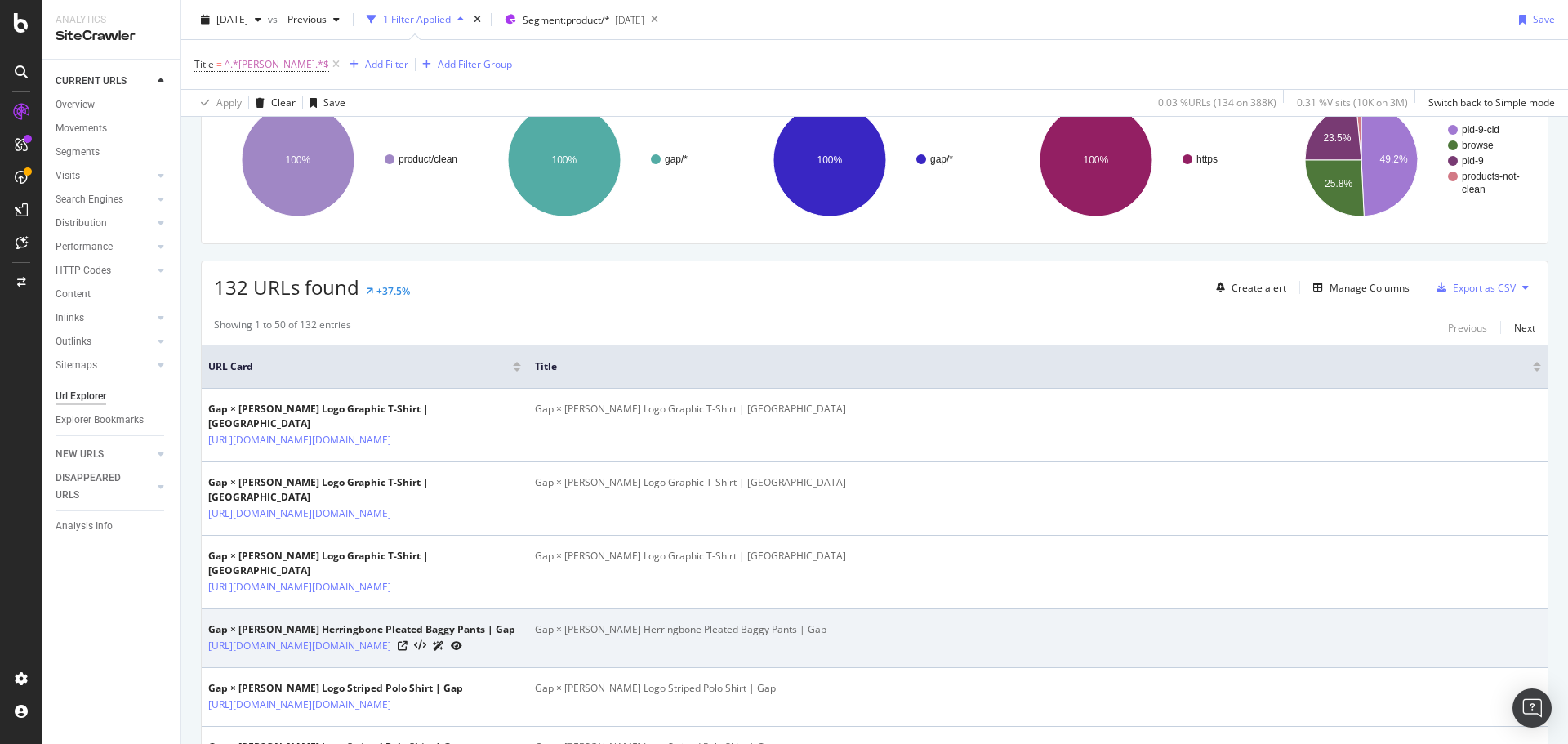
scroll to position [164, 0]
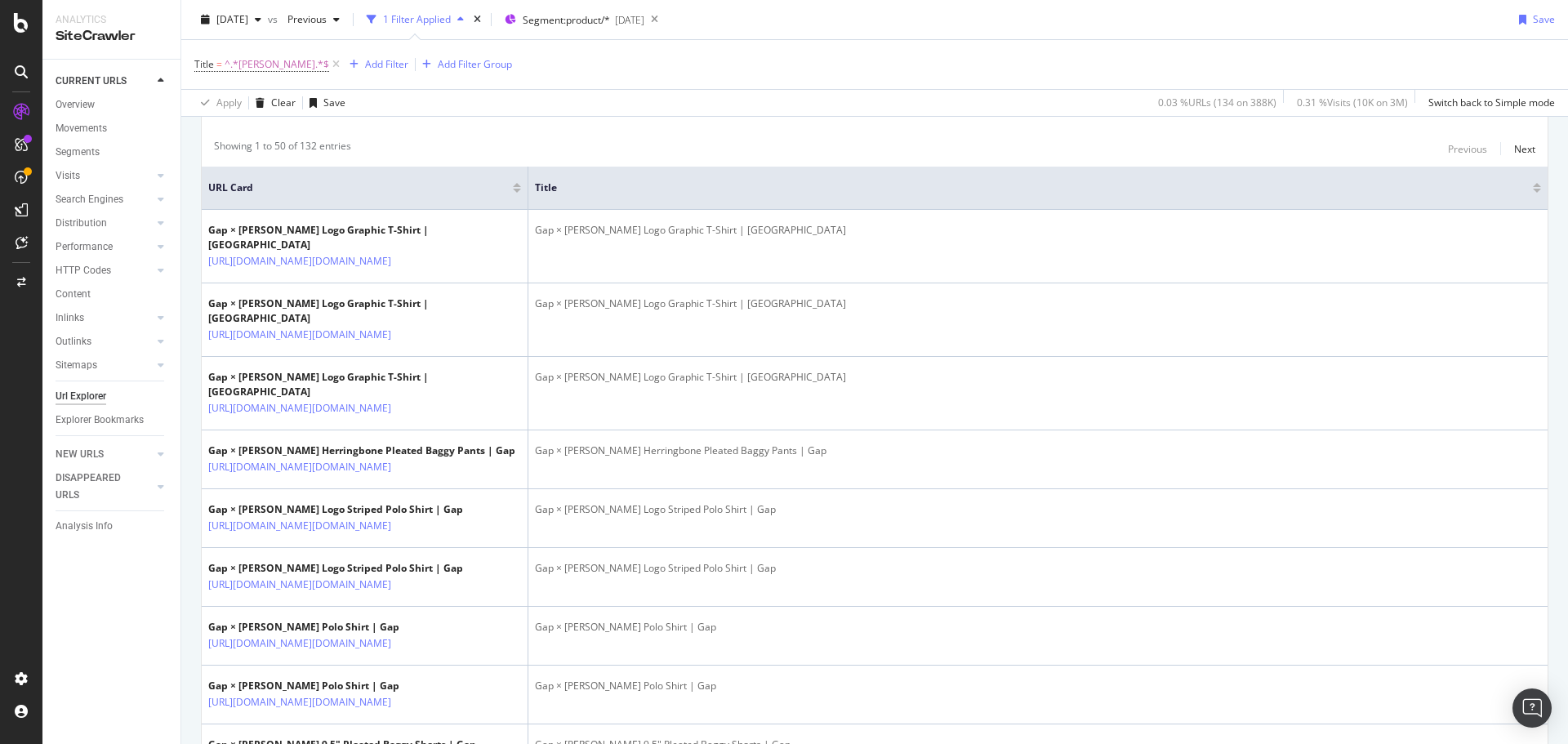
scroll to position [0, 0]
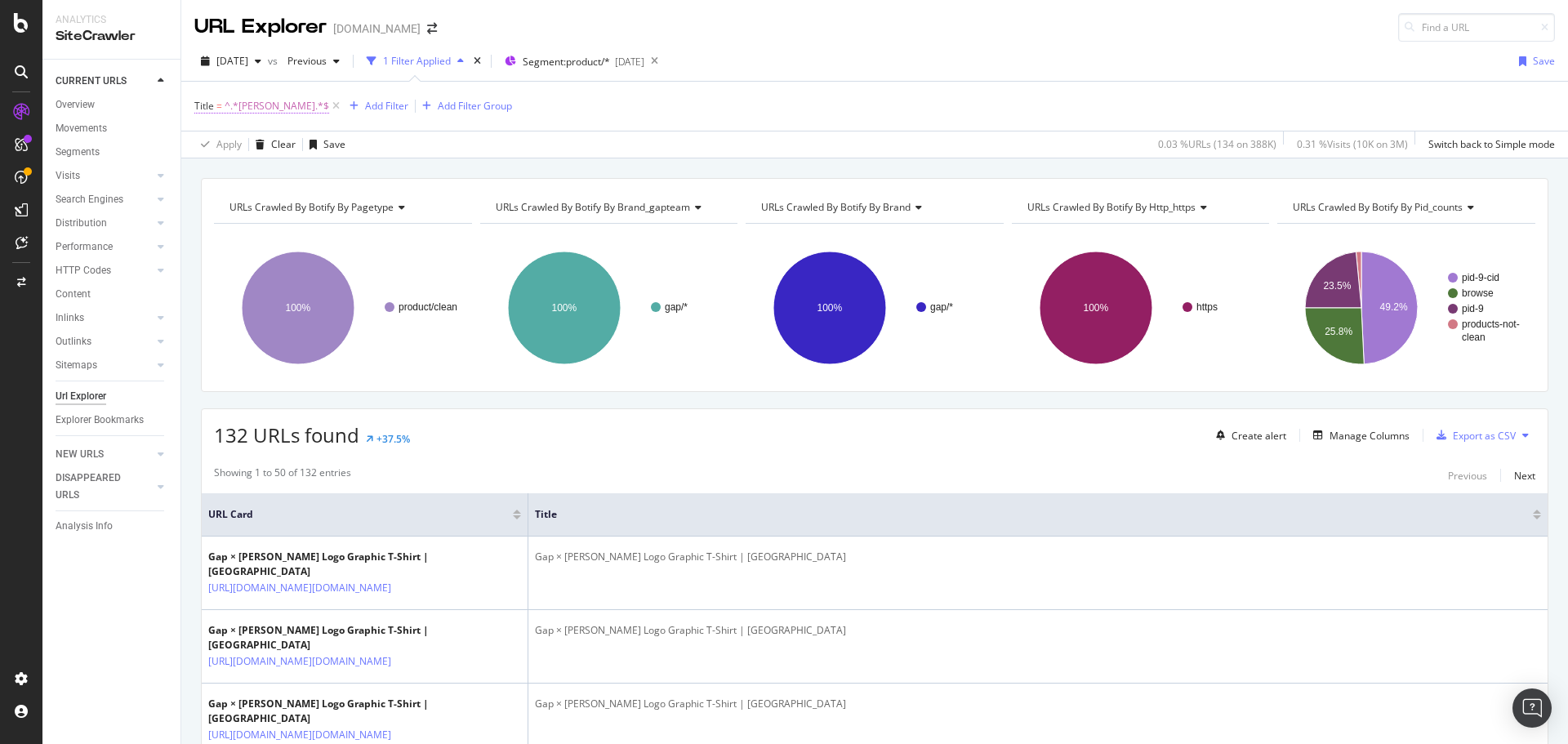
click at [252, 103] on span "^.*Malbon.*$" at bounding box center [277, 105] width 104 height 22
click at [260, 202] on input "Malbon" at bounding box center [287, 199] width 155 height 26
type input "#"
click at [382, 228] on div "Apply" at bounding box center [376, 235] width 25 height 13
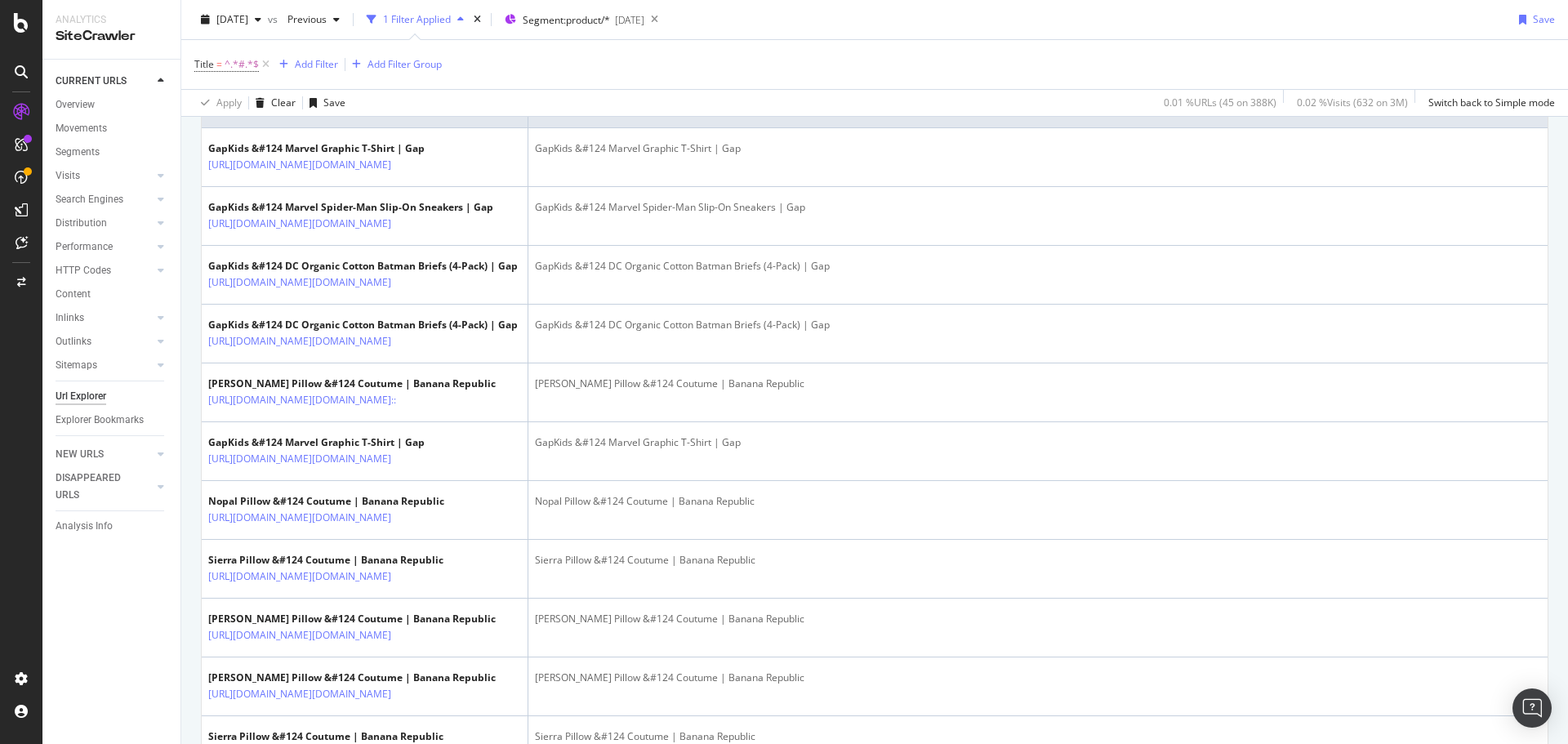
scroll to position [571, 0]
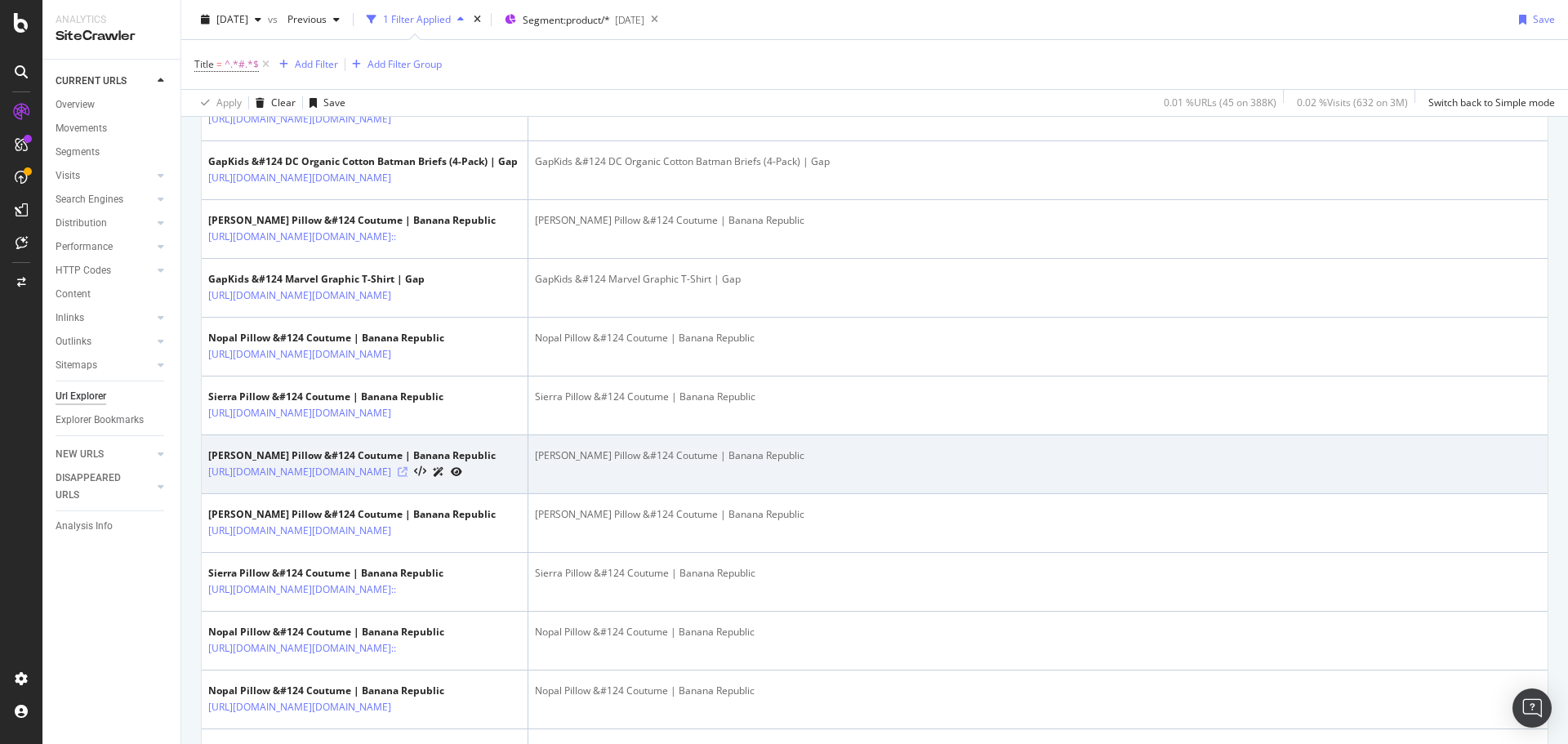
click at [408, 477] on icon at bounding box center [403, 472] width 10 height 10
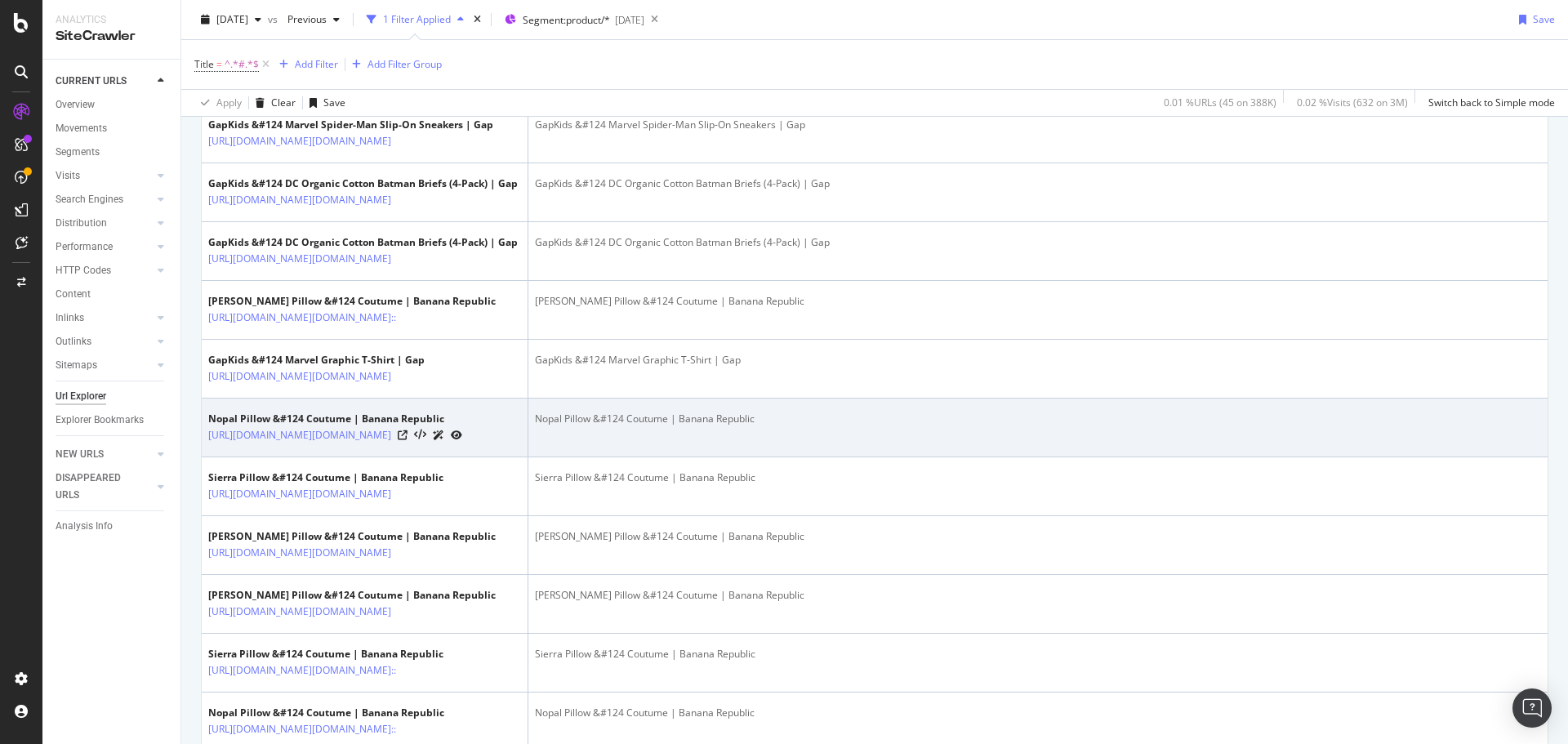
scroll to position [490, 0]
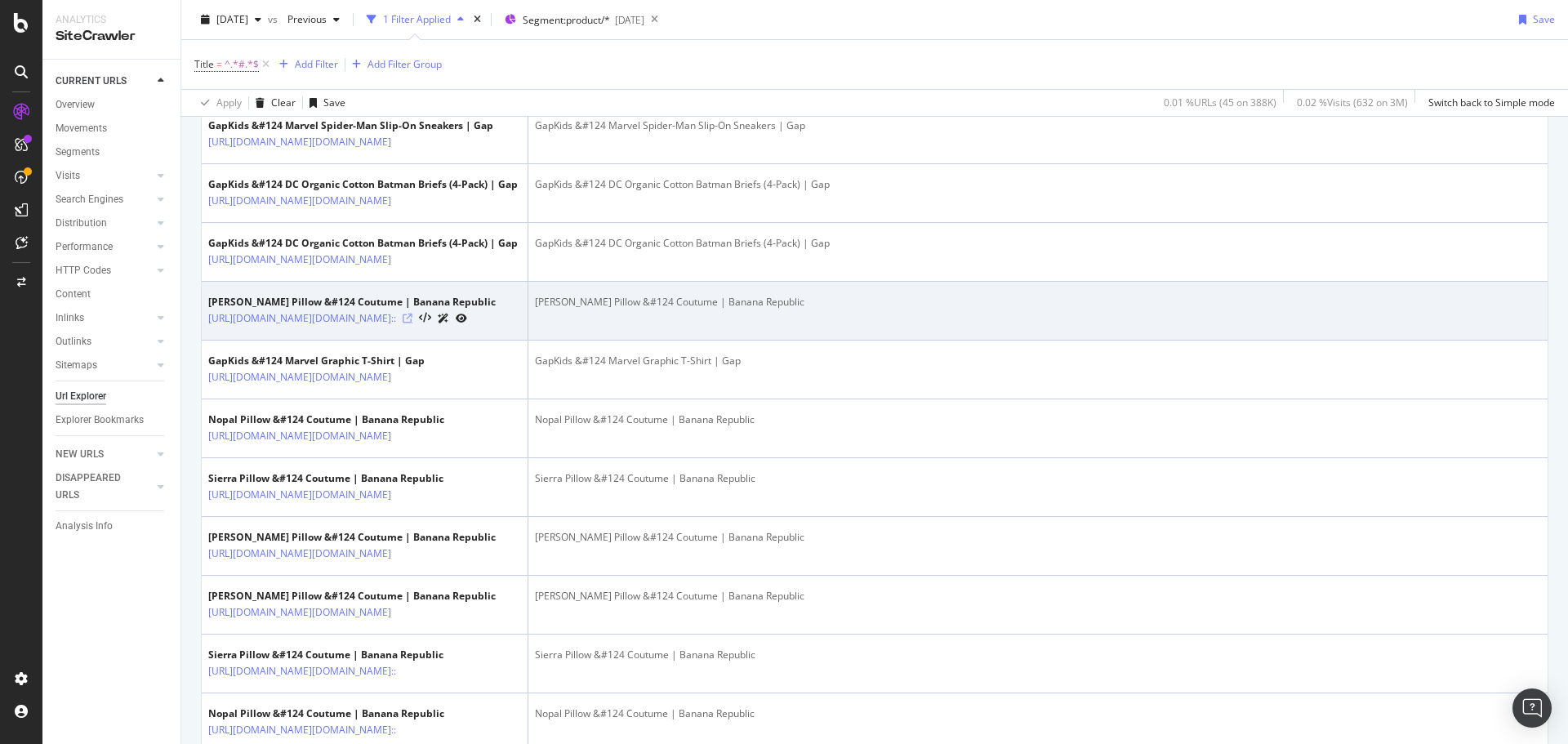
click at [412, 323] on icon at bounding box center [407, 318] width 10 height 10
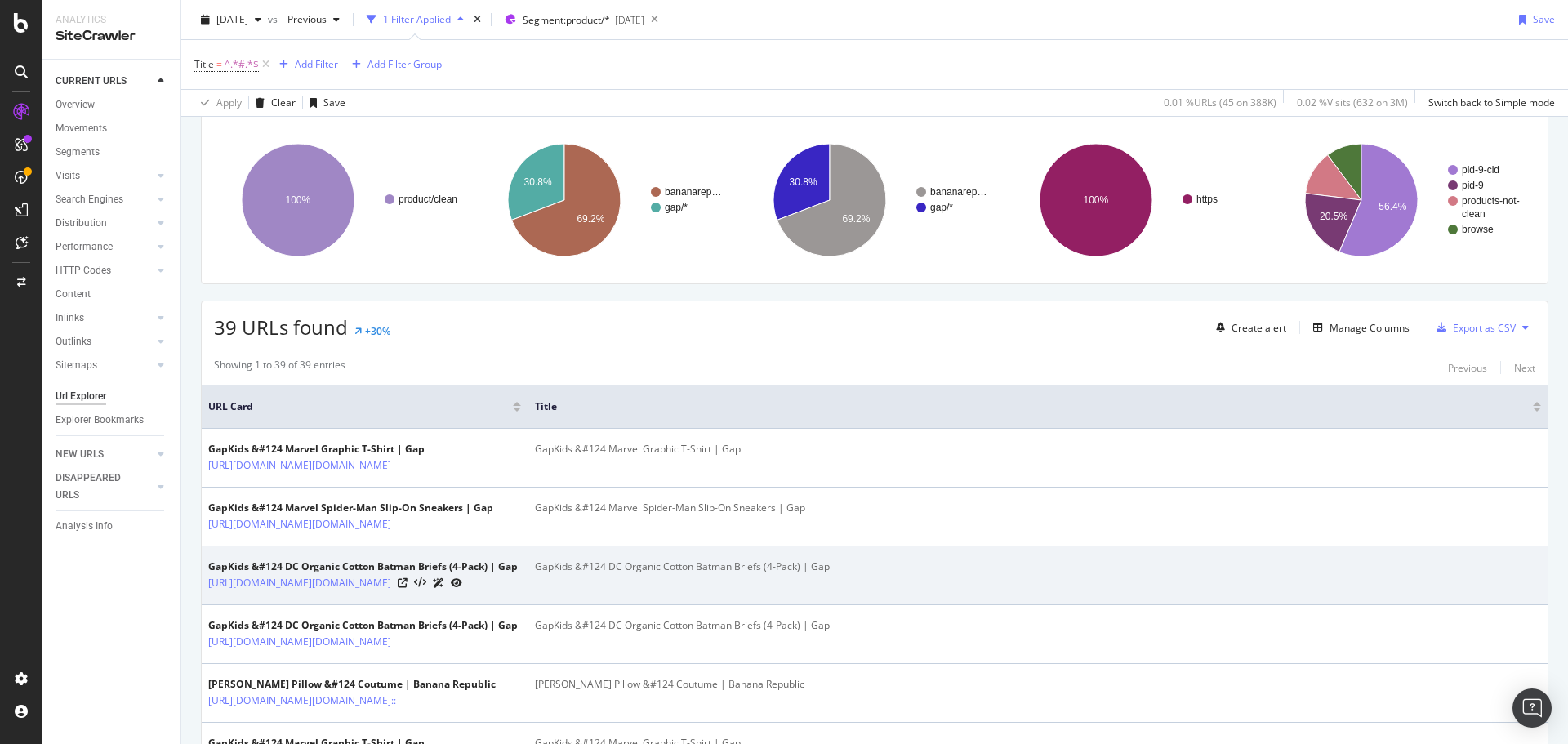
scroll to position [0, 0]
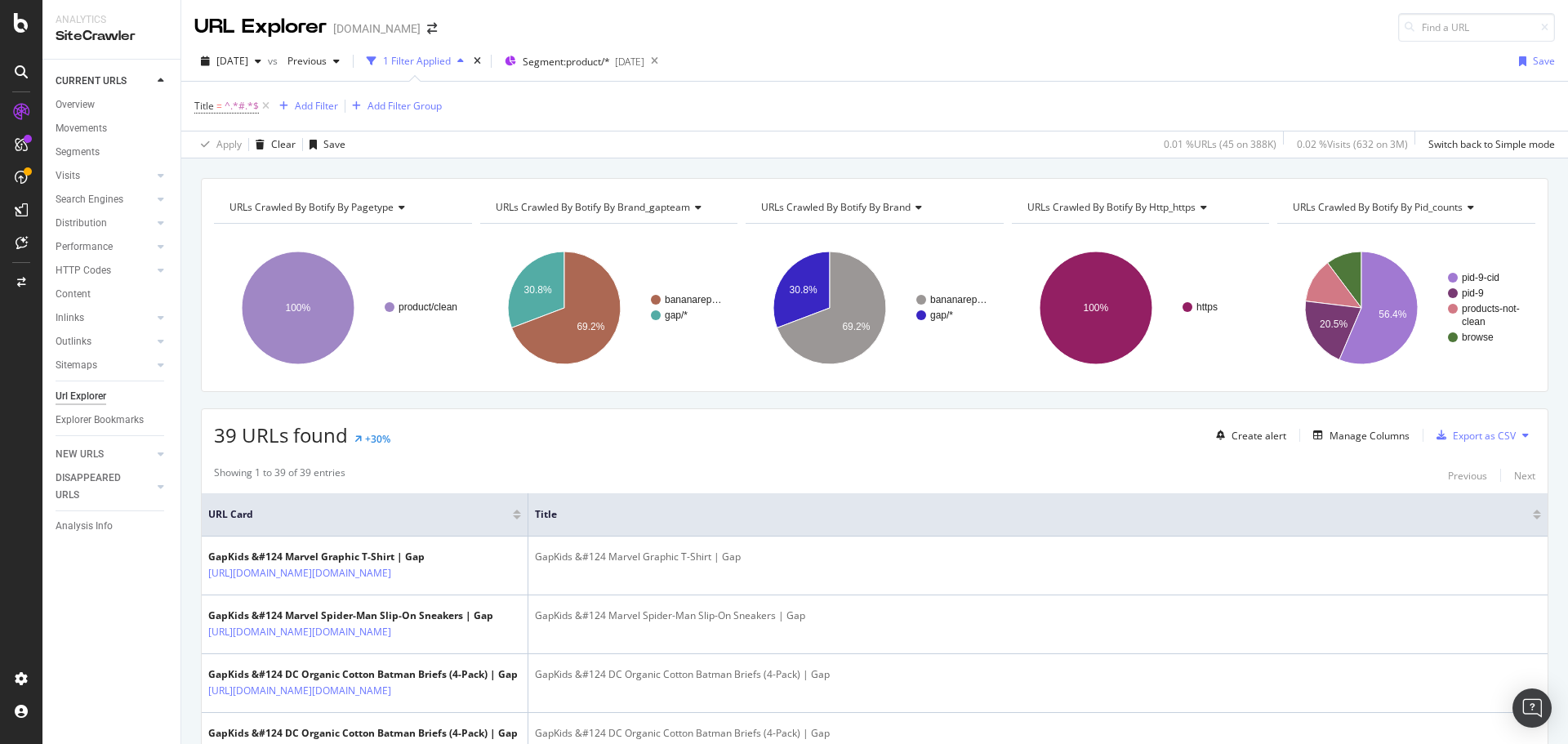
click at [87, 421] on div "Explorer Bookmarks" at bounding box center [100, 420] width 88 height 17
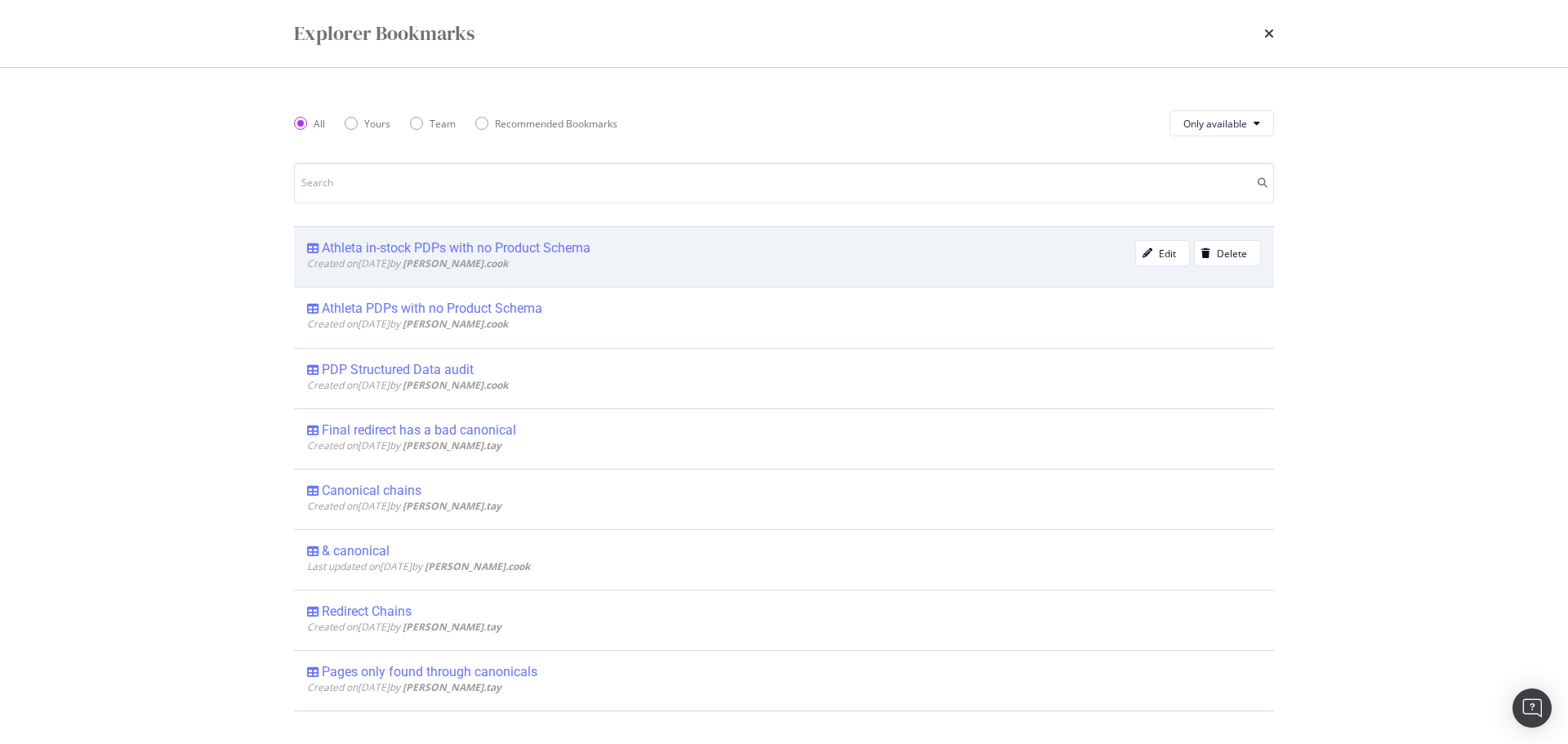
click at [468, 247] on div "Athleta in-stock PDPs with no Product Schema" at bounding box center [456, 248] width 269 height 16
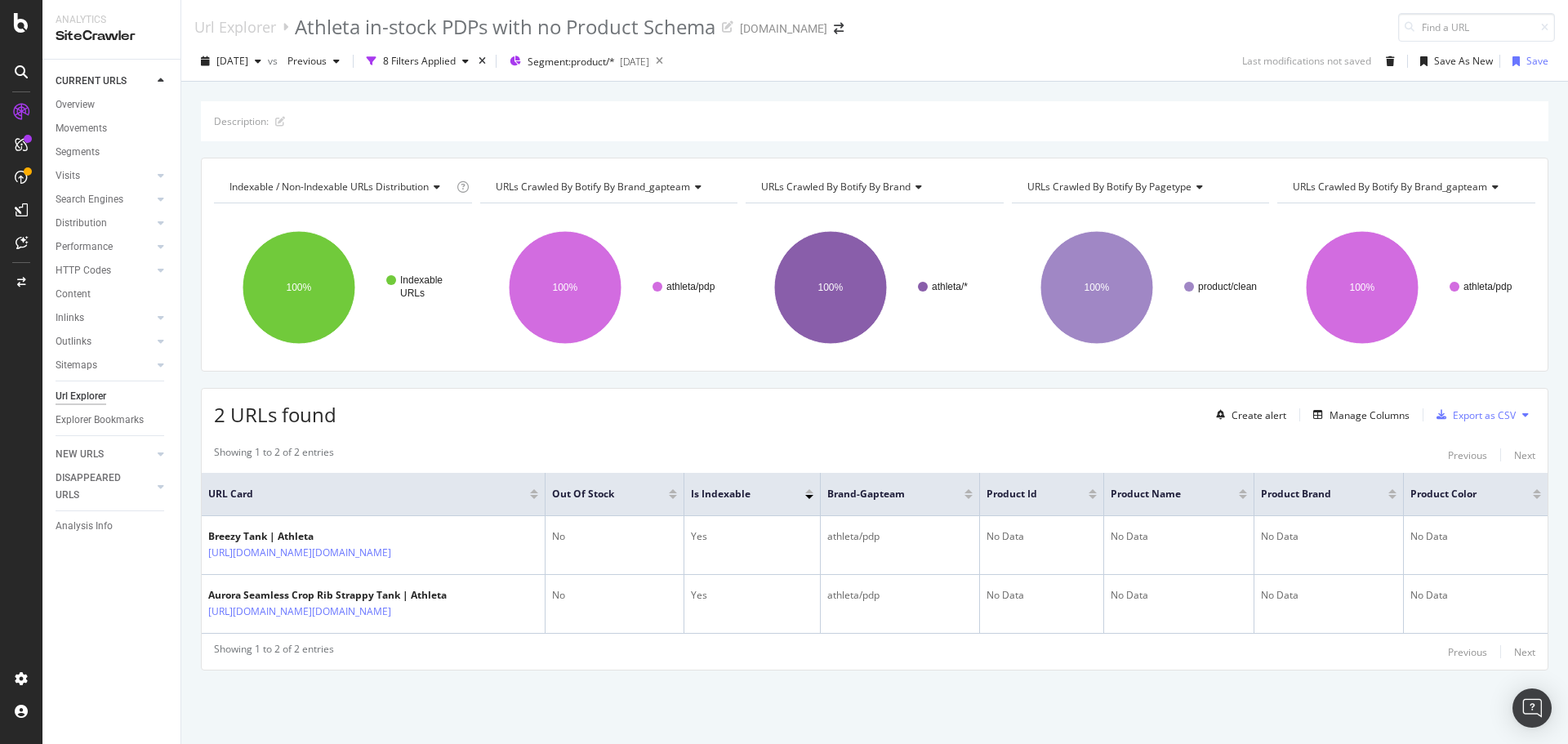
click at [0, 28] on div at bounding box center [21, 372] width 42 height 744
click at [14, 24] on icon at bounding box center [21, 23] width 14 height 20
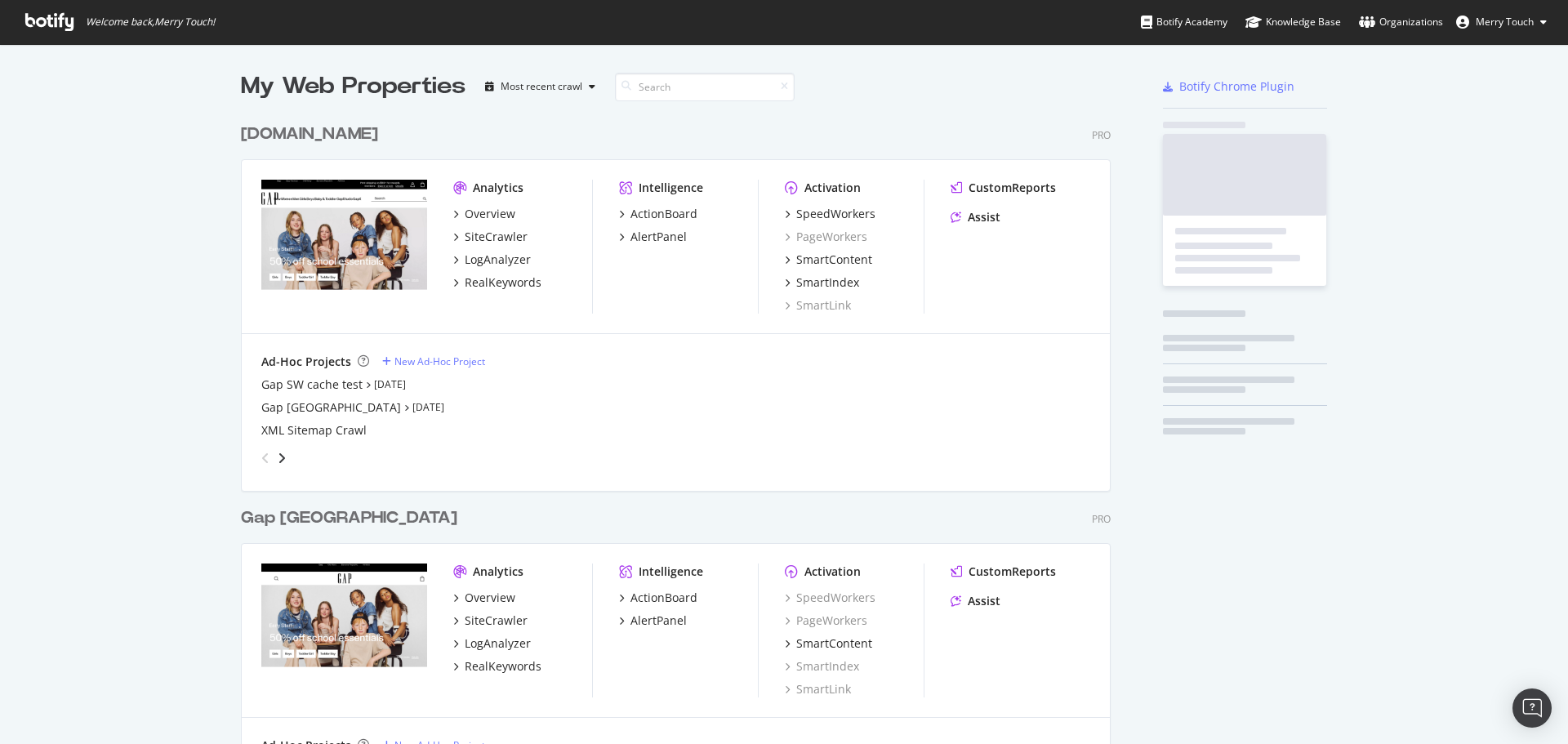
scroll to position [732, 1544]
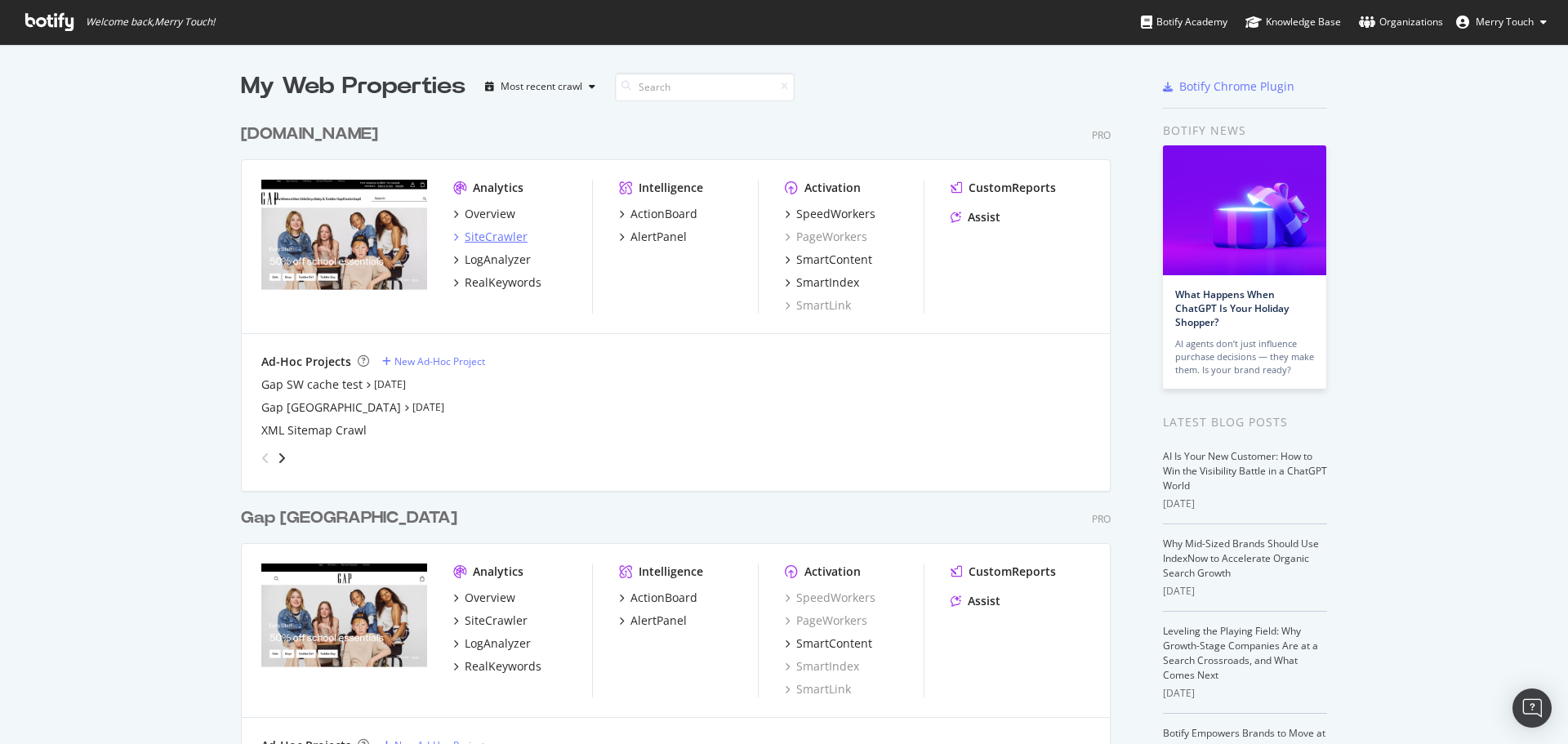
click at [503, 237] on div "SiteCrawler" at bounding box center [496, 237] width 63 height 16
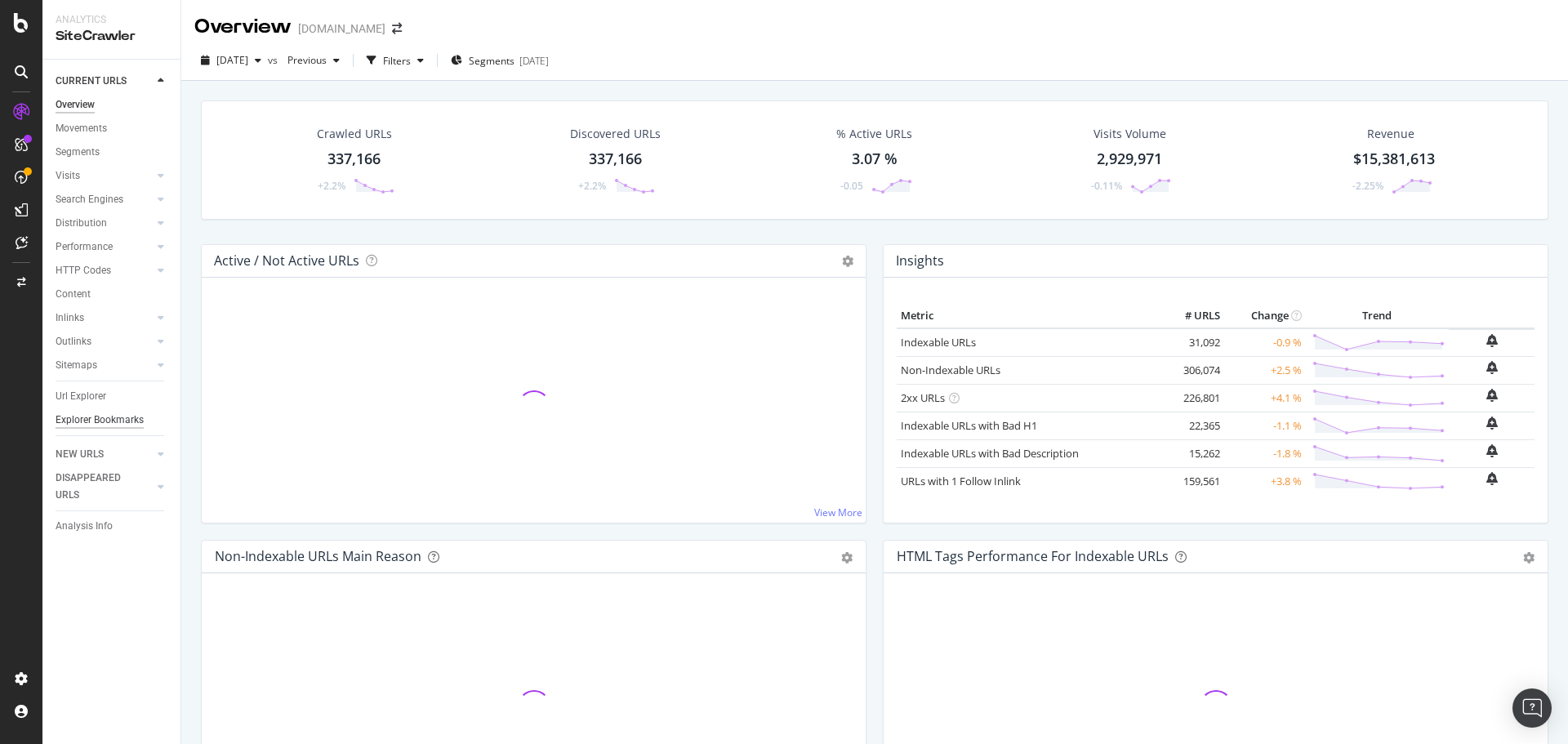
click at [117, 424] on div "Explorer Bookmarks" at bounding box center [100, 420] width 88 height 17
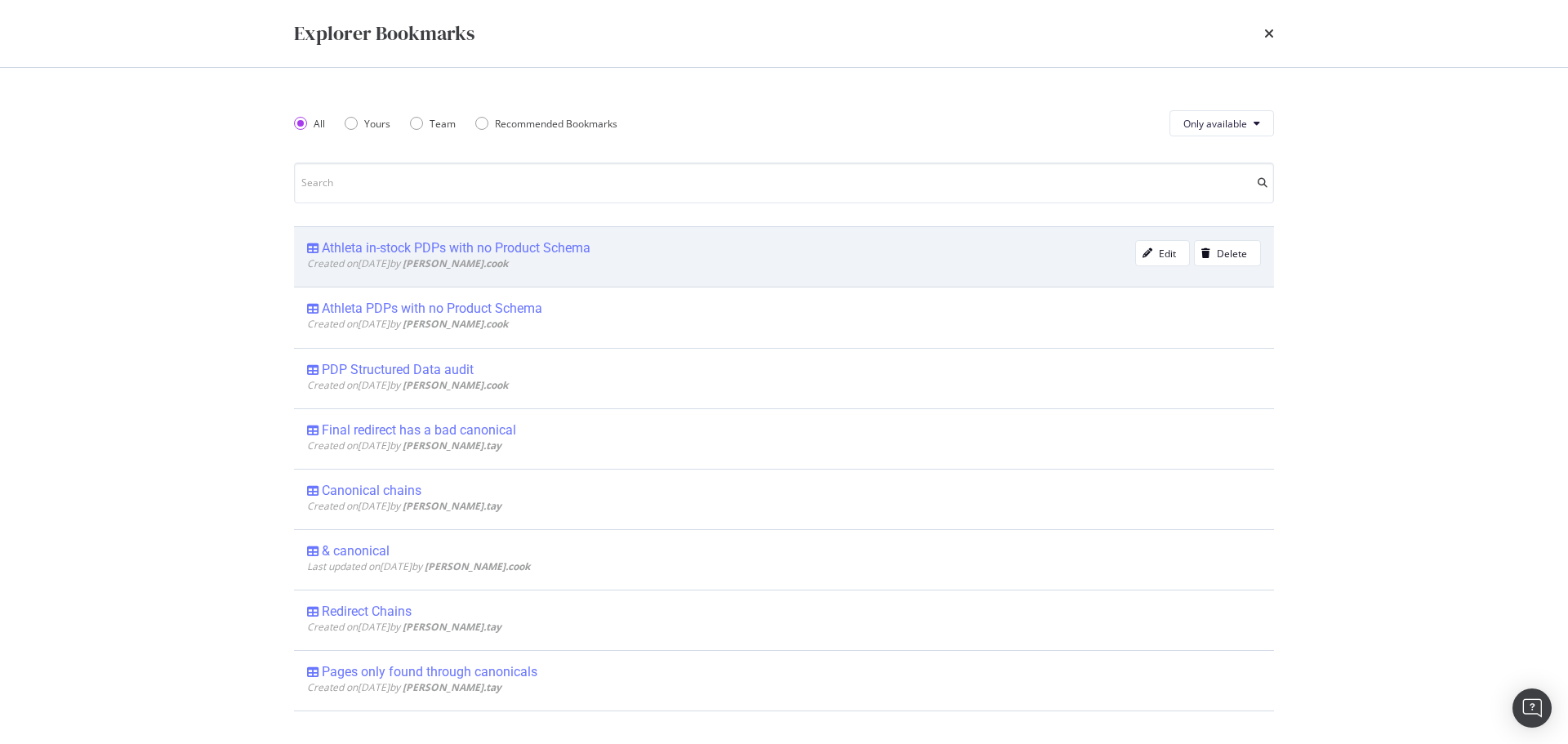
click at [368, 251] on div "Athleta in-stock PDPs with no Product Schema" at bounding box center [456, 248] width 269 height 16
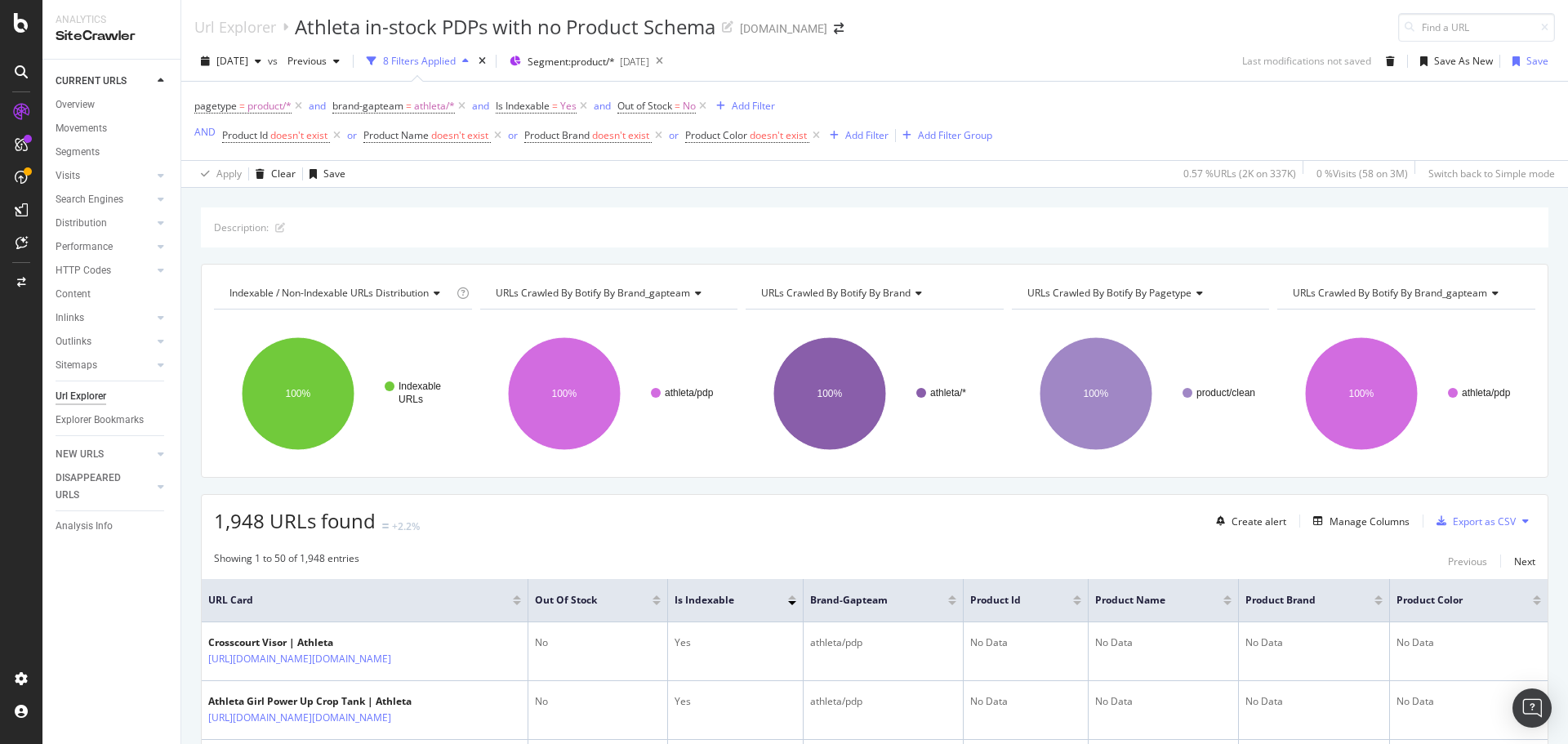
click at [263, 50] on div "[DATE]" at bounding box center [231, 61] width 74 height 24
click at [1023, 33] on div "Url Explorer Athleta in-stock PDPs with no Product Schema Gap.com" at bounding box center [875, 21] width 1387 height 41
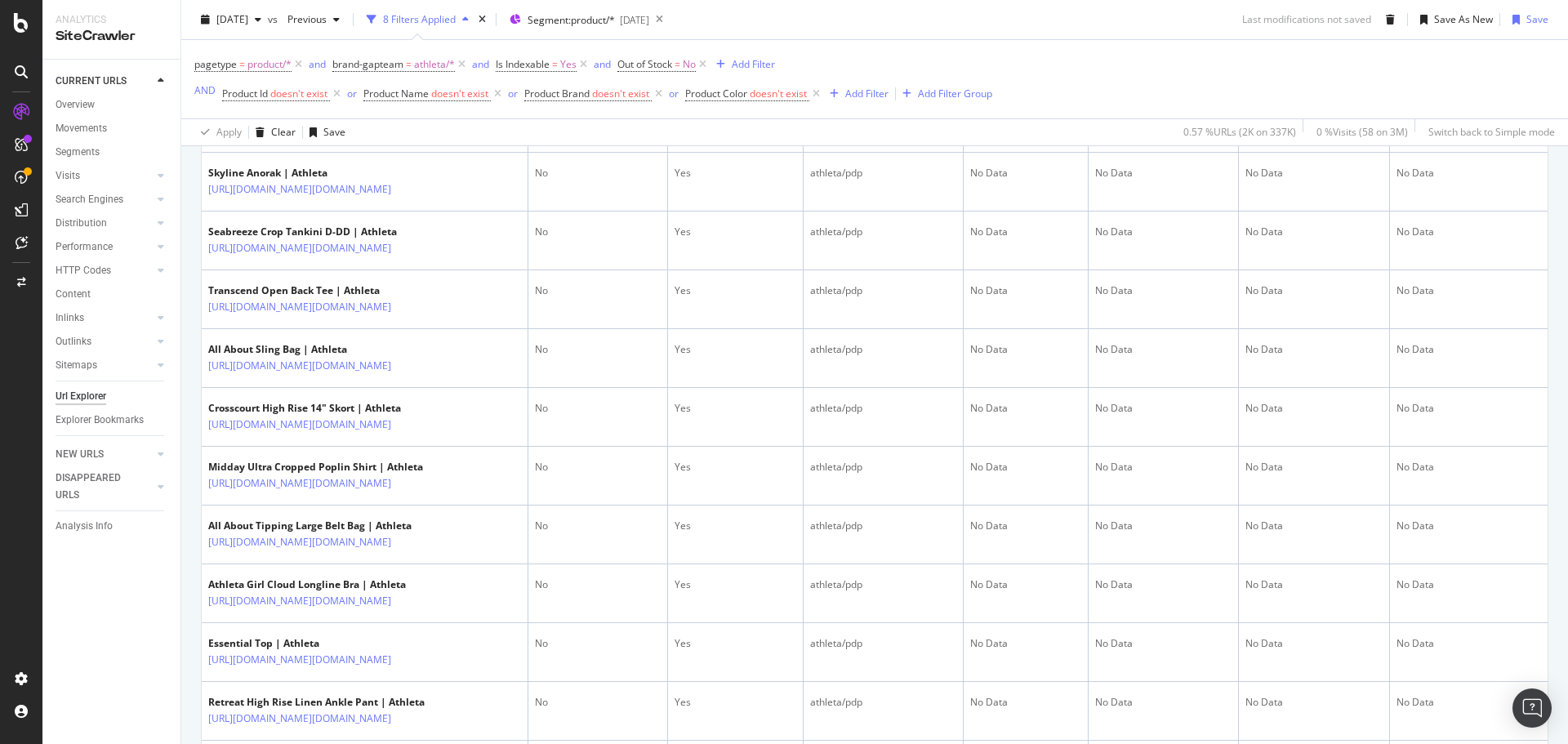
scroll to position [980, 0]
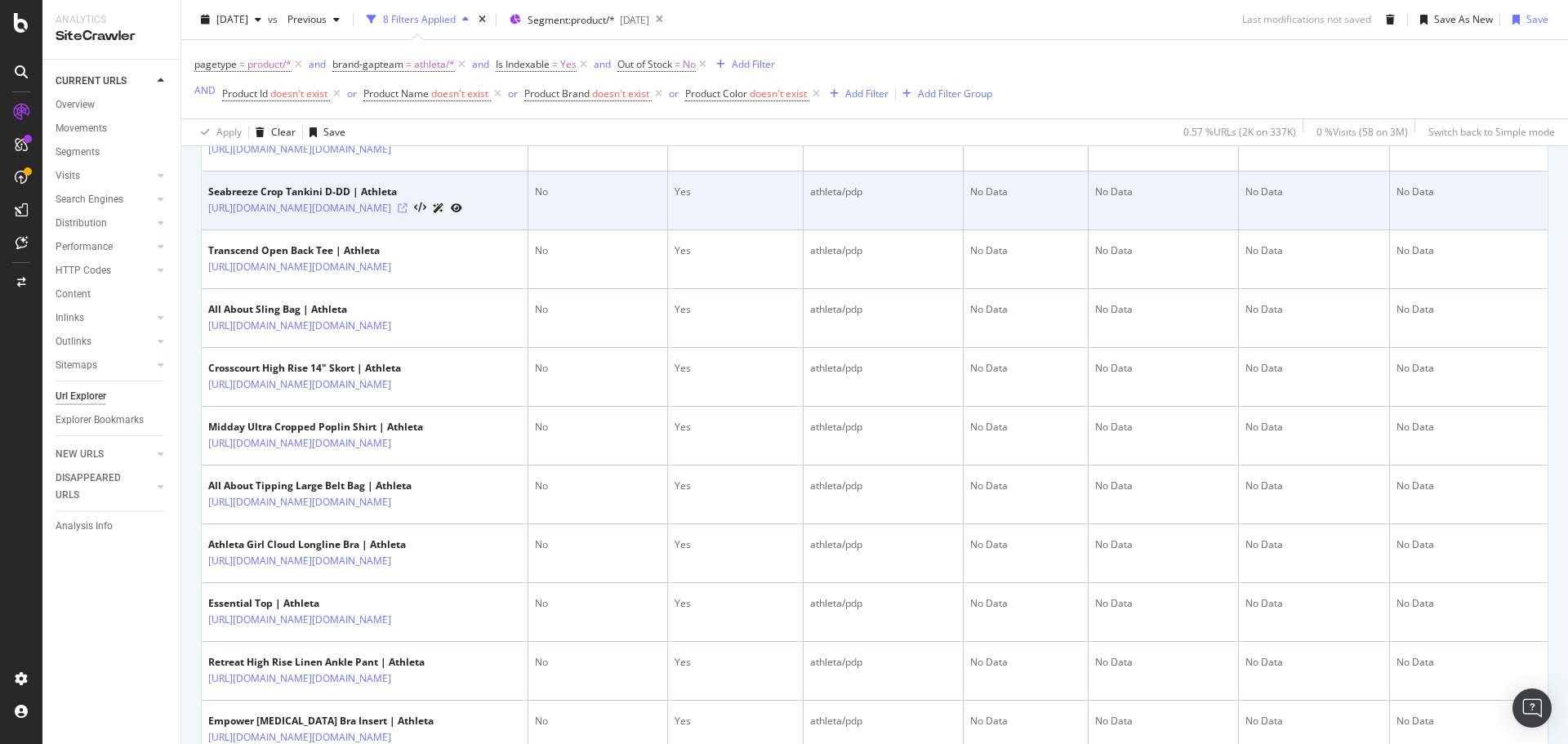
click at [408, 213] on icon at bounding box center [403, 208] width 10 height 10
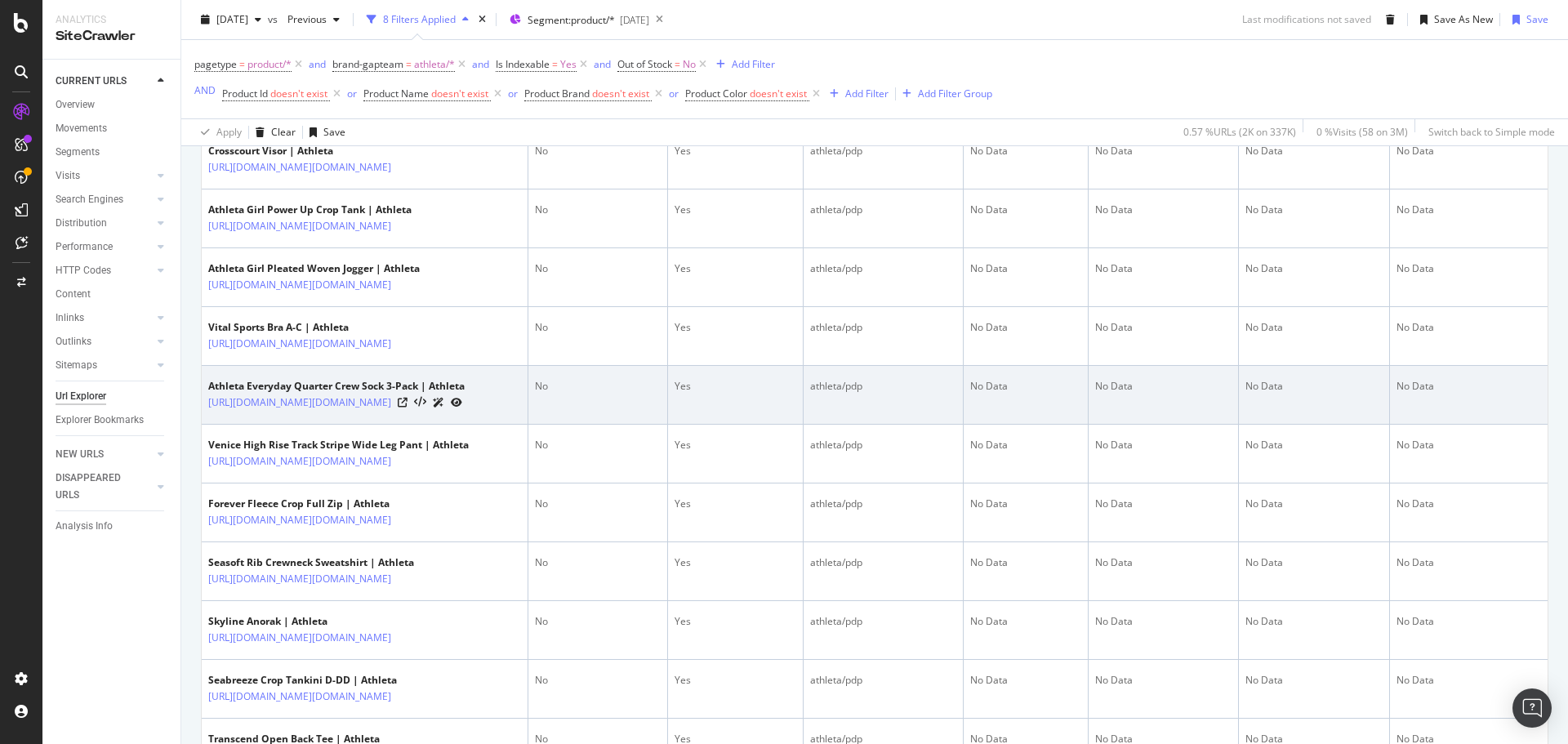
scroll to position [490, 0]
click at [408, 409] on icon at bounding box center [403, 404] width 10 height 10
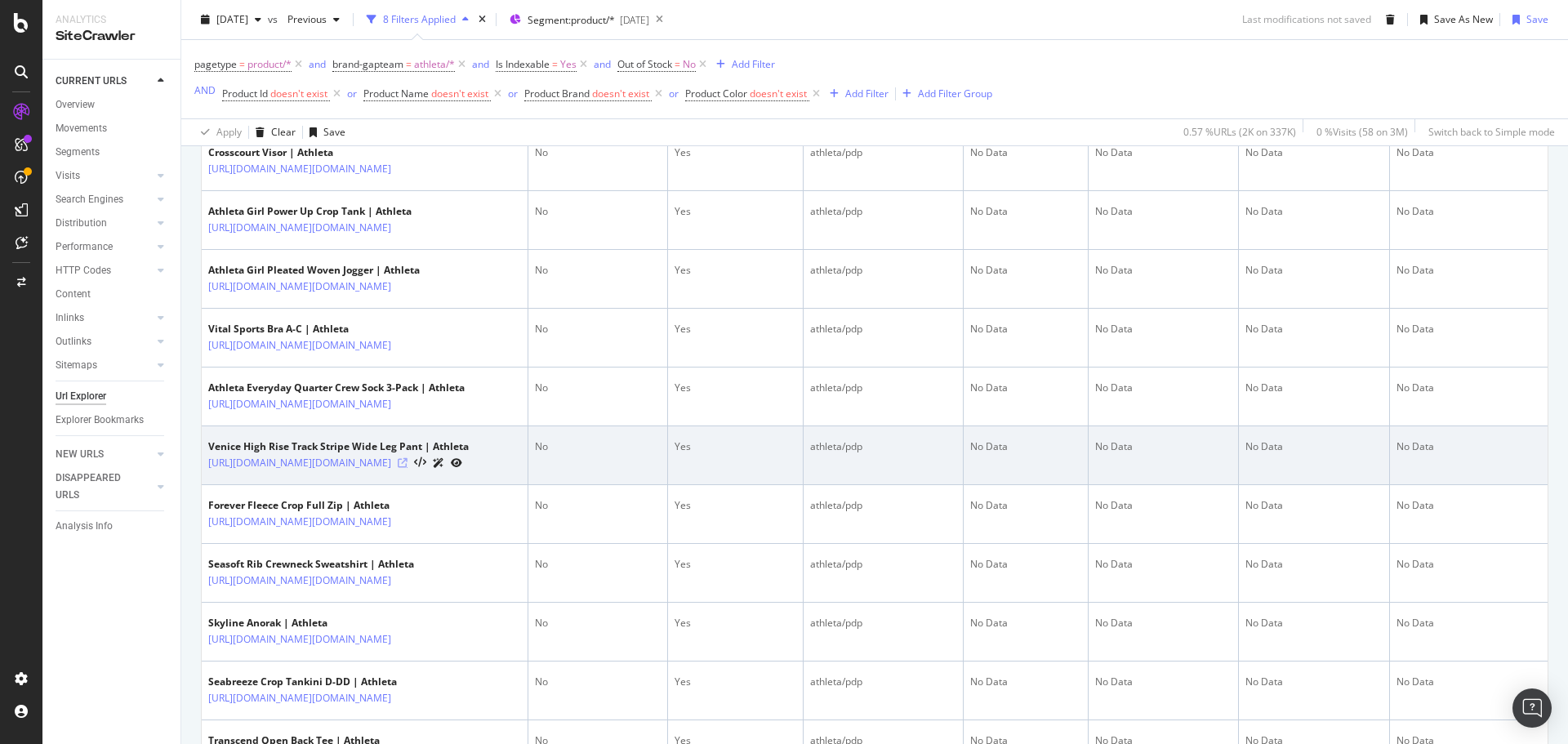
click at [408, 468] on icon at bounding box center [403, 463] width 10 height 10
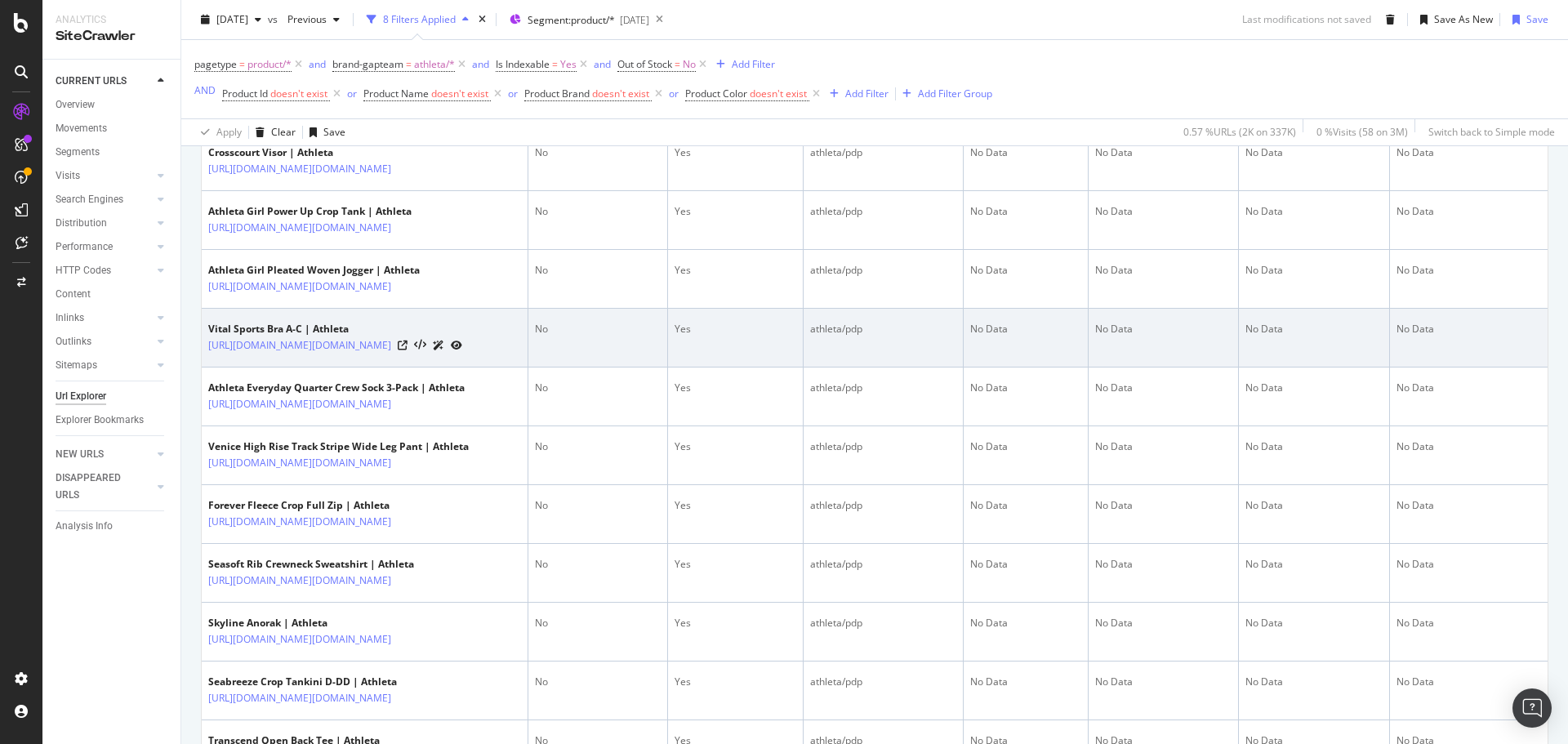
scroll to position [0, 0]
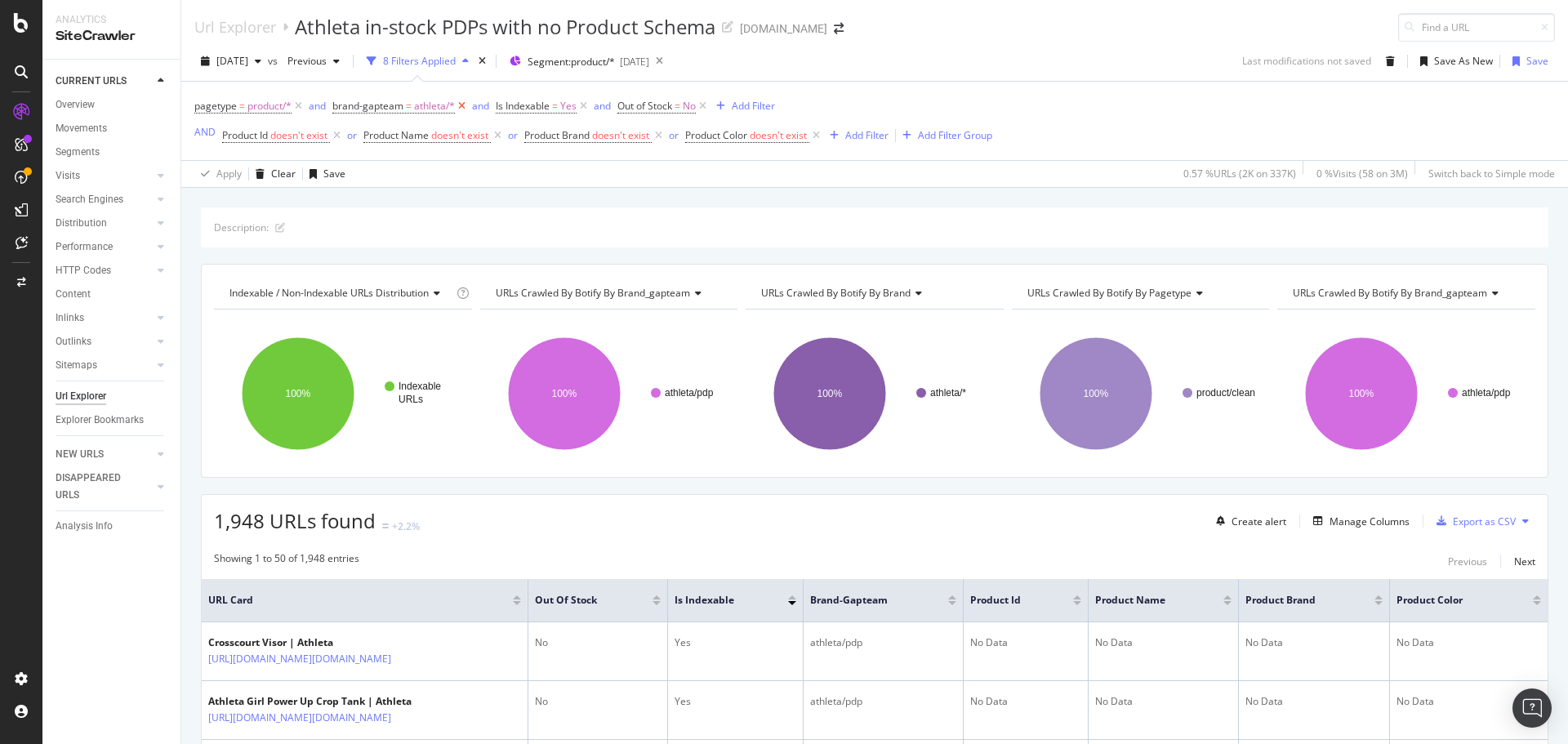
click at [463, 105] on icon at bounding box center [461, 106] width 13 height 16
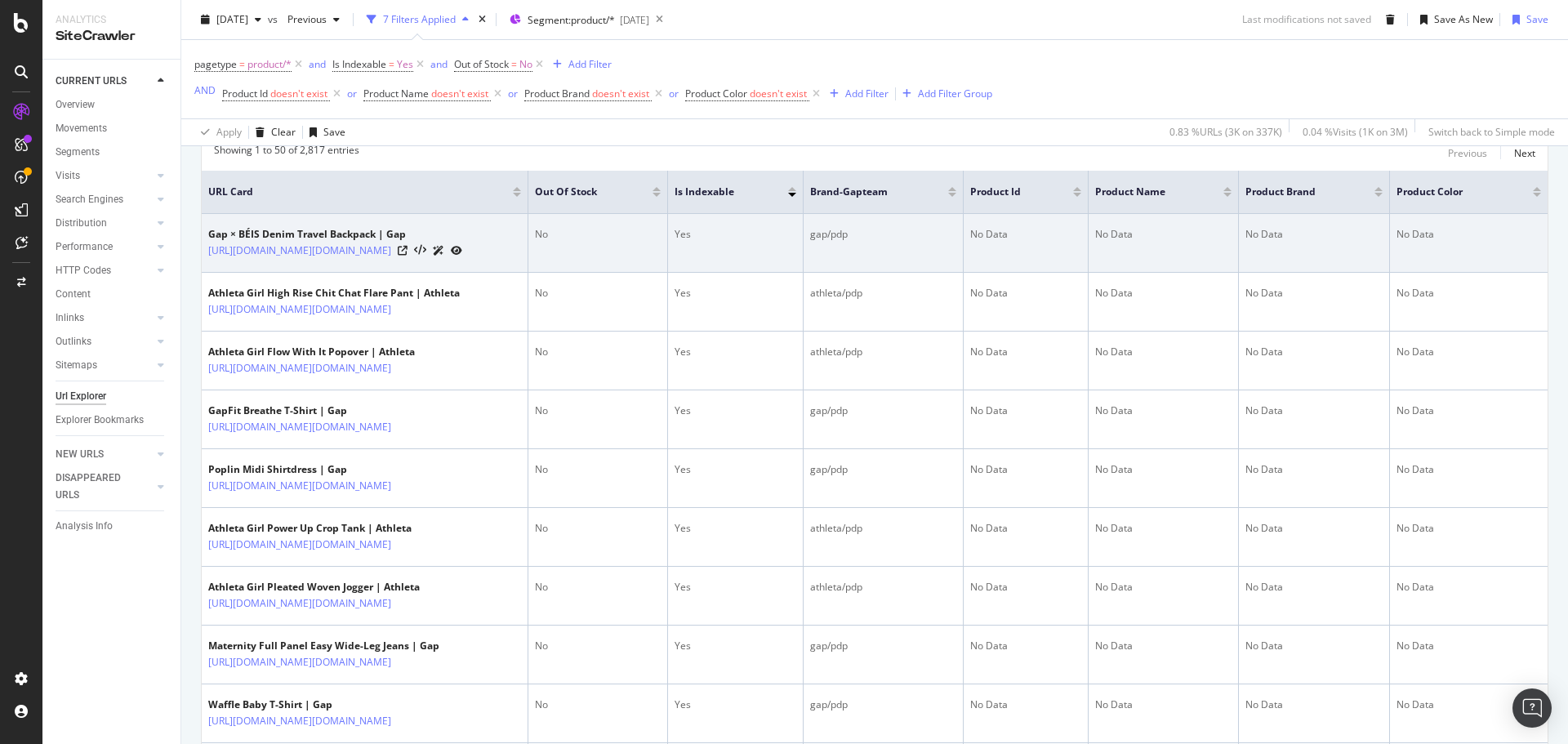
scroll to position [327, 0]
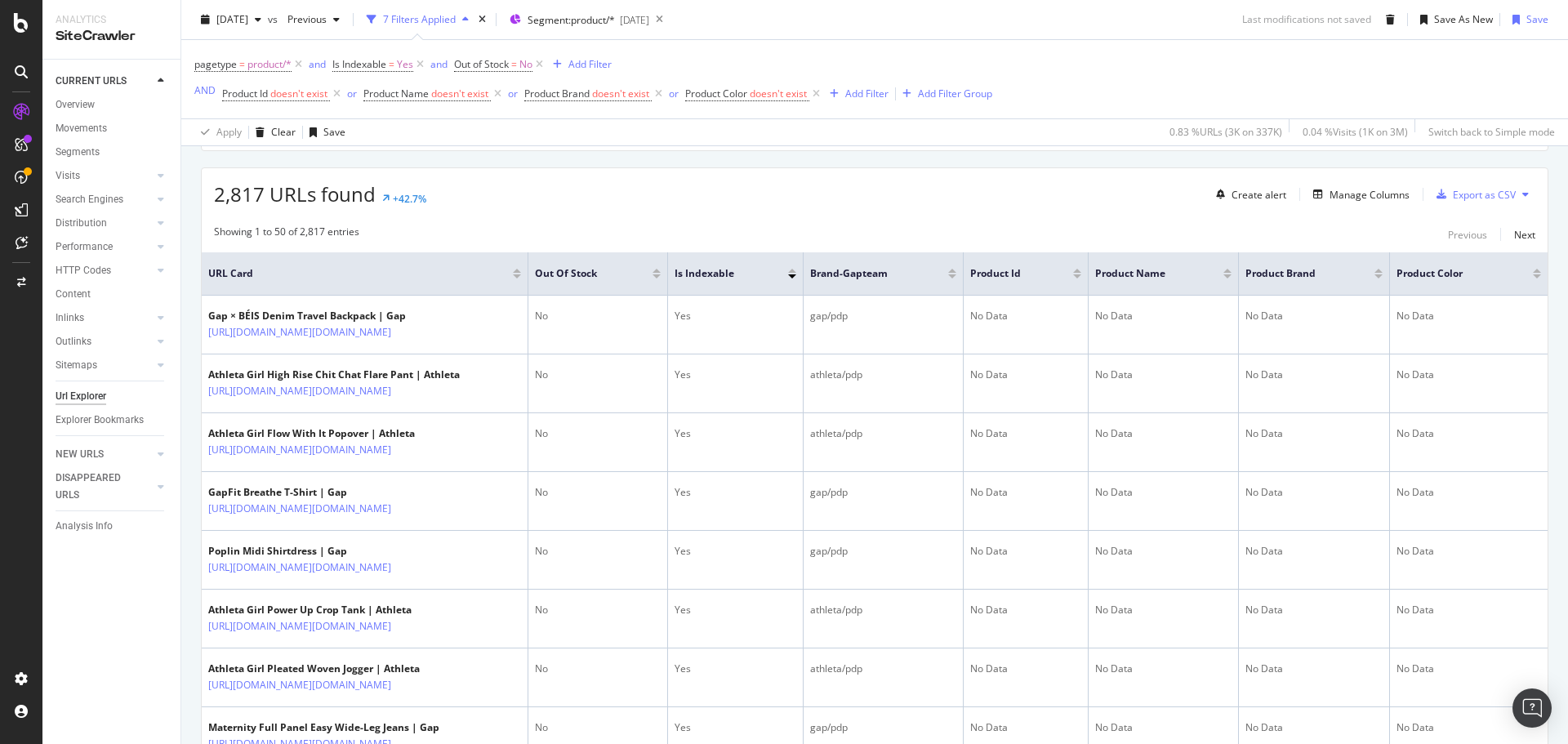
click at [1104, 84] on div "pagetype = product/* and Is Indexable = Yes and Out of Stock = No Add Filter AN…" at bounding box center [874, 79] width 1360 height 78
click at [1085, 58] on div "pagetype = product/* and Is Indexable = Yes and Out of Stock = No Add Filter AN…" at bounding box center [874, 79] width 1360 height 78
